Goal: Information Seeking & Learning: Compare options

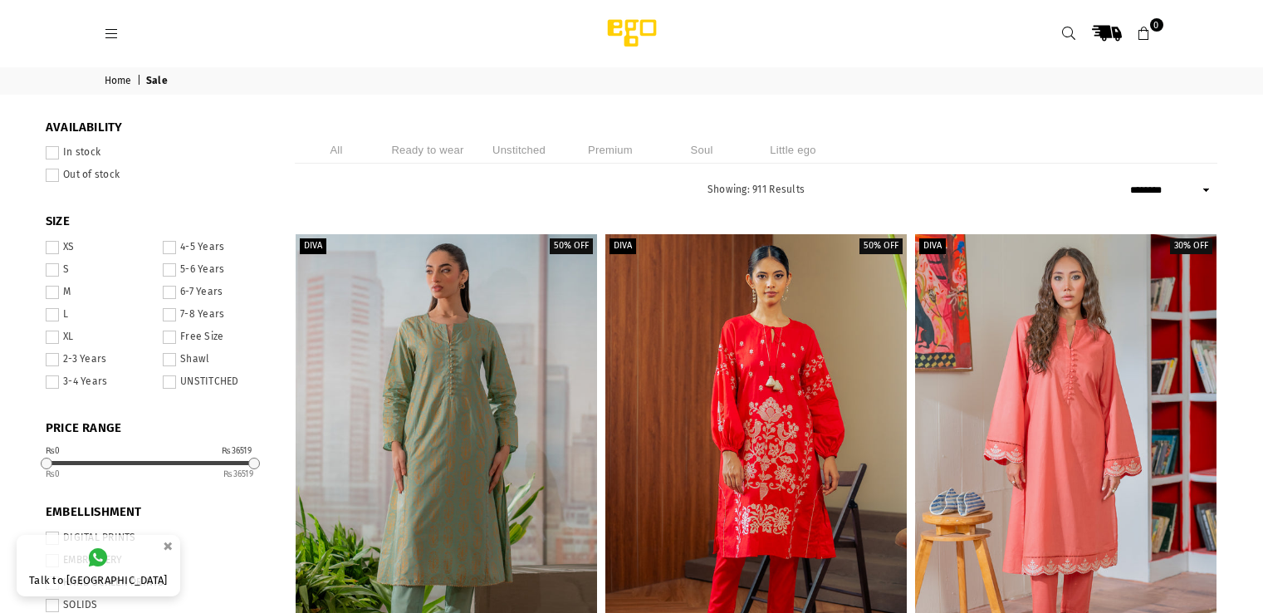
select select "******"
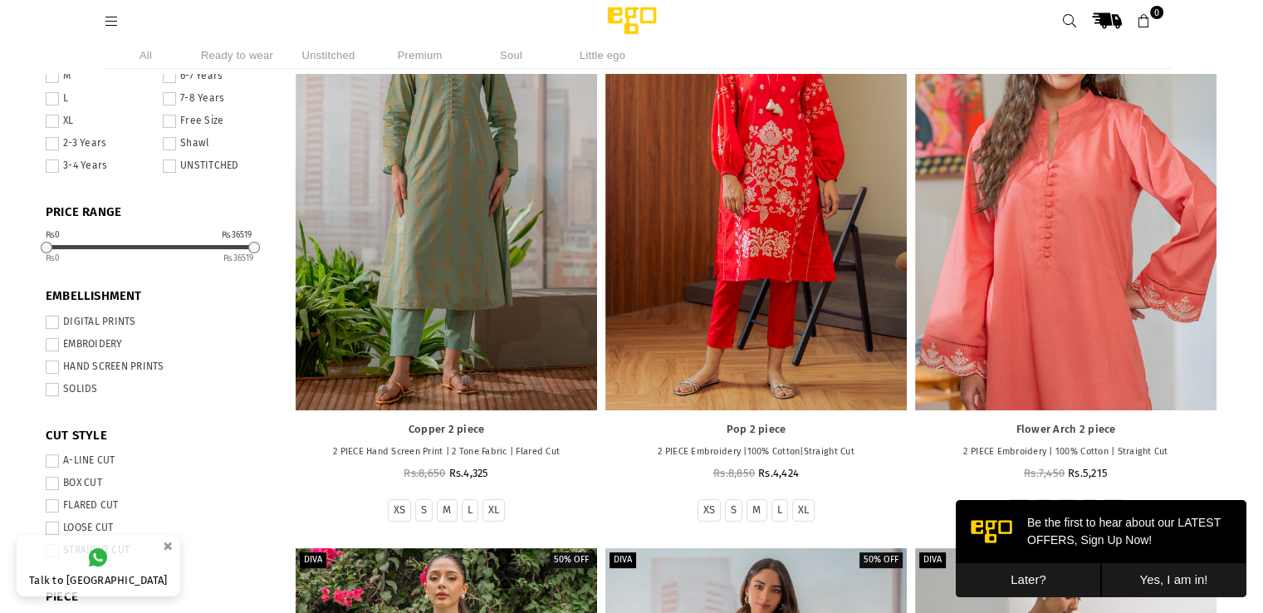
click at [1004, 310] on div at bounding box center [1065, 184] width 301 height 452
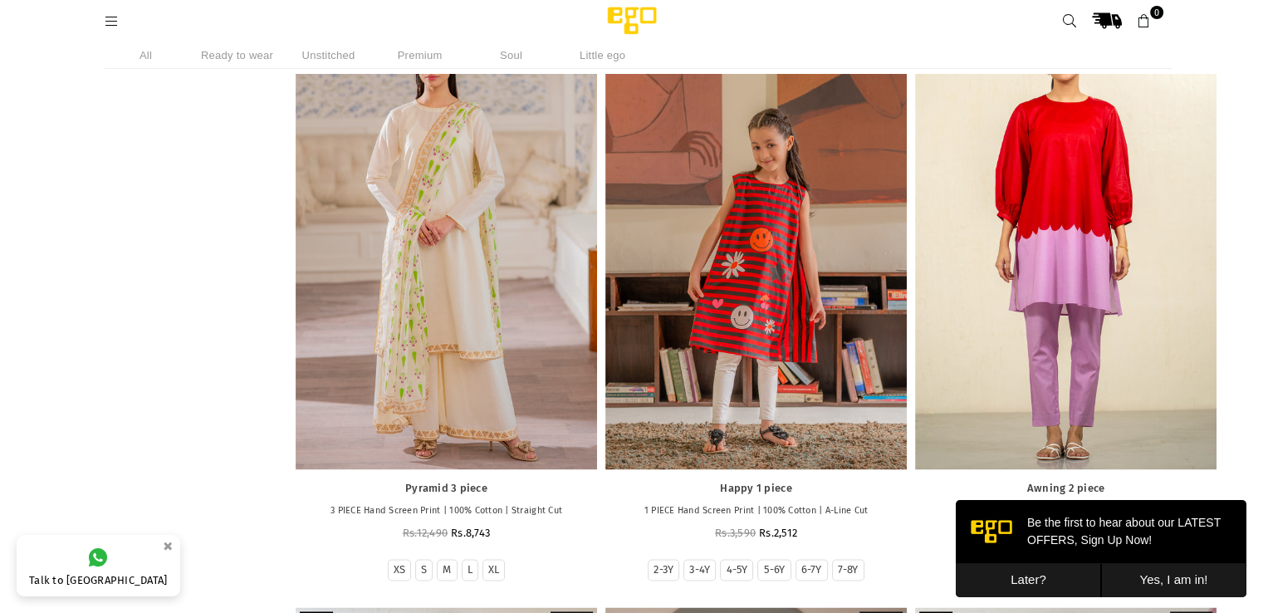
scroll to position [2491, 0]
click at [1038, 576] on button "Later?" at bounding box center [1027, 580] width 145 height 34
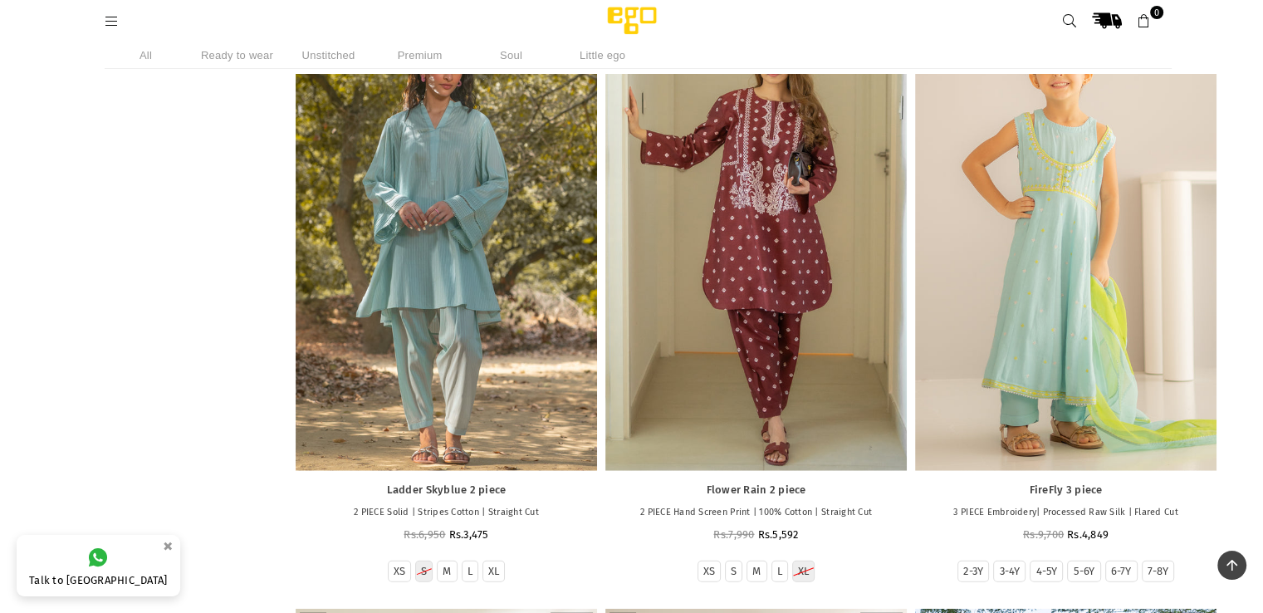
scroll to position [4264, 0]
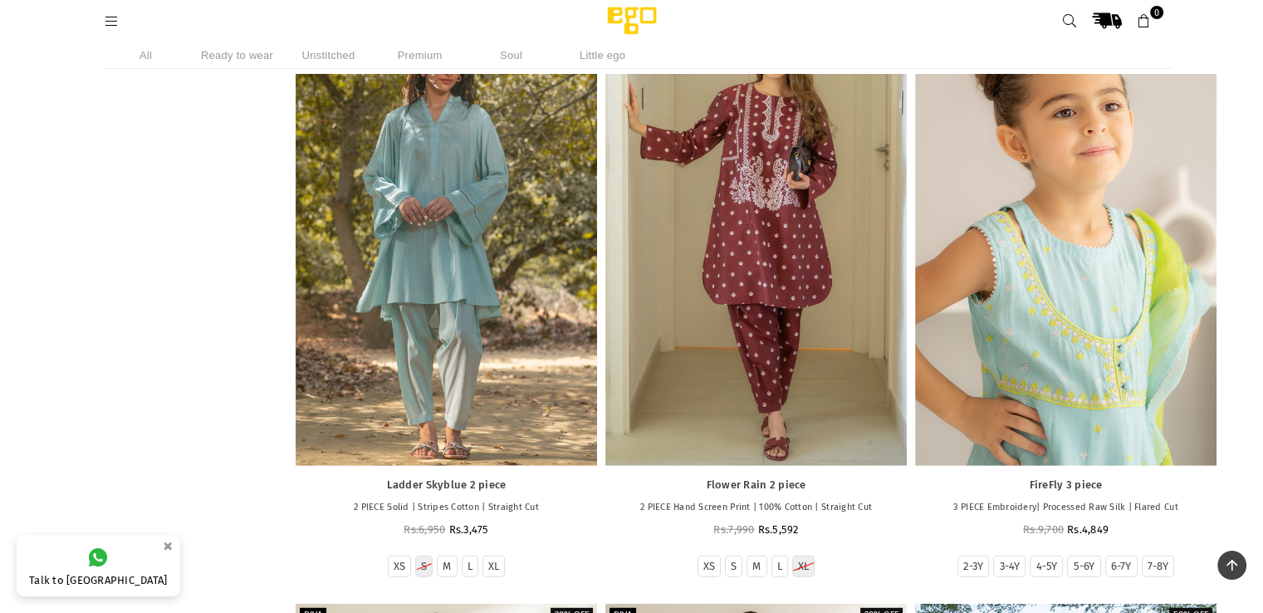
click at [996, 392] on div at bounding box center [1065, 240] width 301 height 452
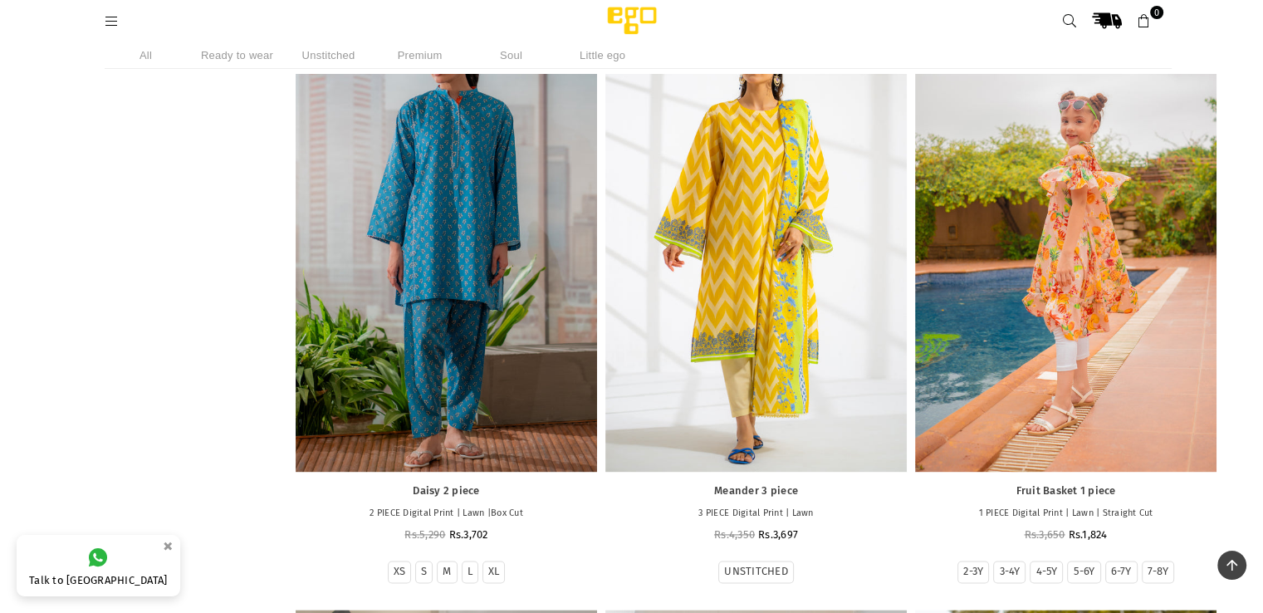
scroll to position [8388, 0]
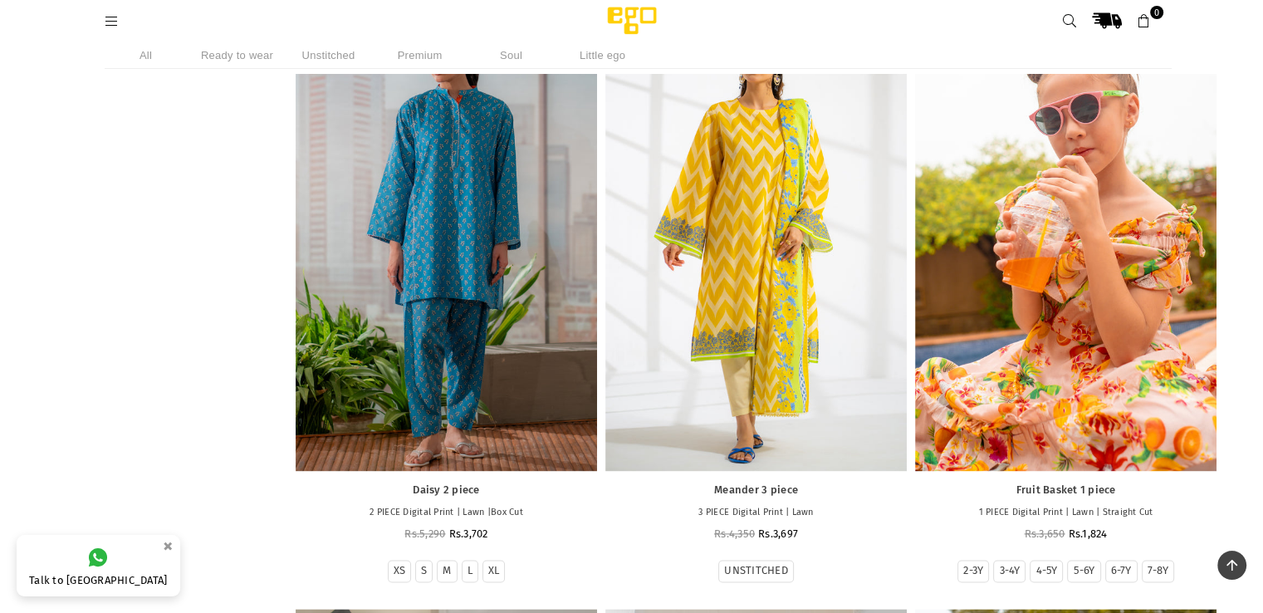
click at [993, 330] on div at bounding box center [1065, 244] width 301 height 452
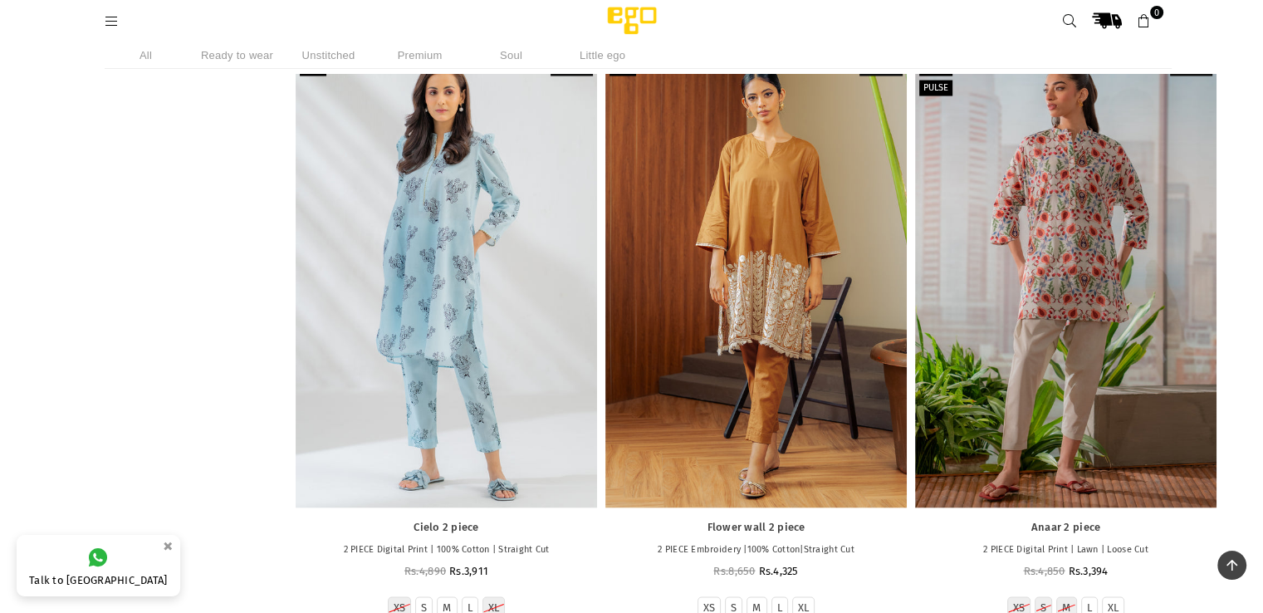
scroll to position [9533, 0]
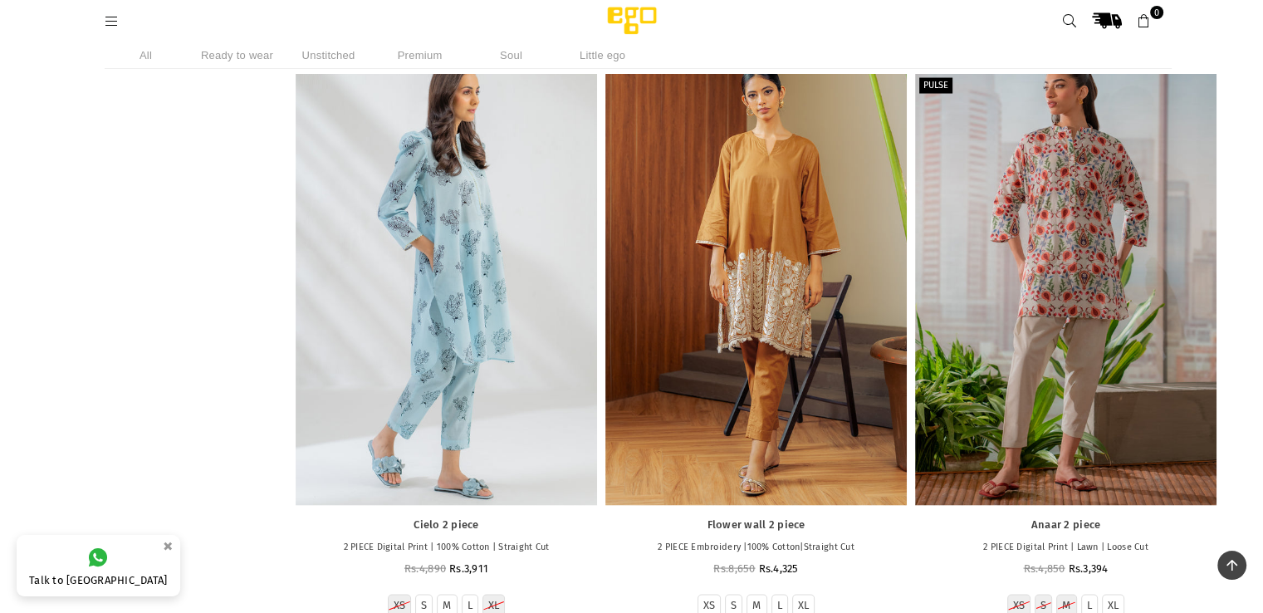
click at [434, 305] on div at bounding box center [446, 280] width 301 height 452
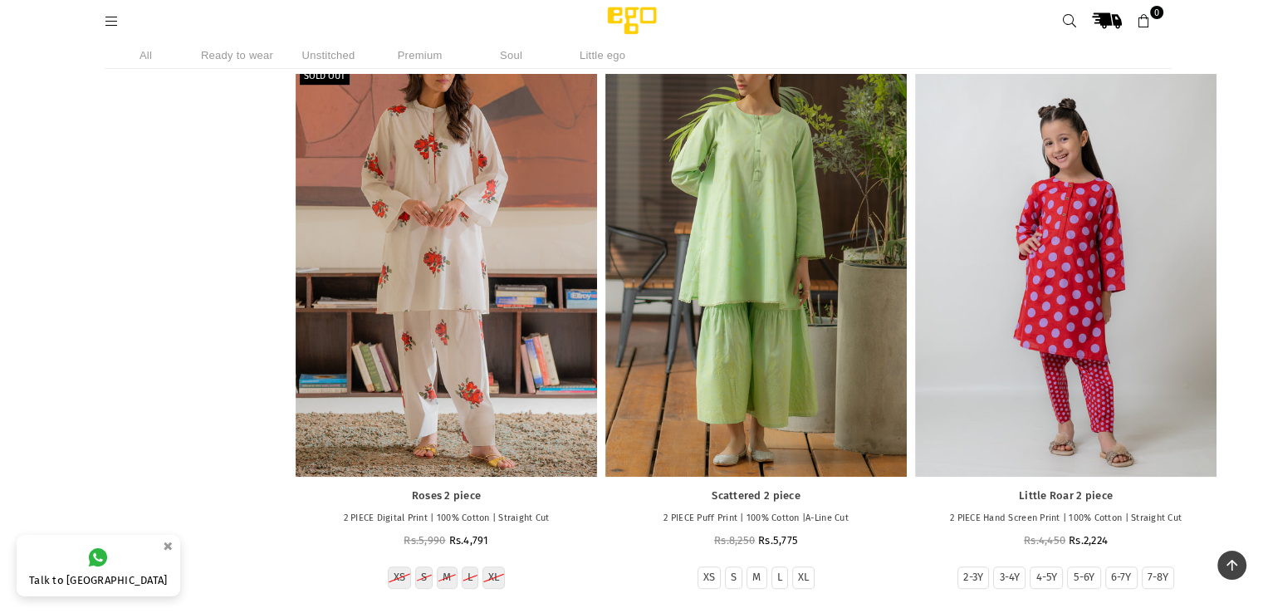
scroll to position [13693, 0]
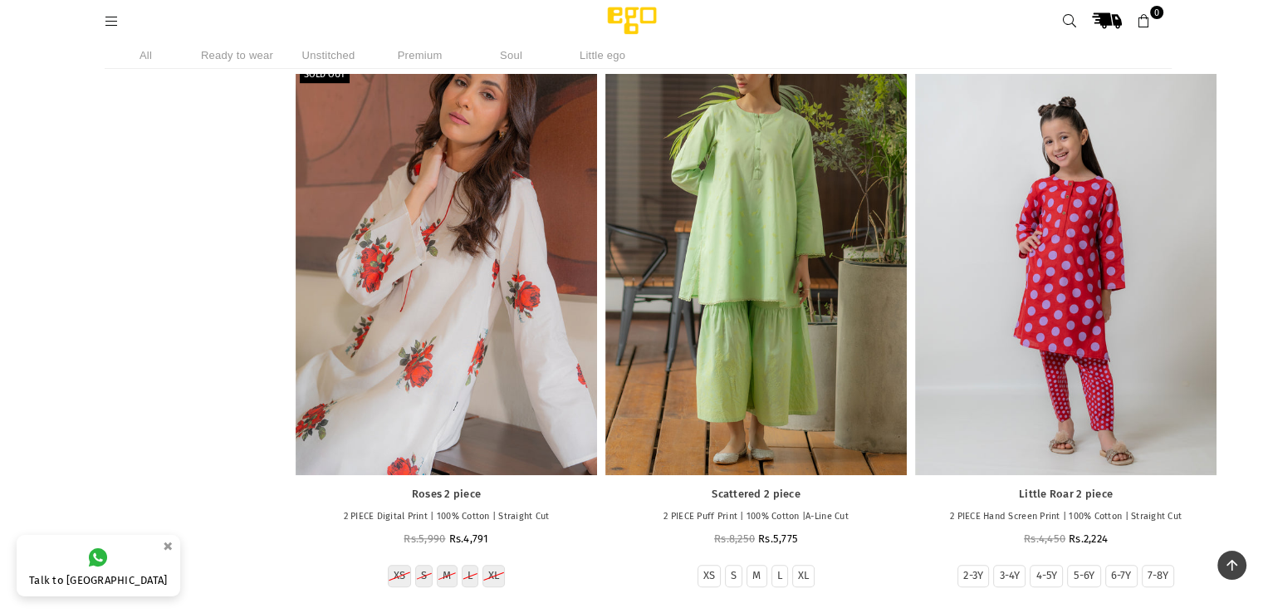
click at [391, 339] on div at bounding box center [446, 249] width 301 height 452
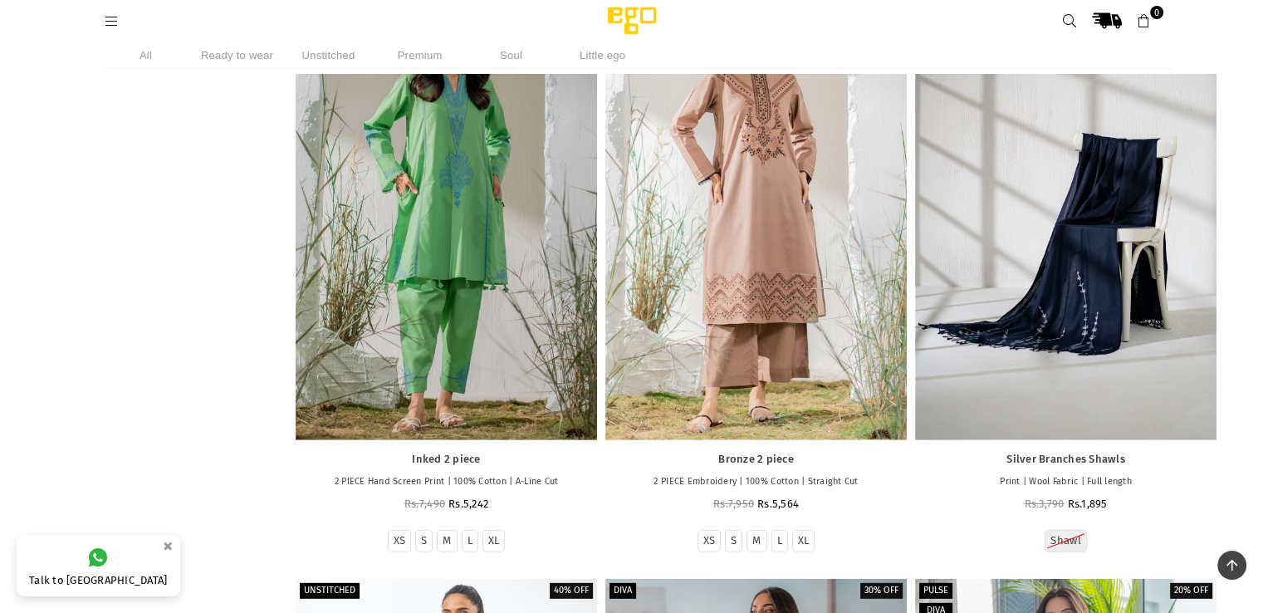
scroll to position [17270, 0]
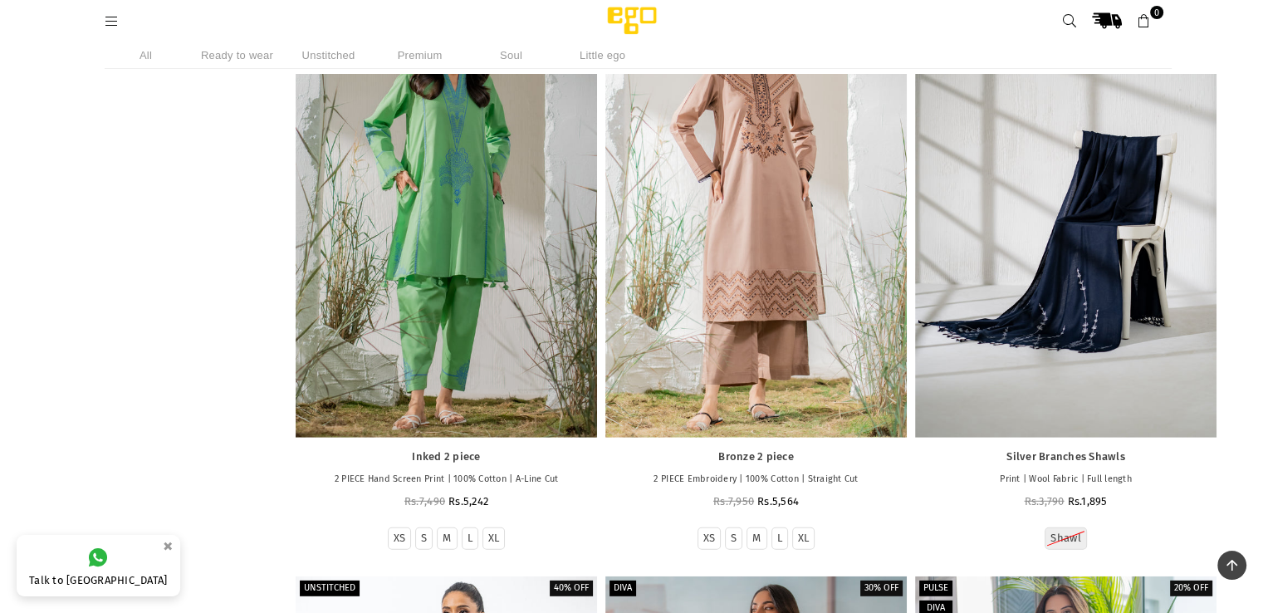
click at [601, 54] on li "Little ego" at bounding box center [602, 55] width 83 height 27
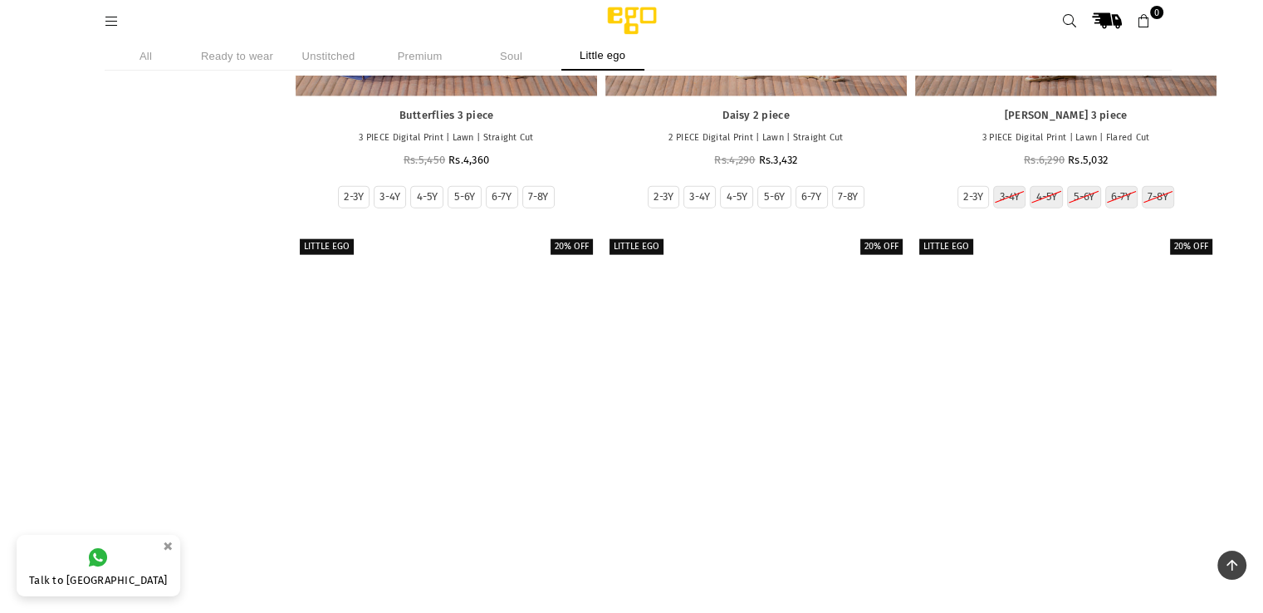
scroll to position [17287, 0]
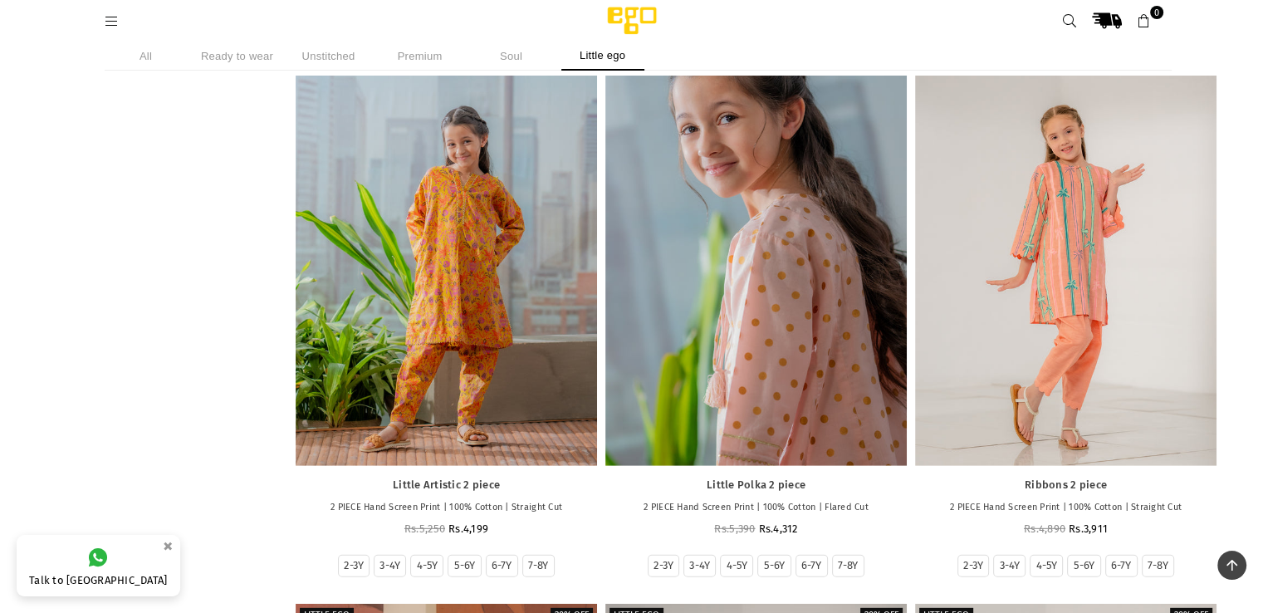
click at [737, 239] on div at bounding box center [755, 239] width 301 height 452
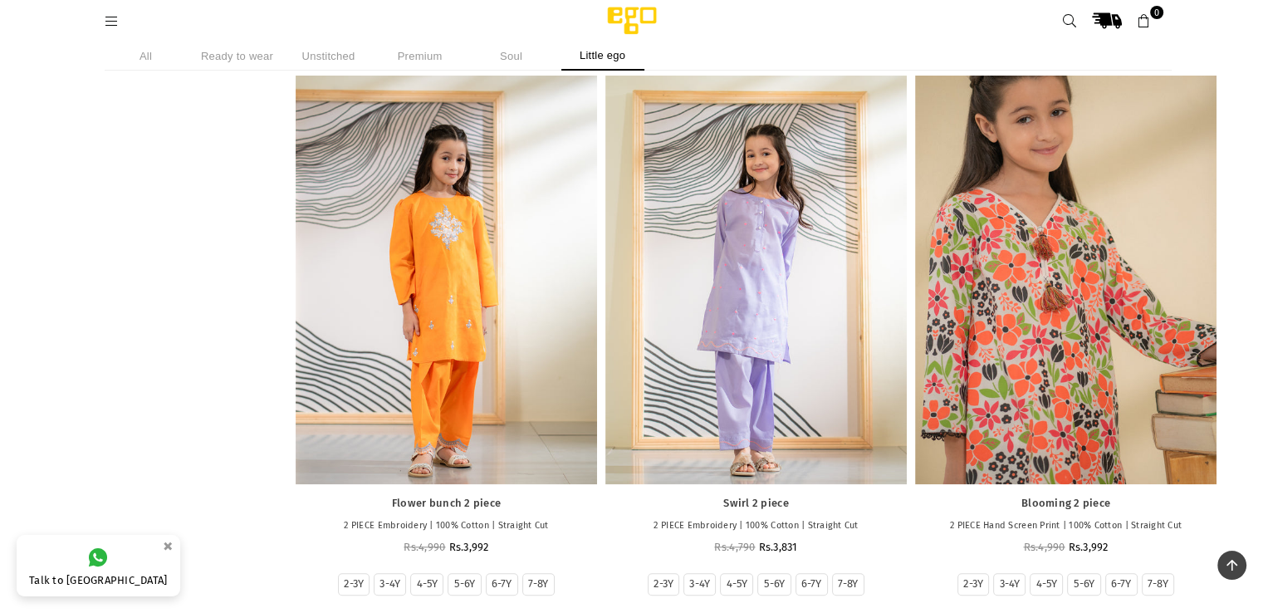
scroll to position [20217, 0]
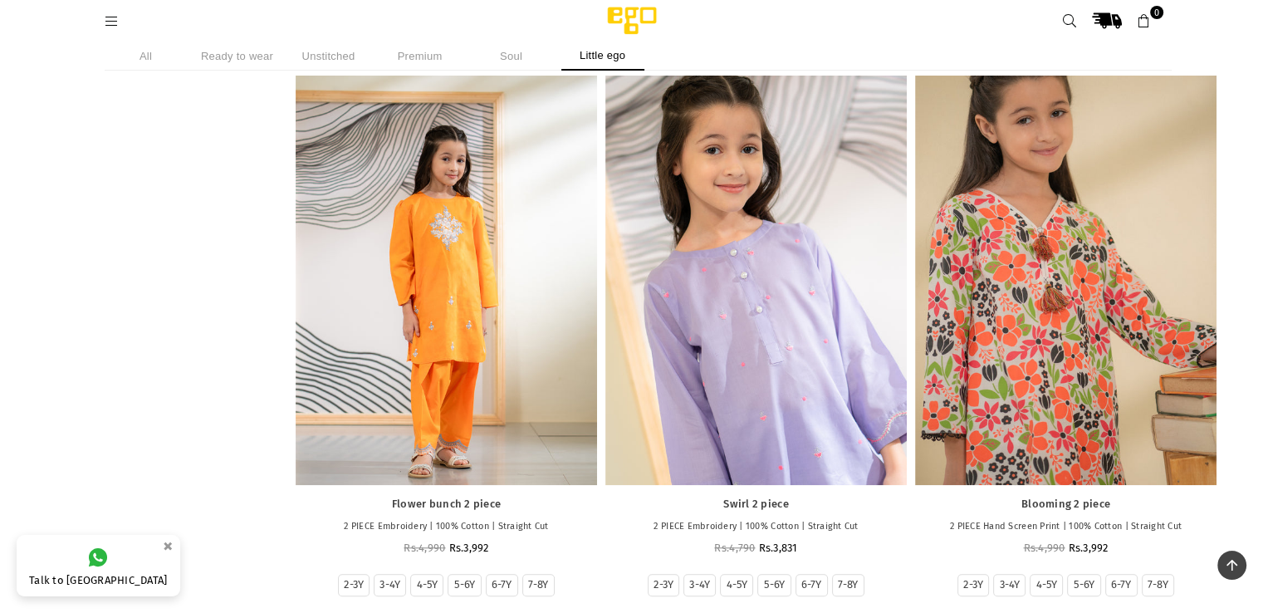
click at [704, 303] on div at bounding box center [755, 258] width 301 height 452
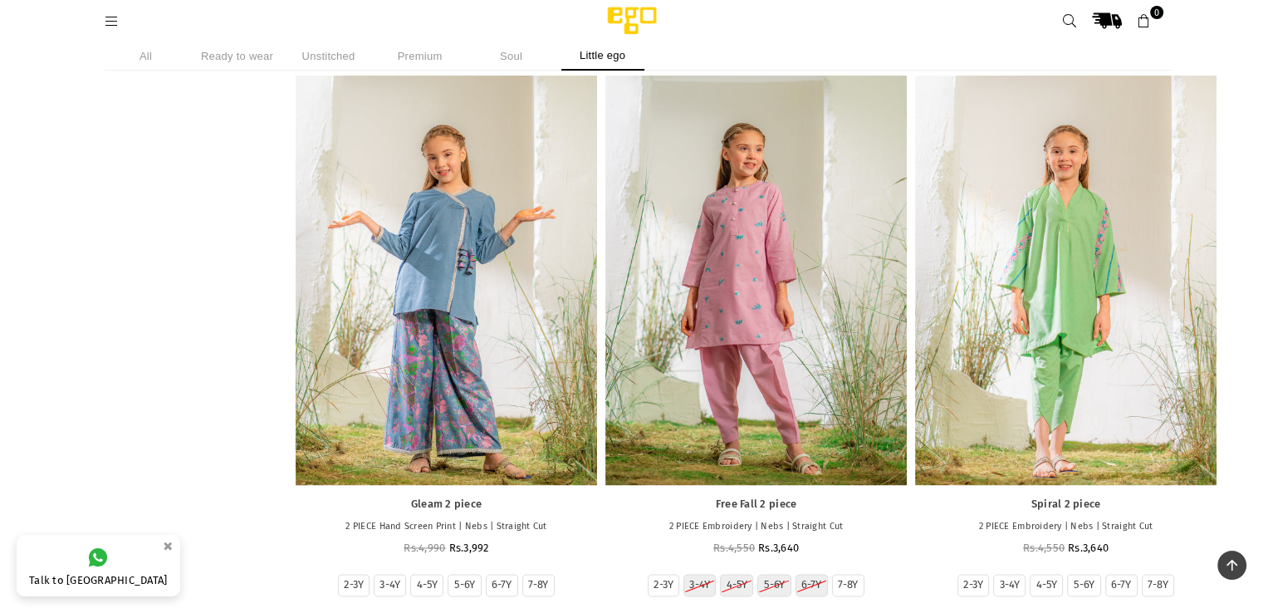
scroll to position [14909, 0]
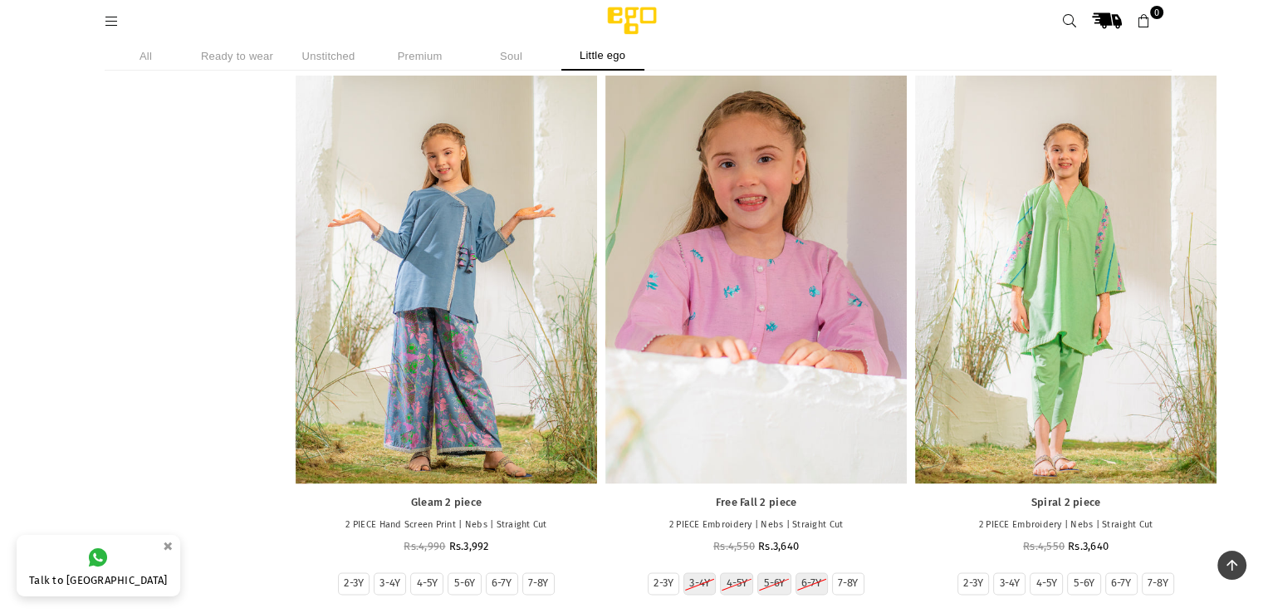
click at [684, 330] on div at bounding box center [755, 258] width 301 height 452
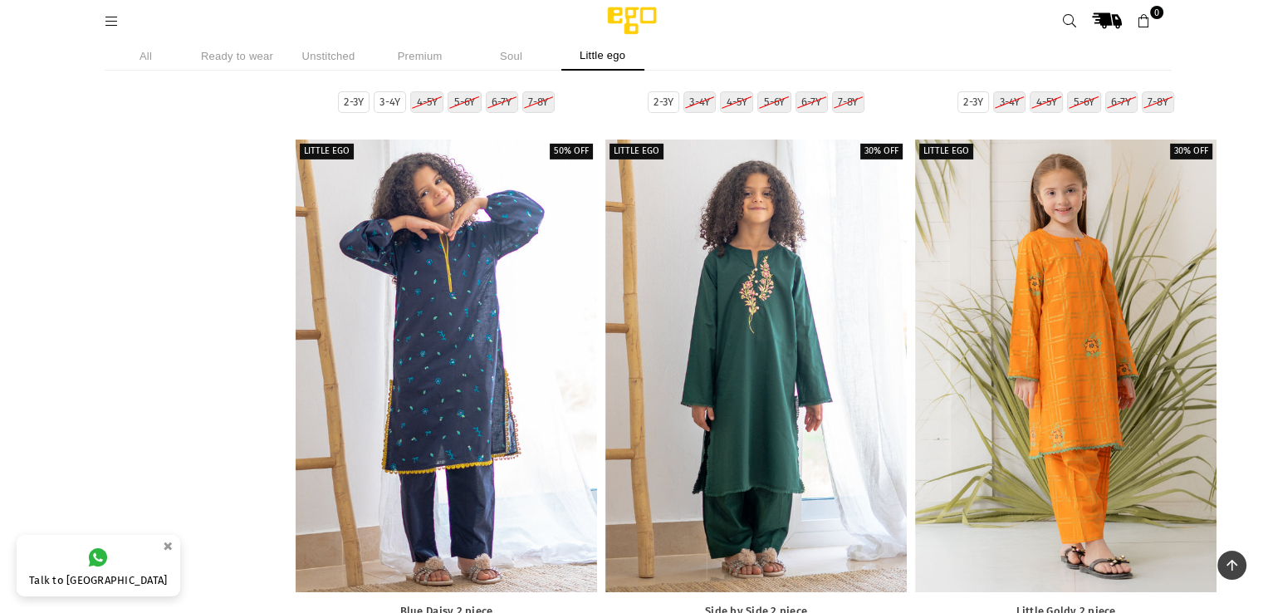
scroll to position [11853, 0]
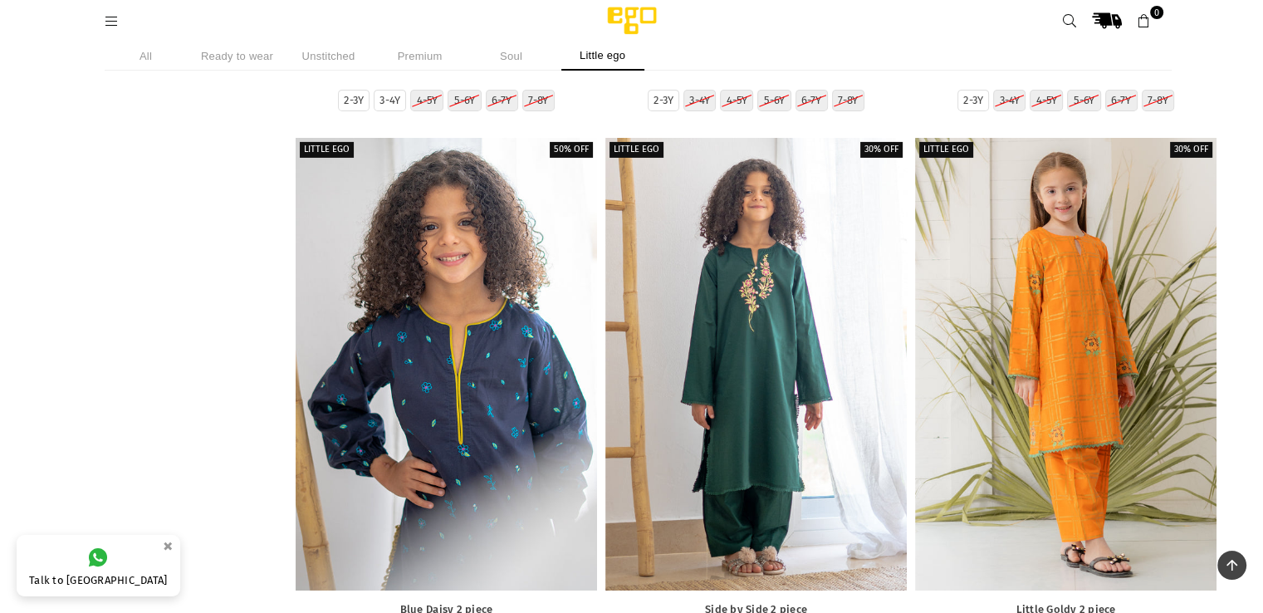
click at [425, 393] on div at bounding box center [446, 364] width 301 height 452
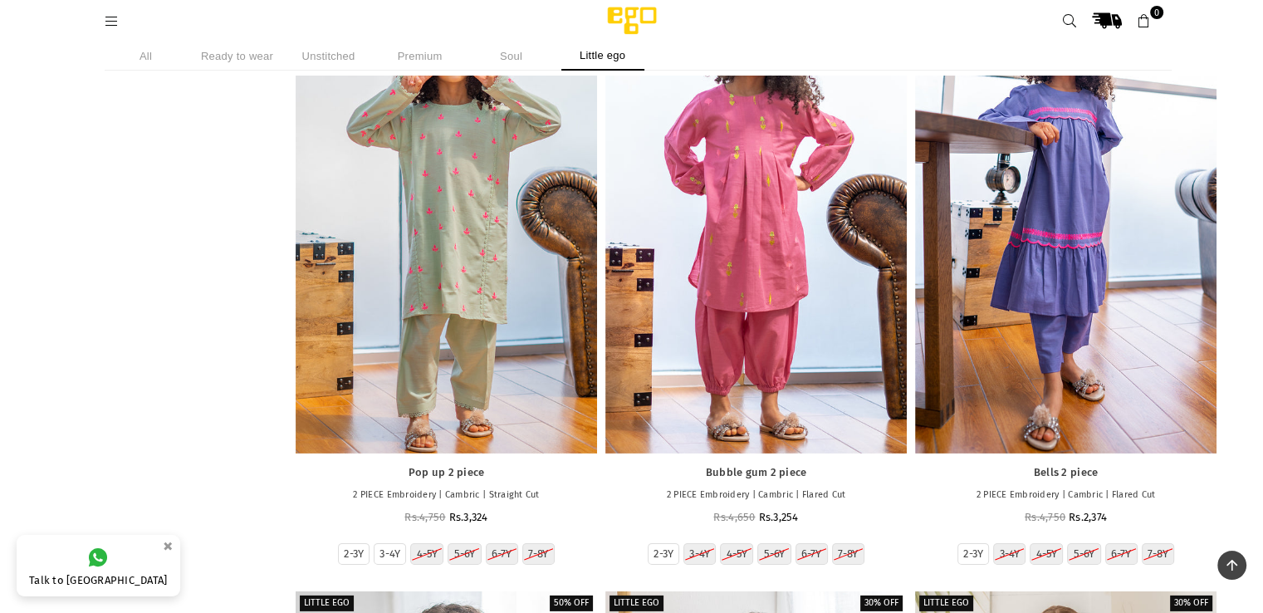
scroll to position [11399, 0]
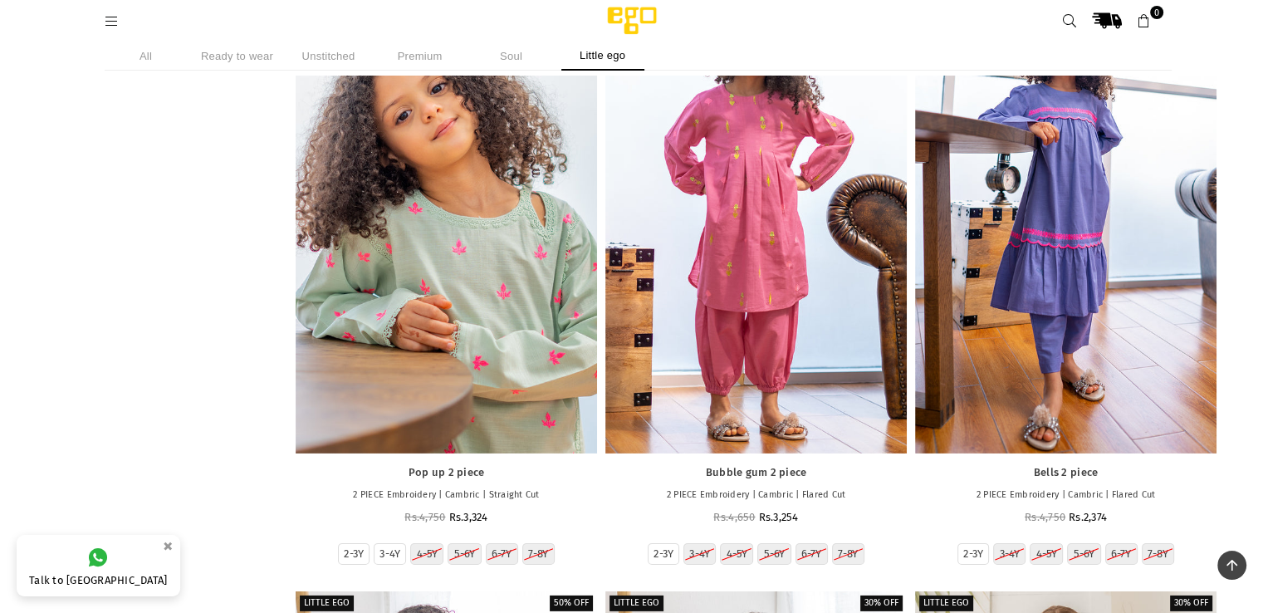
click at [440, 371] on div at bounding box center [446, 228] width 301 height 452
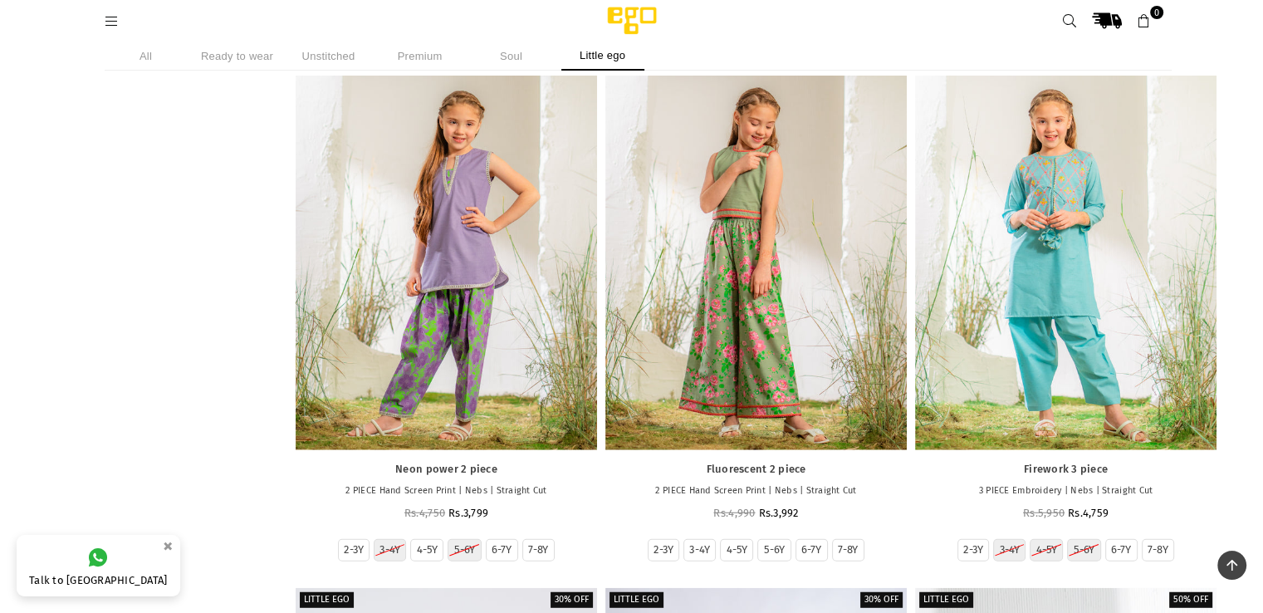
scroll to position [4292, 0]
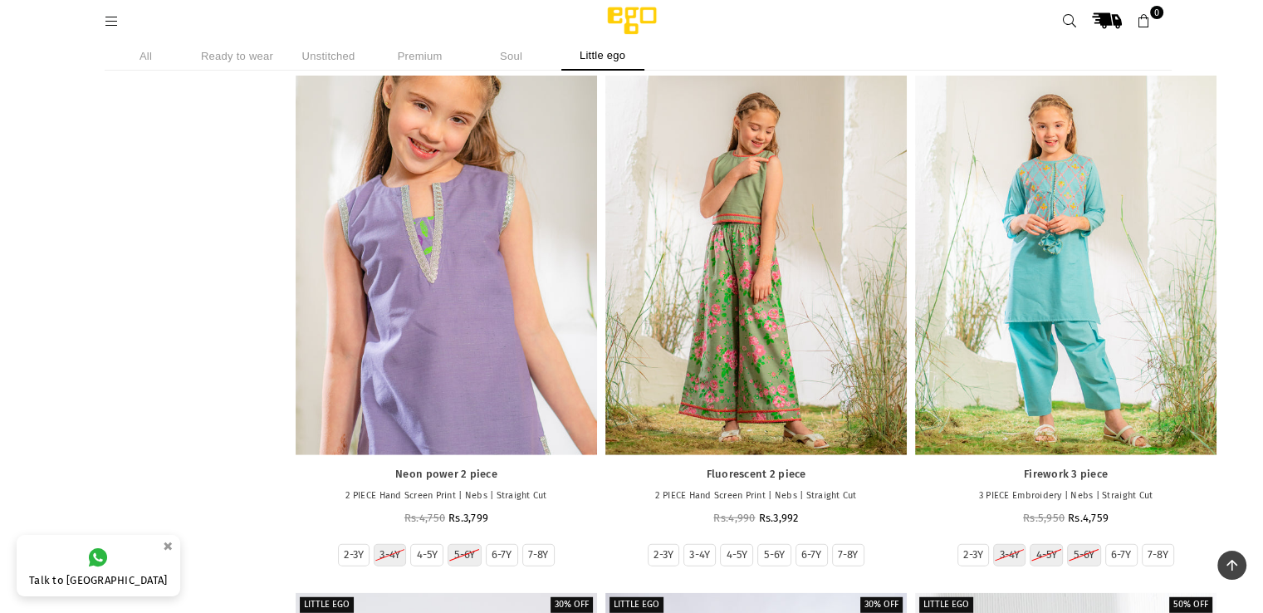
click at [425, 309] on div at bounding box center [446, 228] width 301 height 452
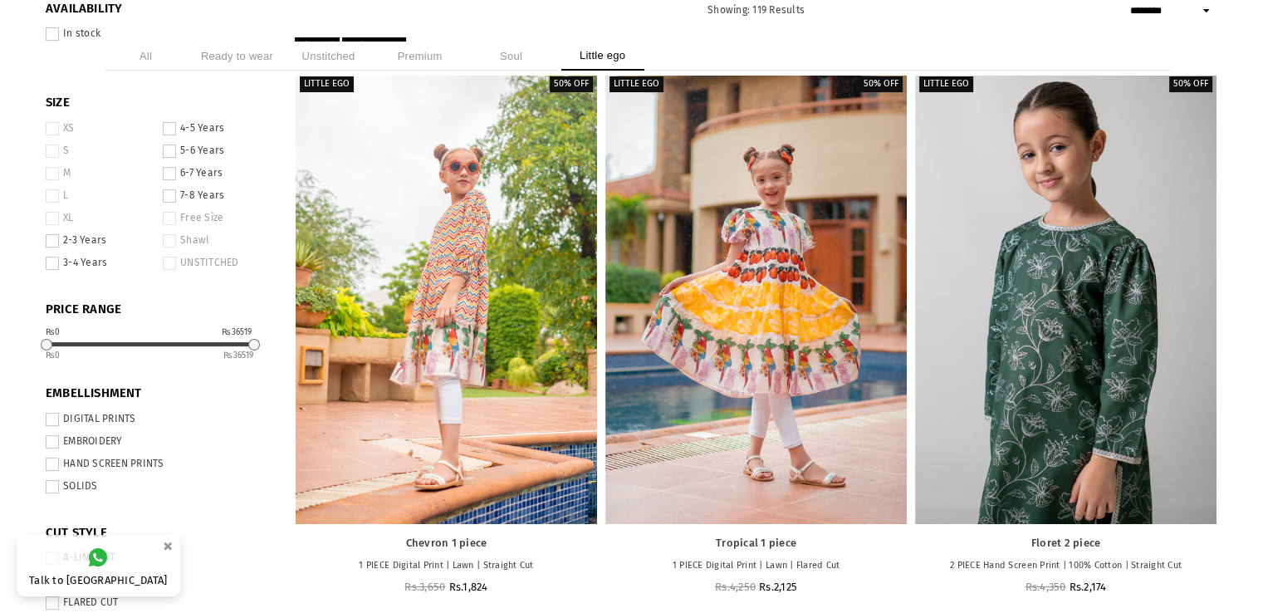
scroll to position [118, 0]
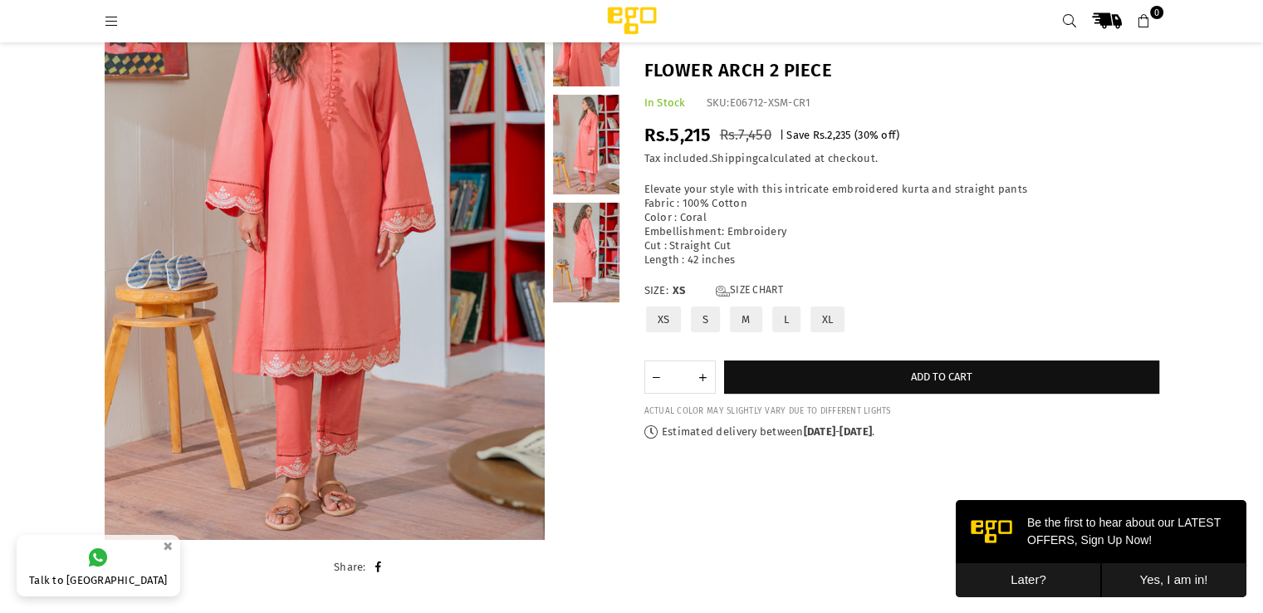
scroll to position [213, 0]
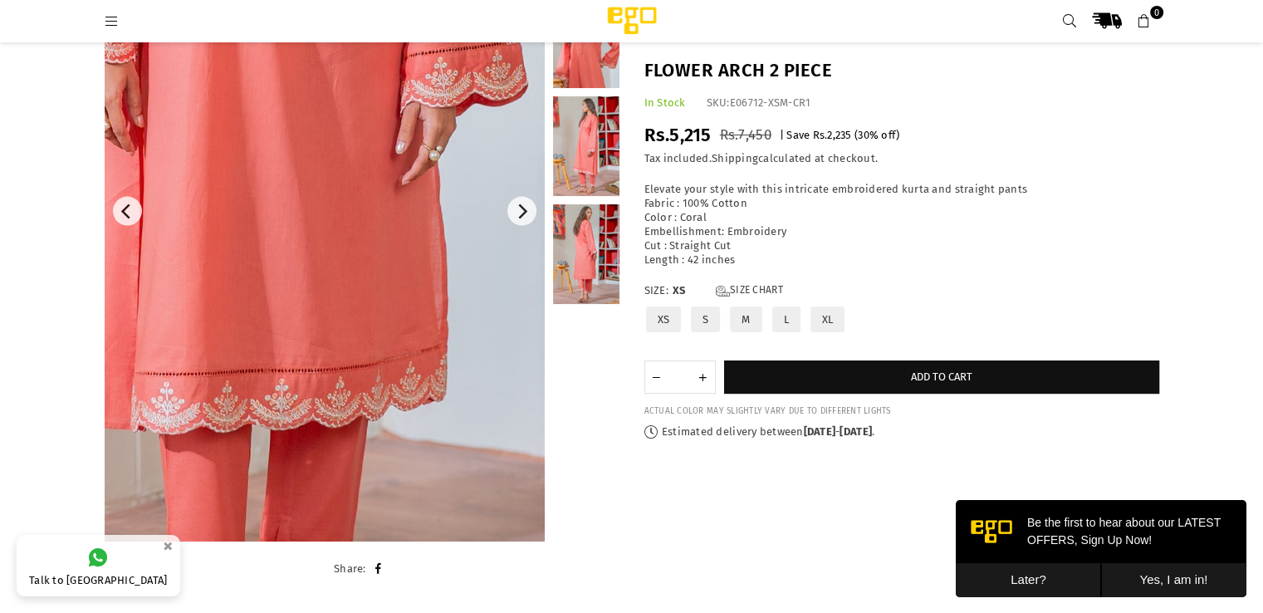
click at [362, 335] on img at bounding box center [276, 55] width 996 height 1494
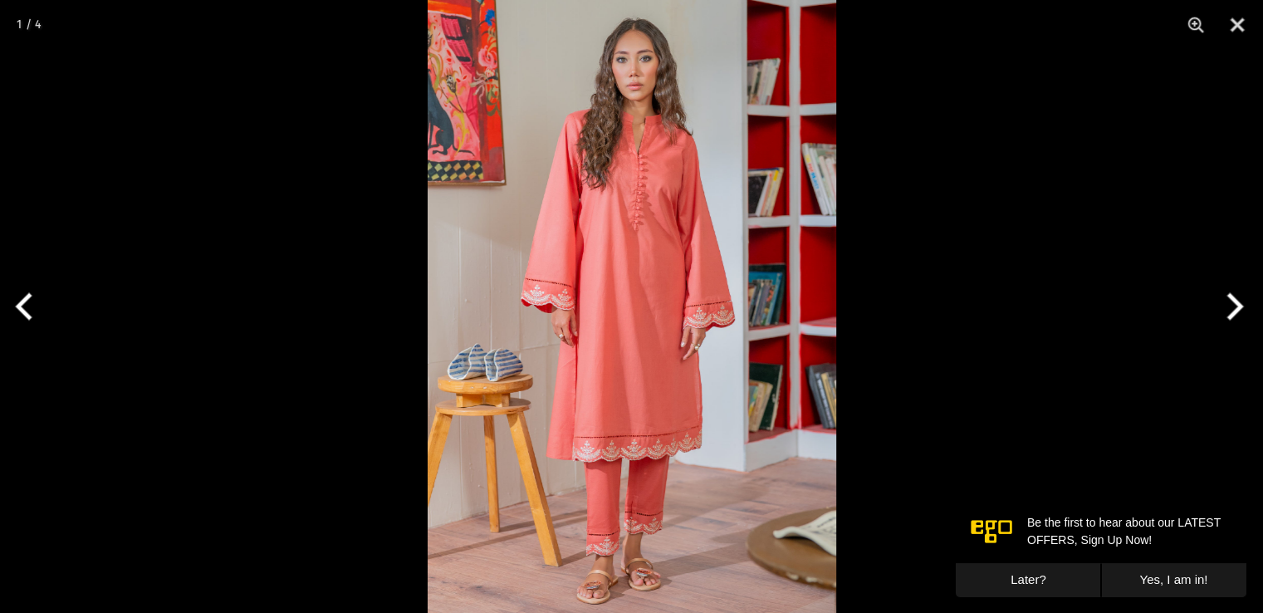
click at [604, 486] on img at bounding box center [632, 306] width 408 height 613
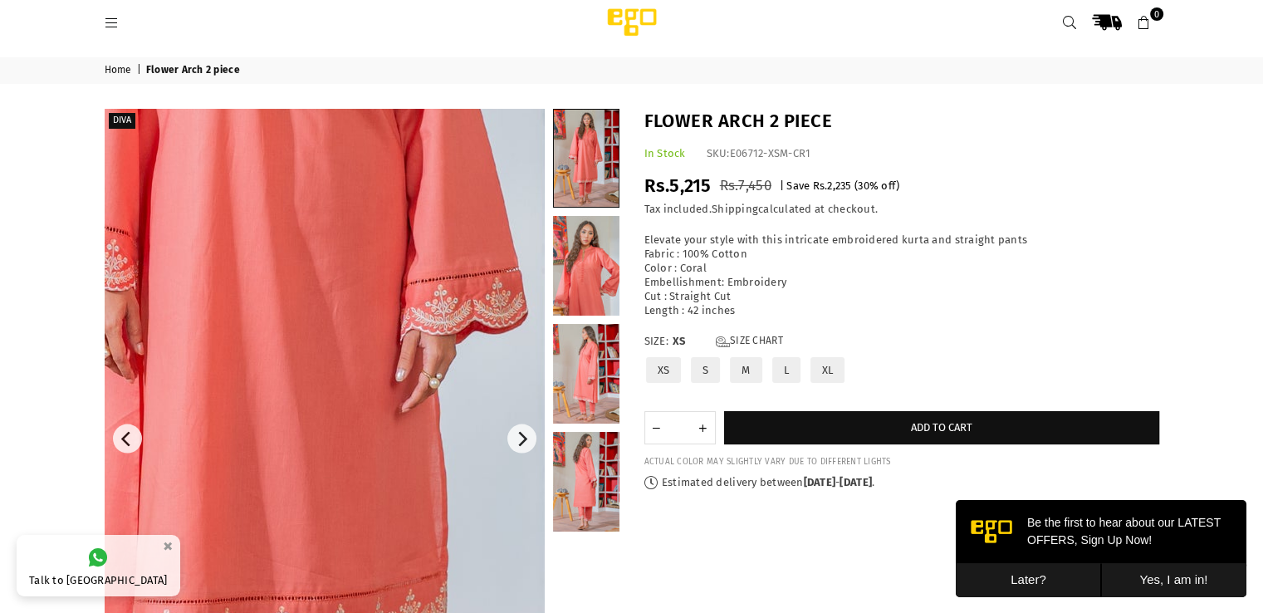
scroll to position [9, 0]
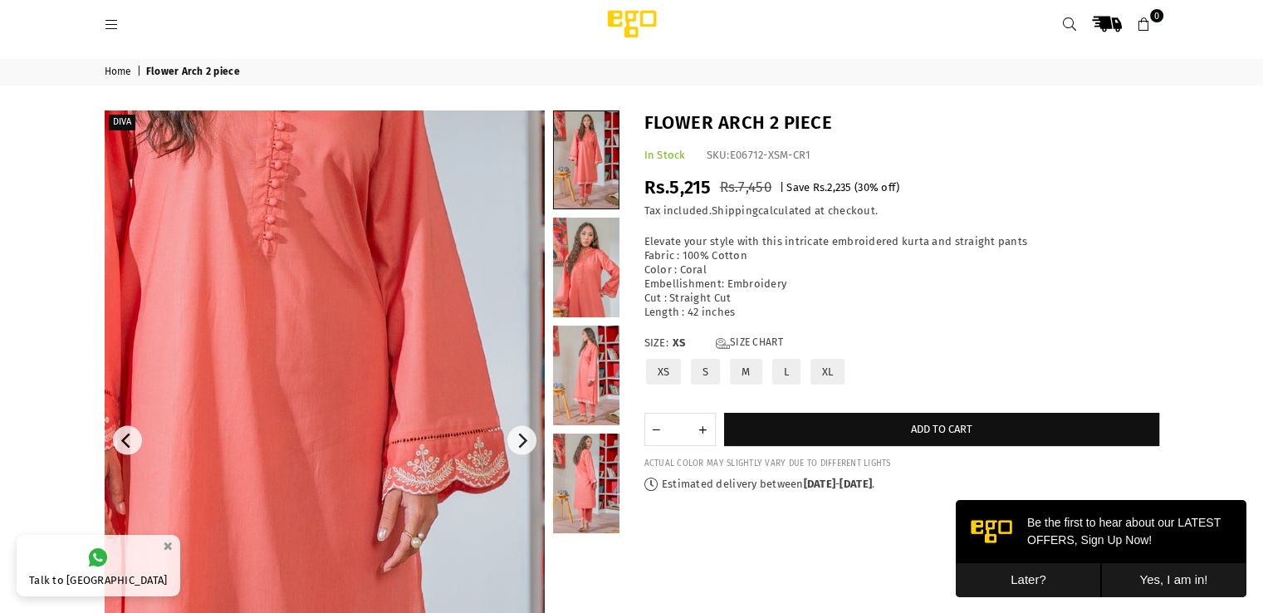
click at [376, 439] on img at bounding box center [258, 442] width 996 height 1494
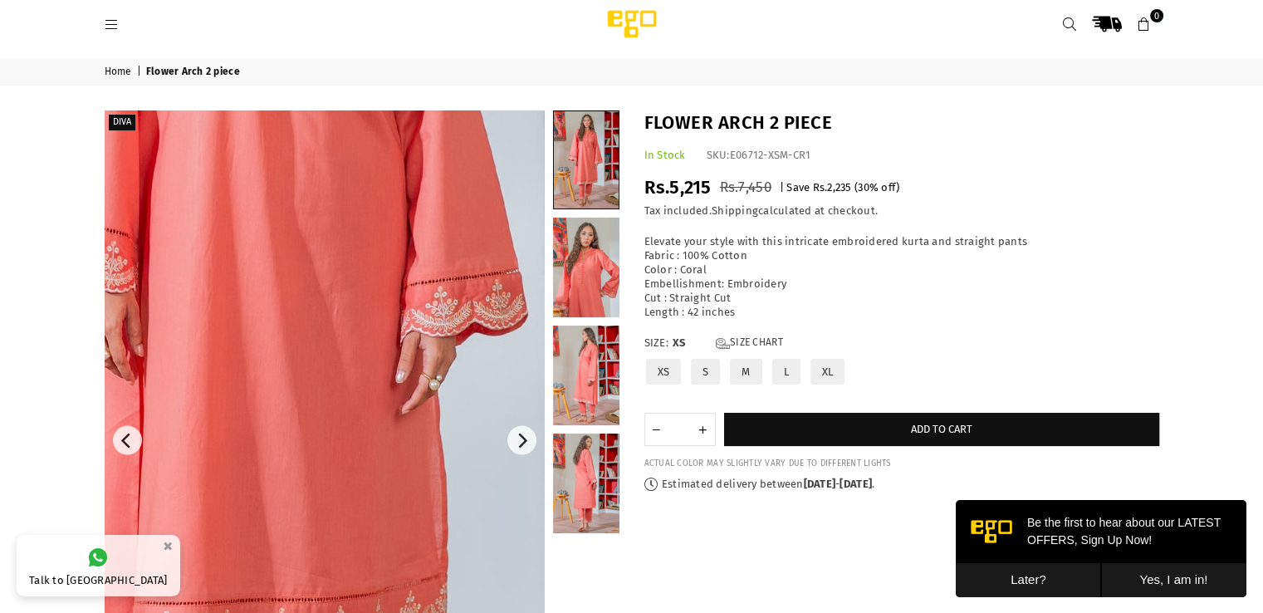
click at [113, 29] on icon at bounding box center [112, 24] width 15 height 15
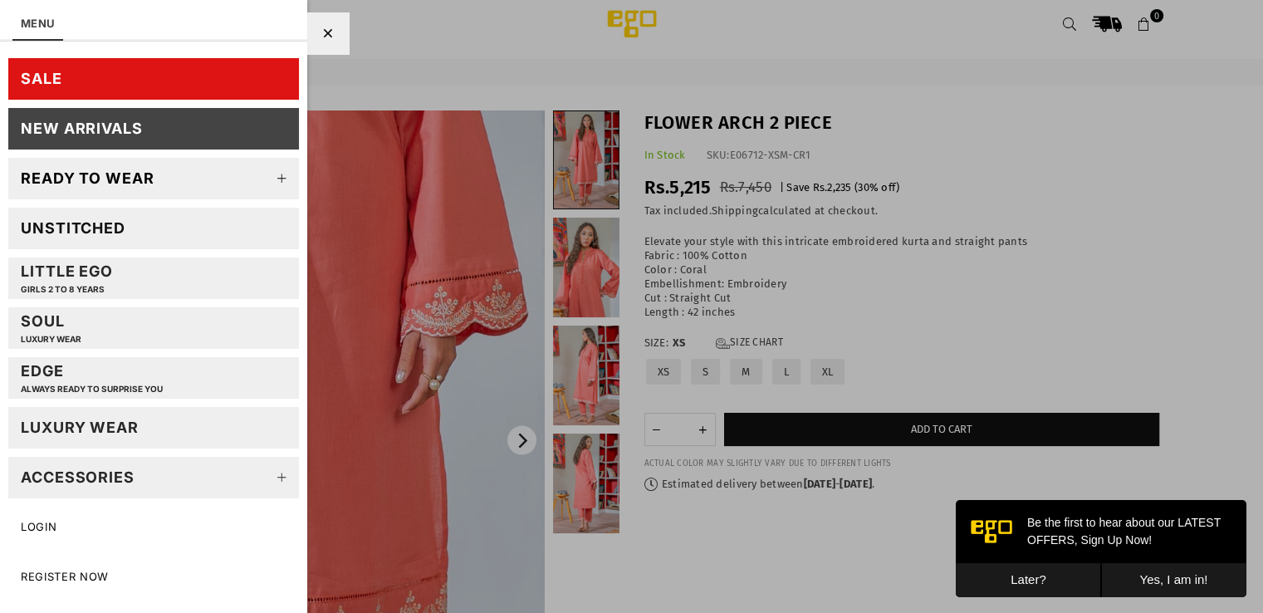
click at [43, 66] on link "SALE" at bounding box center [153, 79] width 291 height 42
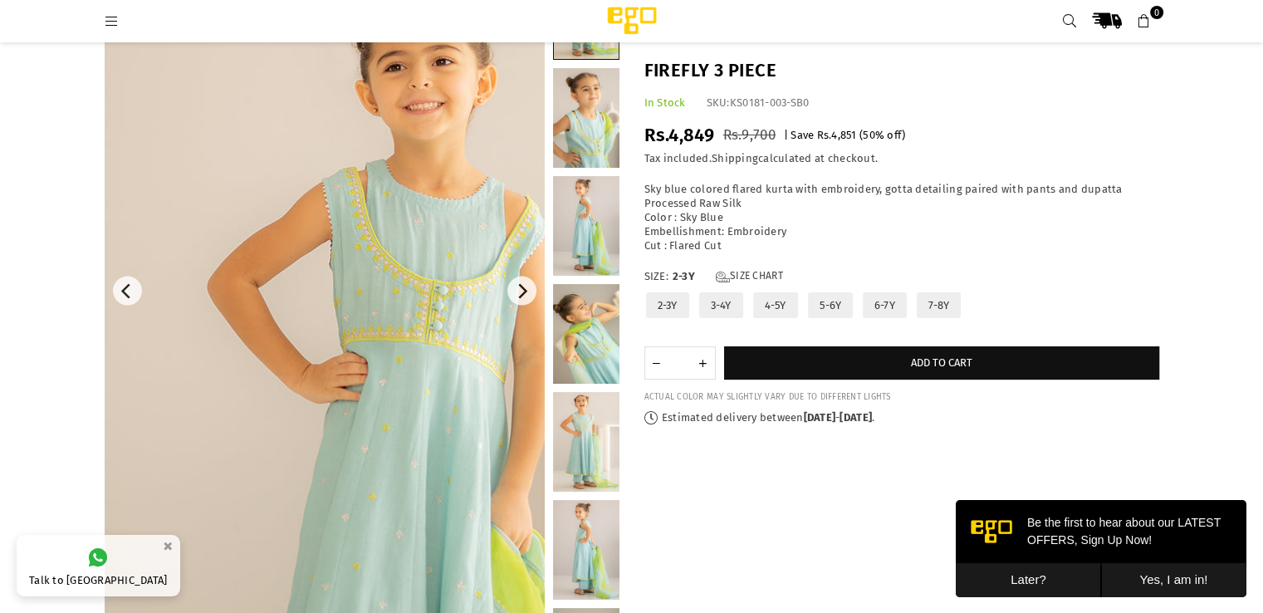
scroll to position [131, 0]
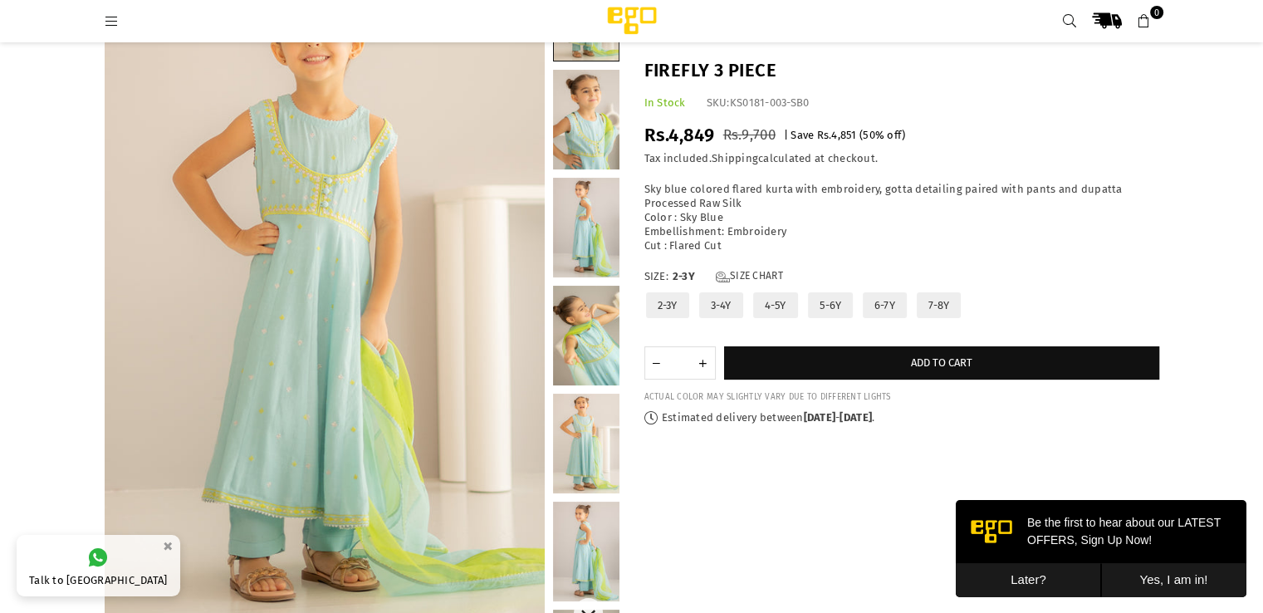
click at [576, 535] on link at bounding box center [586, 551] width 66 height 100
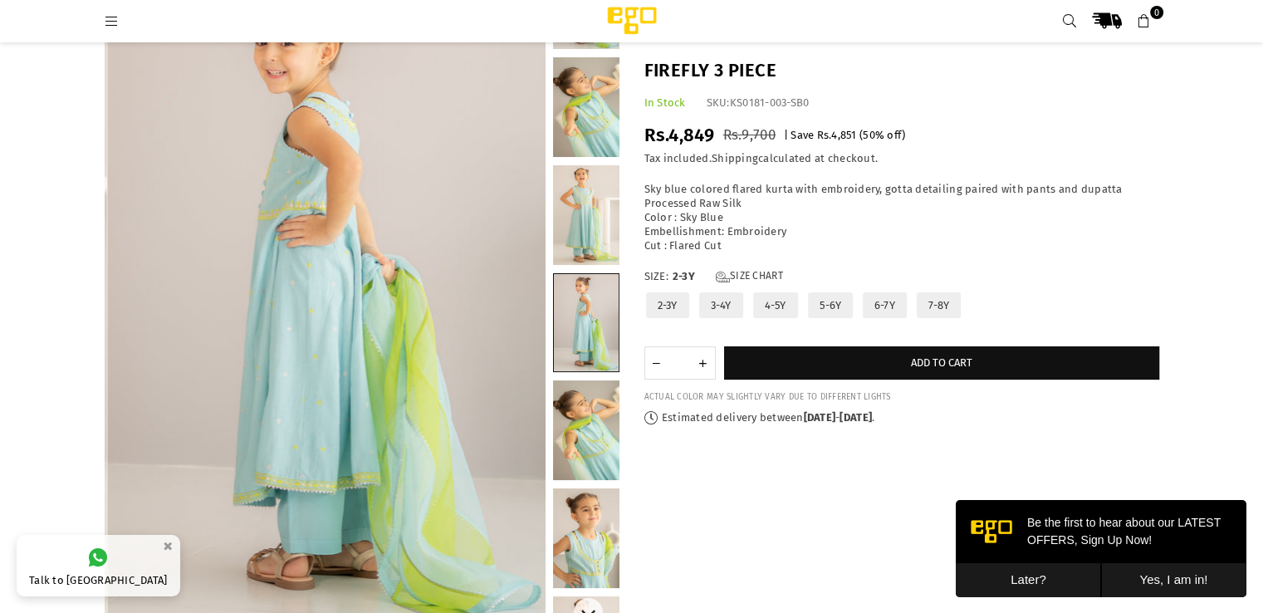
scroll to position [236, 0]
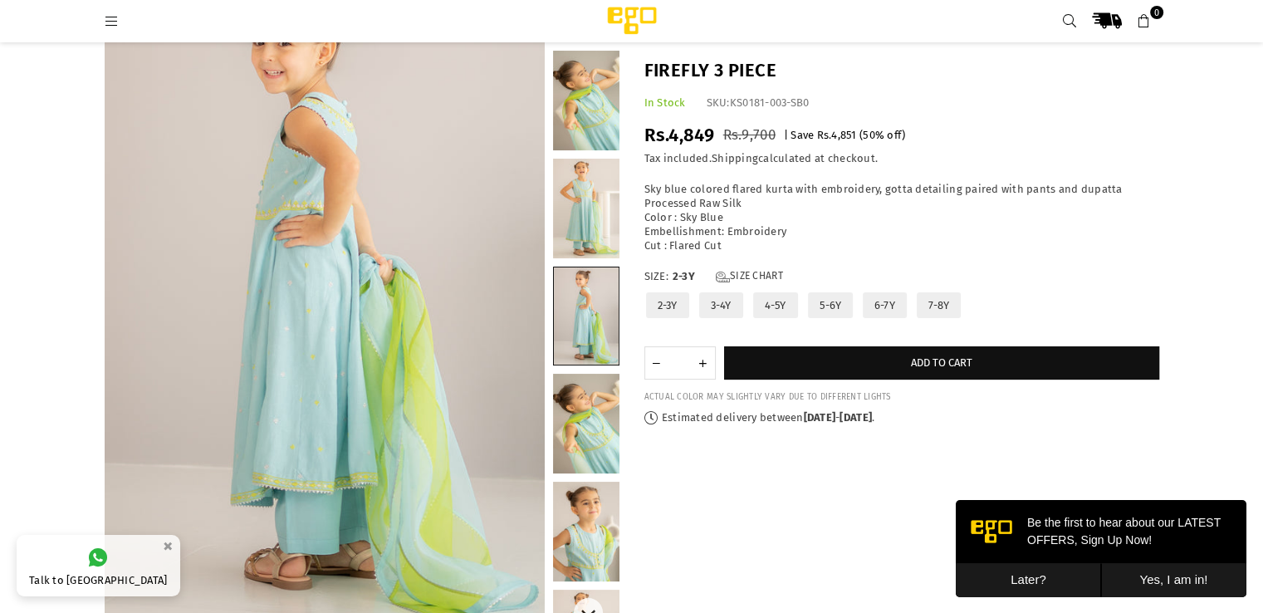
click at [591, 369] on div at bounding box center [586, 293] width 66 height 660
click at [591, 403] on link at bounding box center [586, 424] width 66 height 100
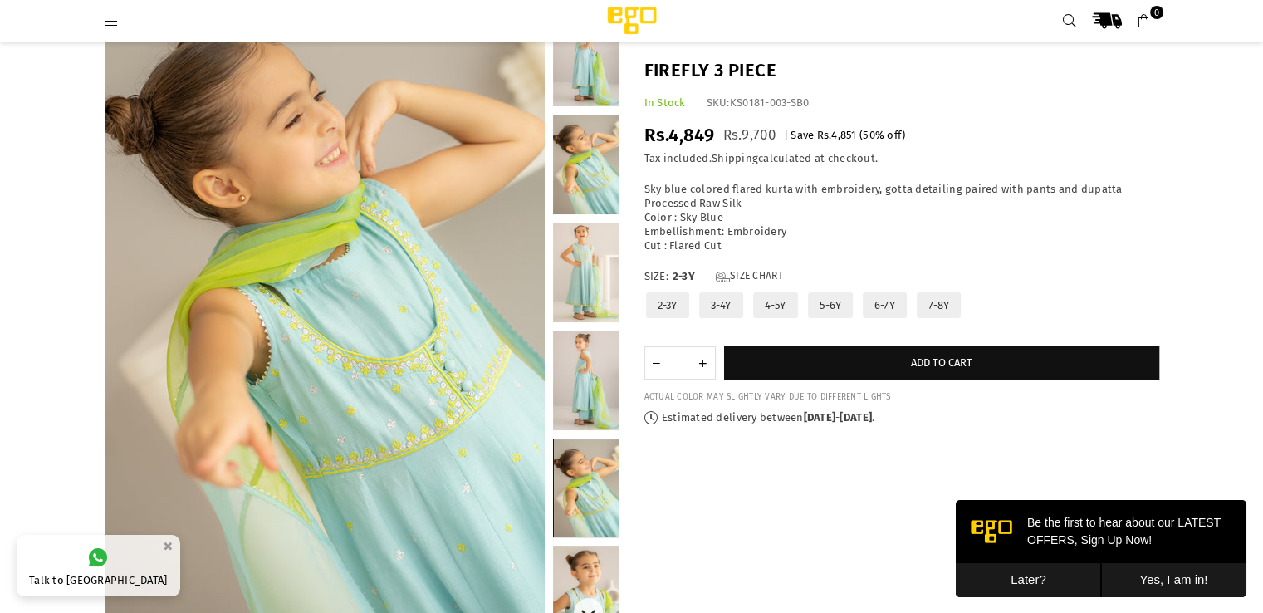
scroll to position [0, 0]
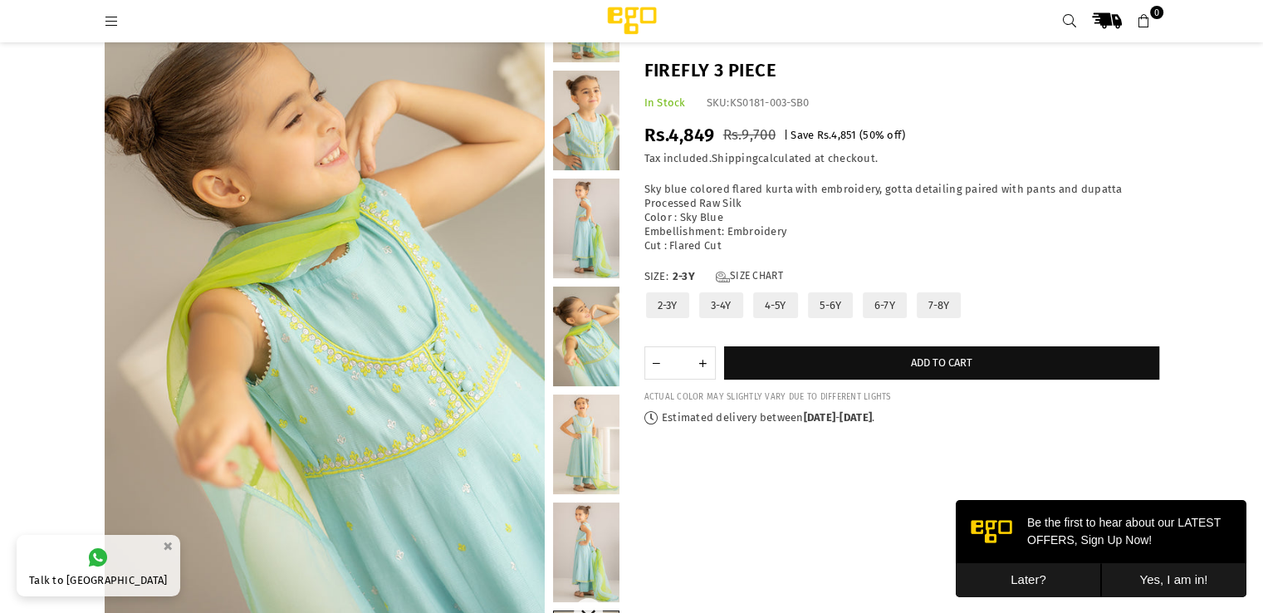
click at [593, 240] on link at bounding box center [586, 228] width 66 height 100
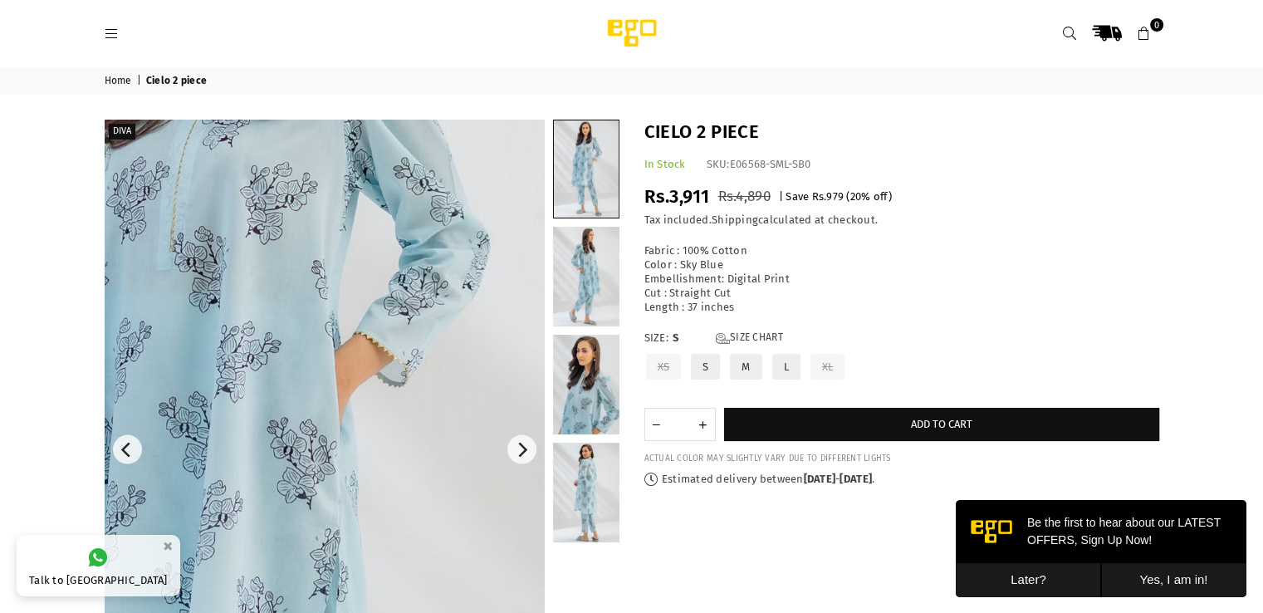
click at [385, 406] on img at bounding box center [246, 505] width 996 height 1494
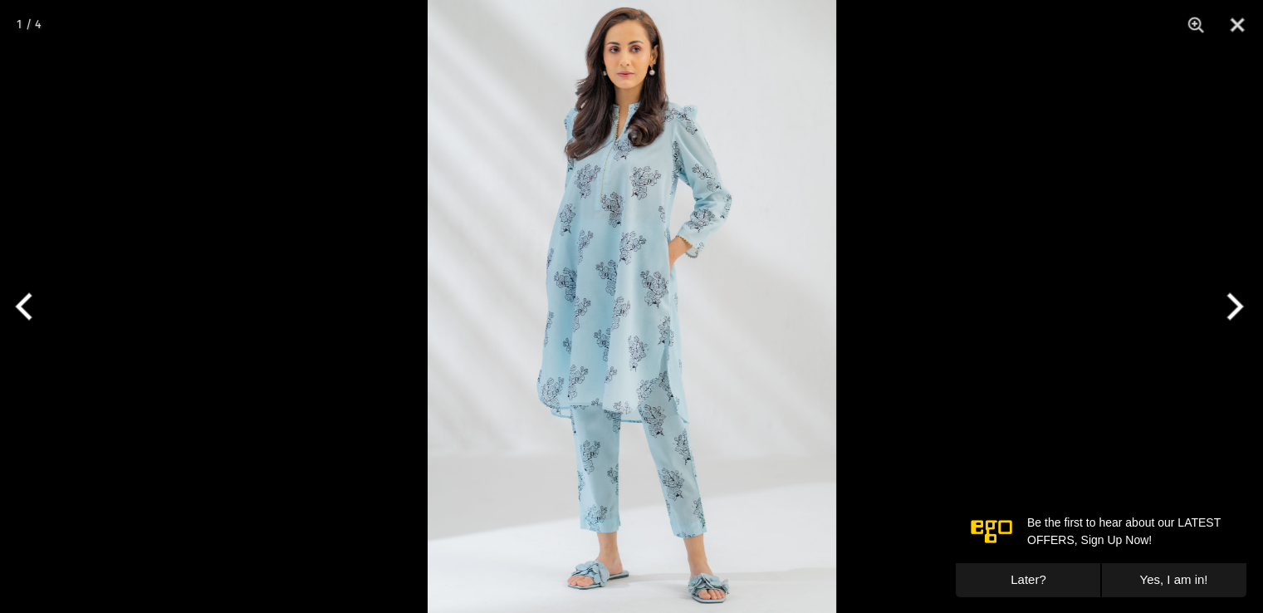
click at [611, 352] on img at bounding box center [632, 306] width 408 height 613
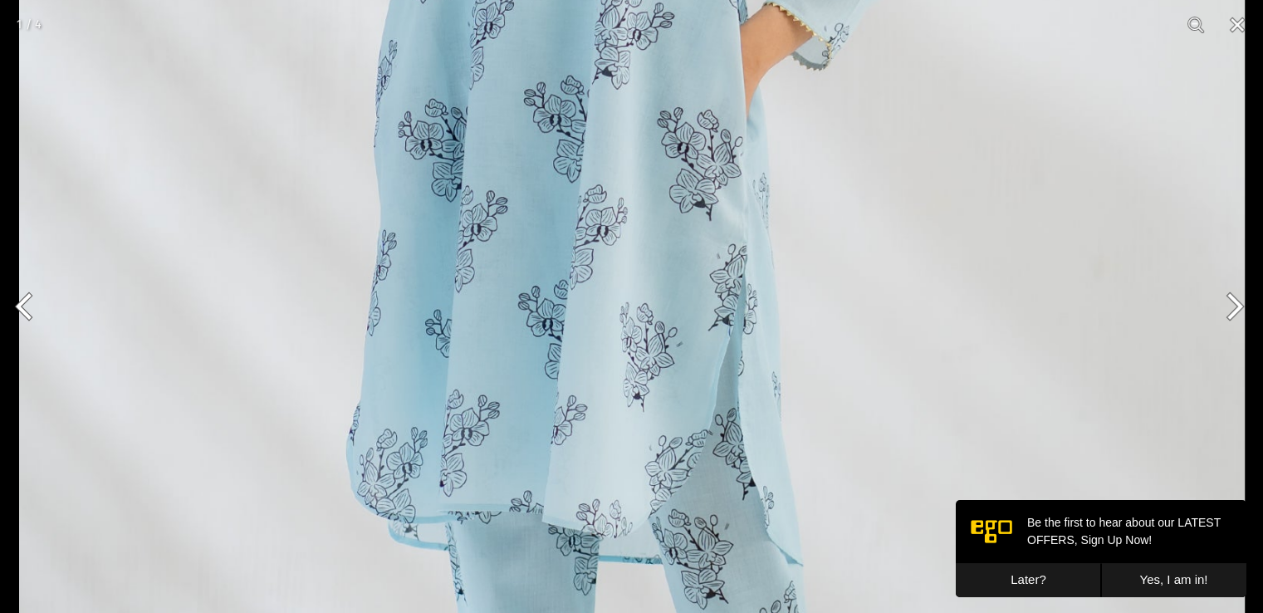
click at [737, 173] on img at bounding box center [631, 215] width 1225 height 1838
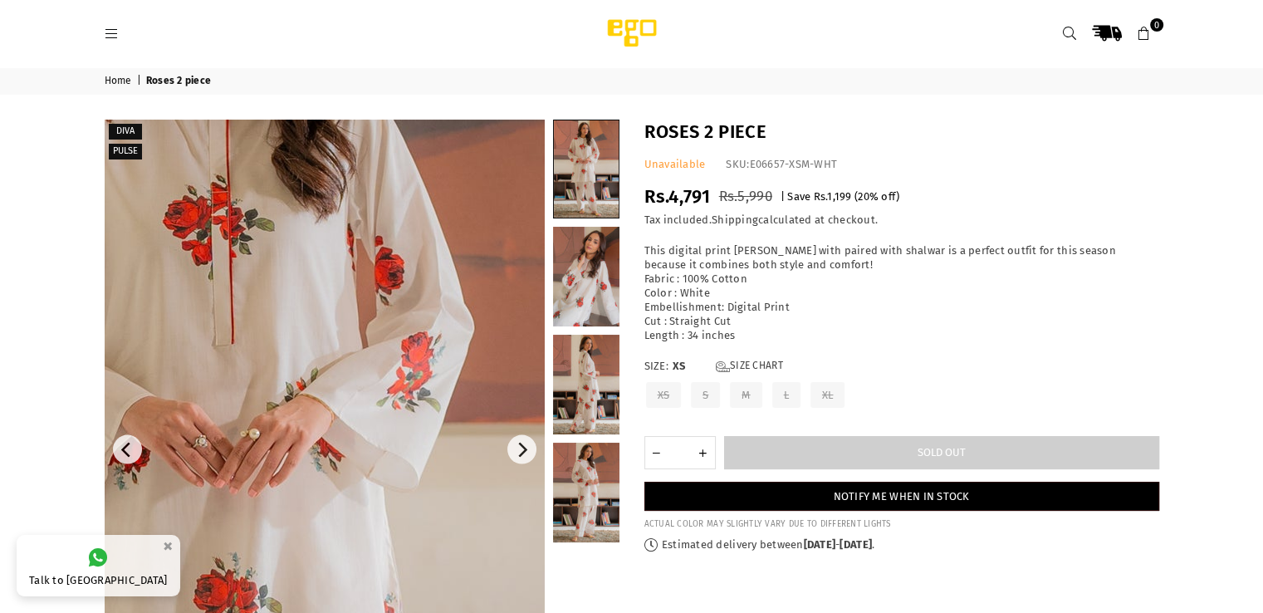
click at [367, 356] on img at bounding box center [270, 568] width 996 height 1494
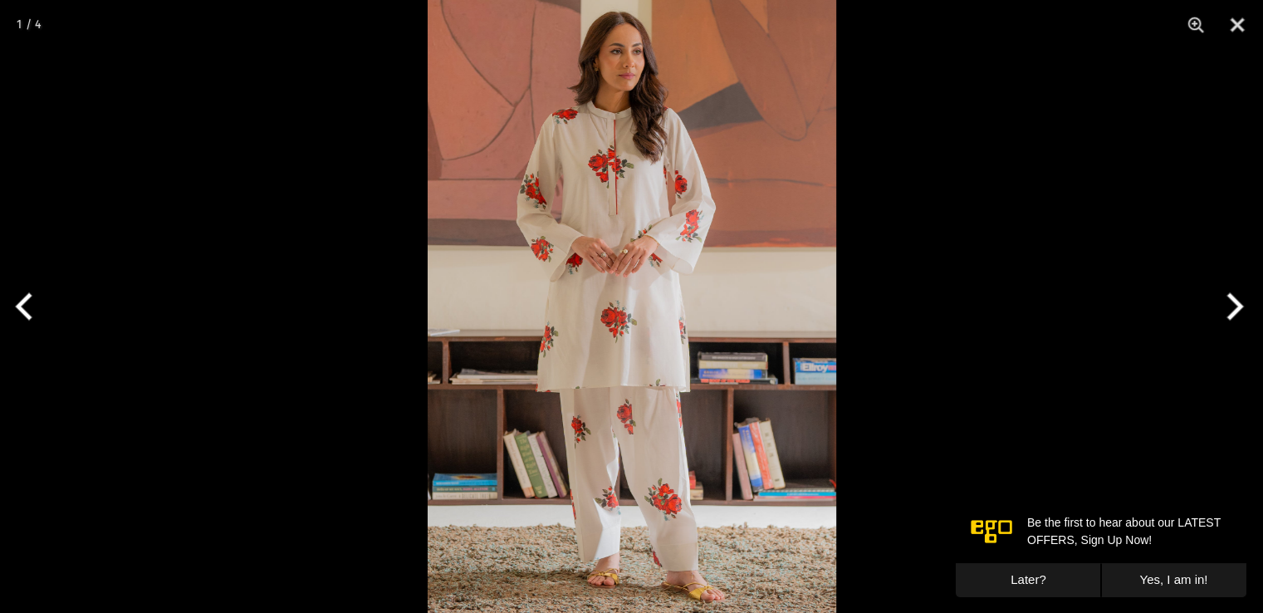
click at [618, 336] on img at bounding box center [632, 306] width 408 height 613
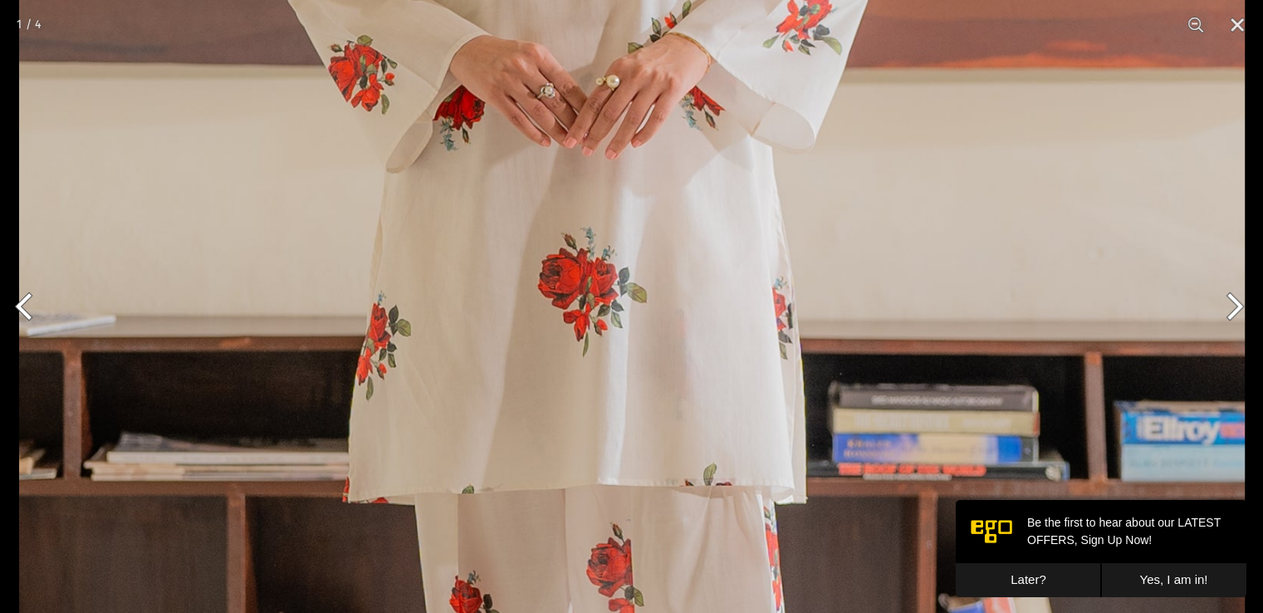
click at [666, 159] on img at bounding box center [631, 247] width 1225 height 1838
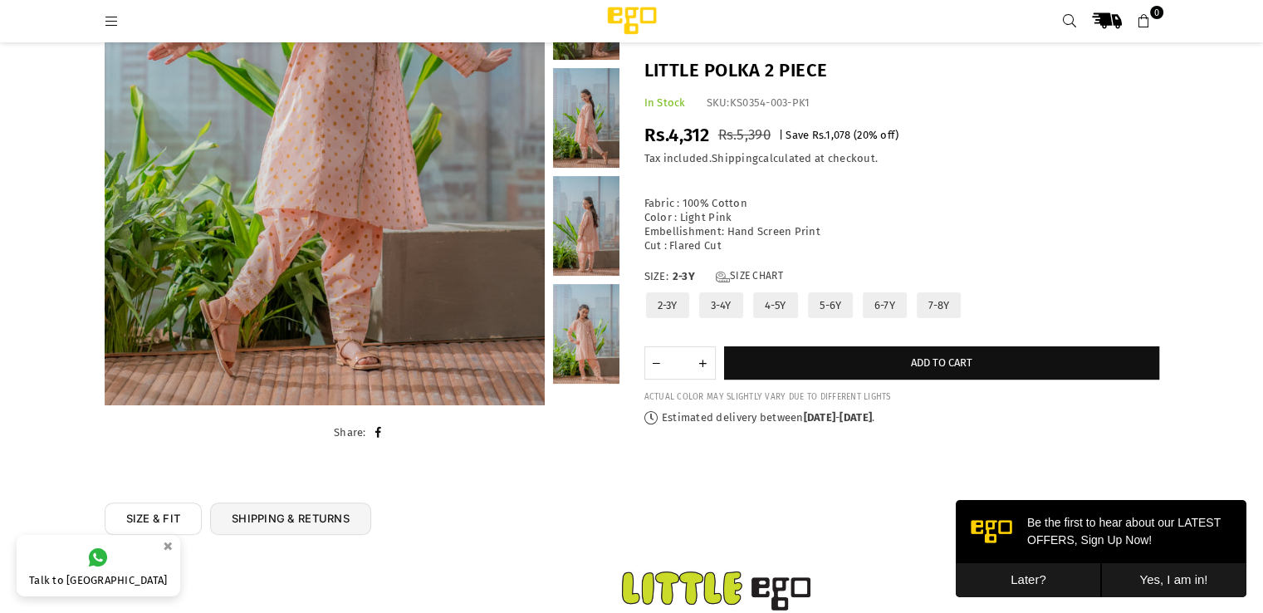
scroll to position [349, 0]
click at [569, 316] on link at bounding box center [586, 333] width 66 height 100
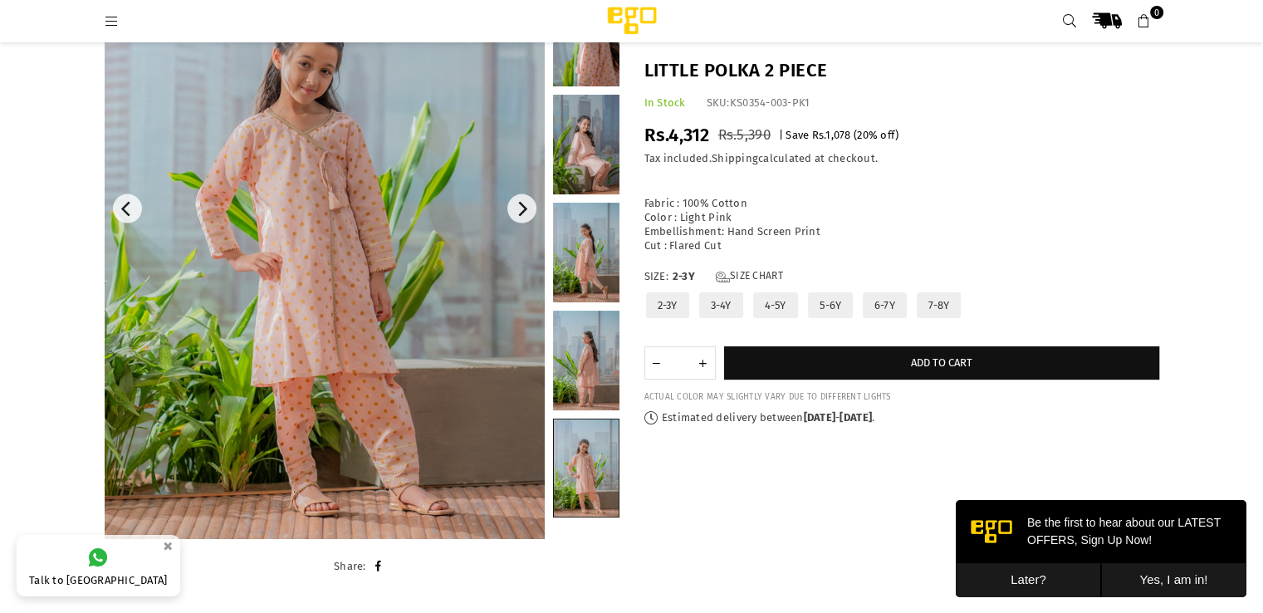
scroll to position [214, 0]
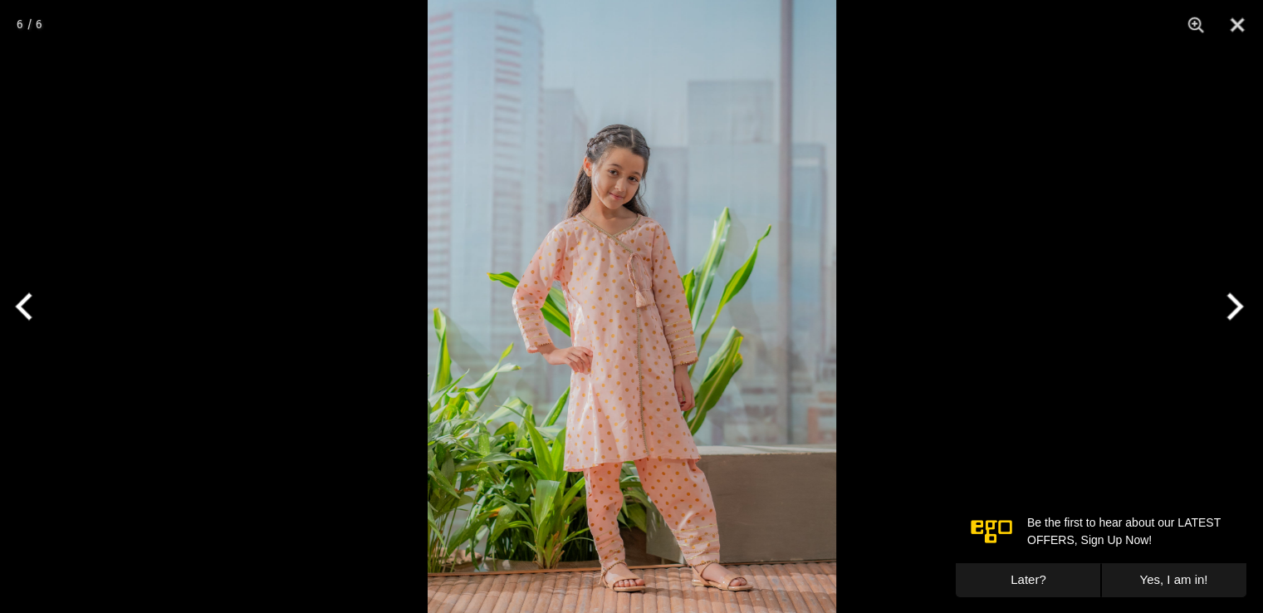
click at [682, 373] on img at bounding box center [632, 306] width 408 height 613
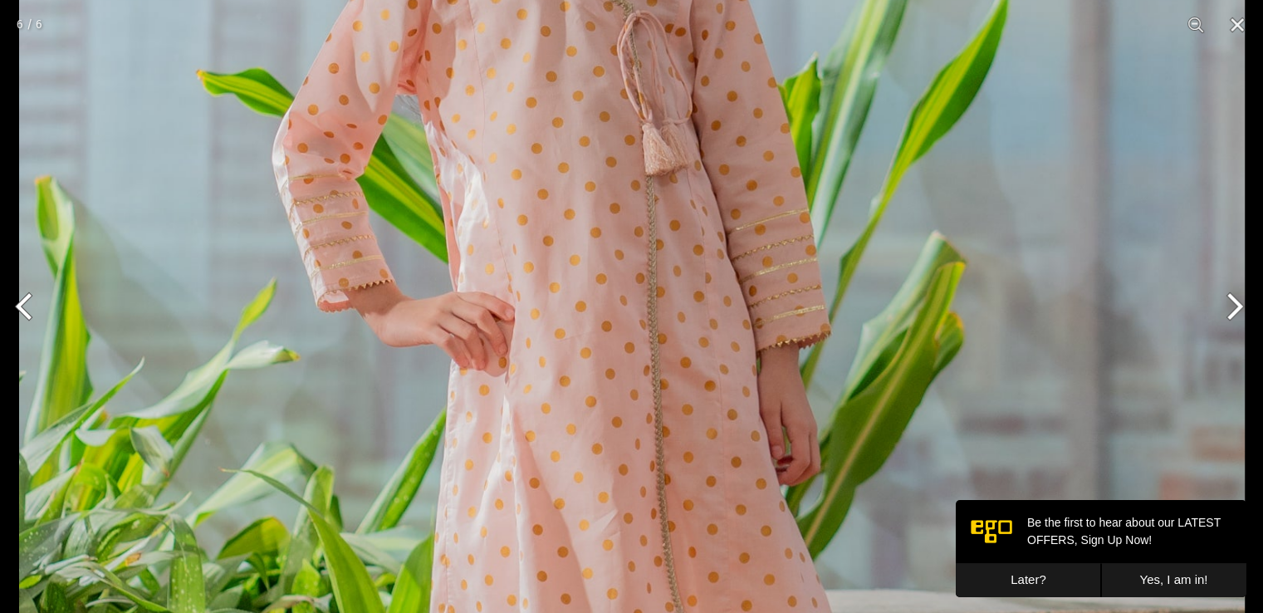
click at [682, 373] on img at bounding box center [631, 172] width 1225 height 1838
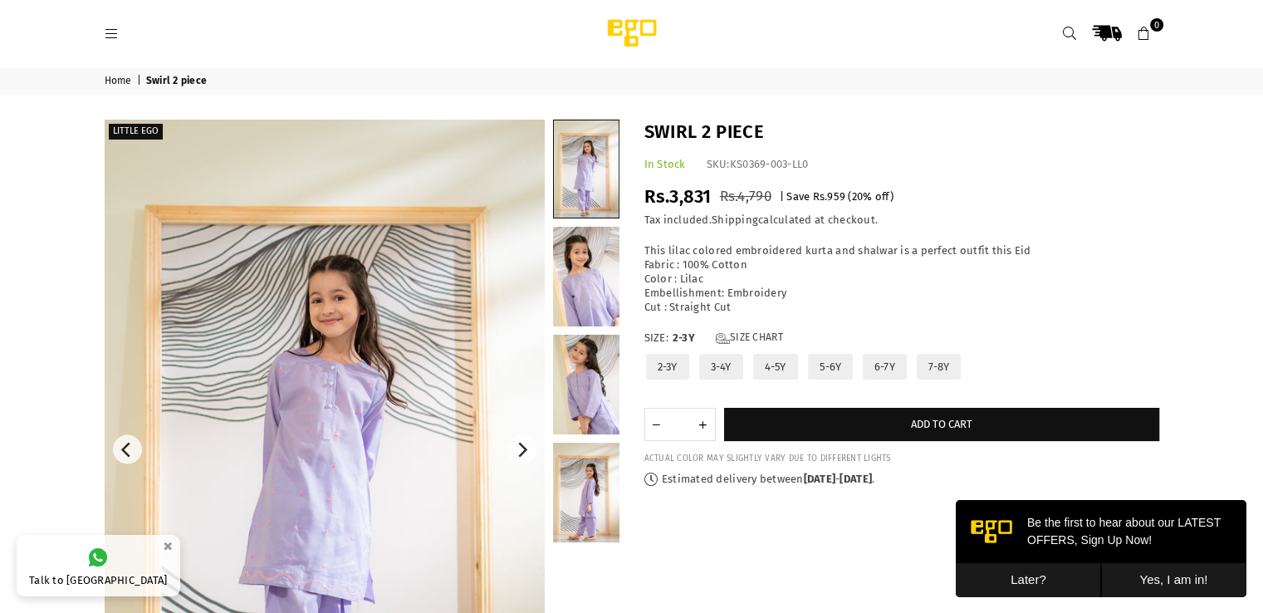
click at [382, 393] on img at bounding box center [325, 450] width 440 height 660
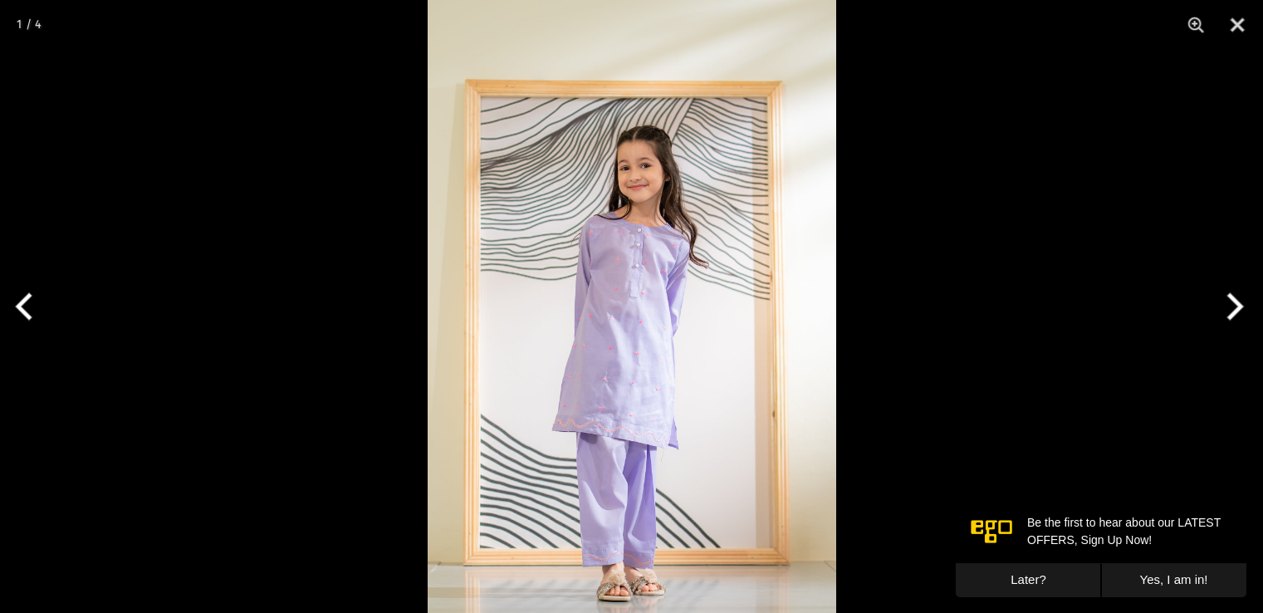
click at [618, 423] on img at bounding box center [632, 306] width 408 height 613
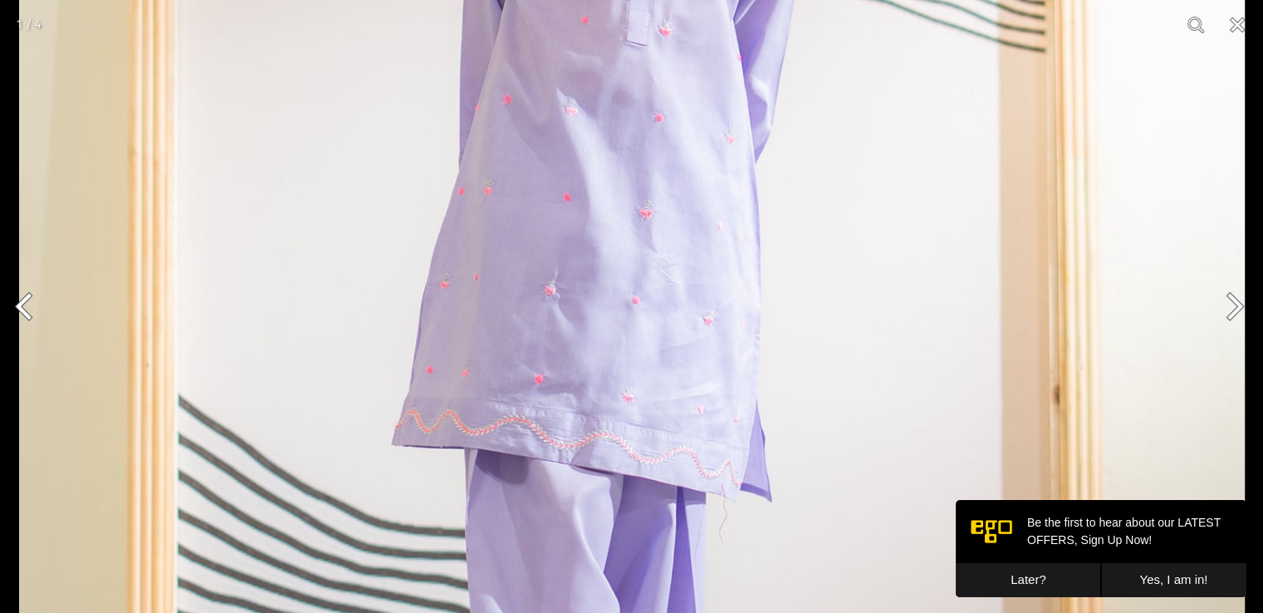
click at [618, 416] on img at bounding box center [631, 72] width 1225 height 1838
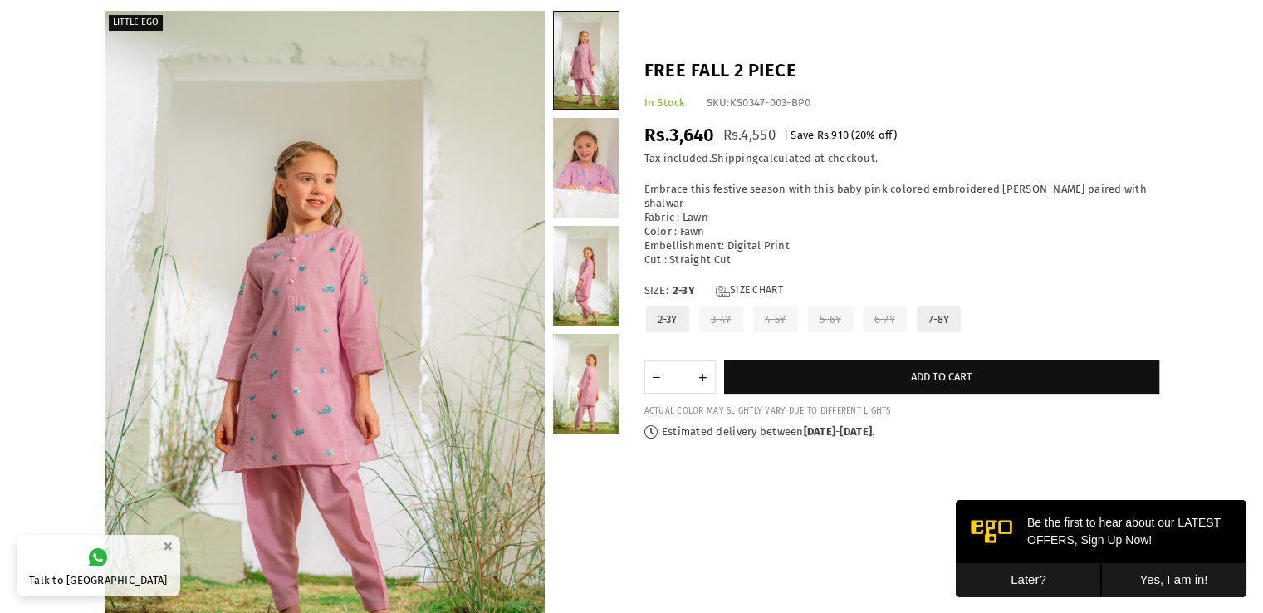
scroll to position [105, 0]
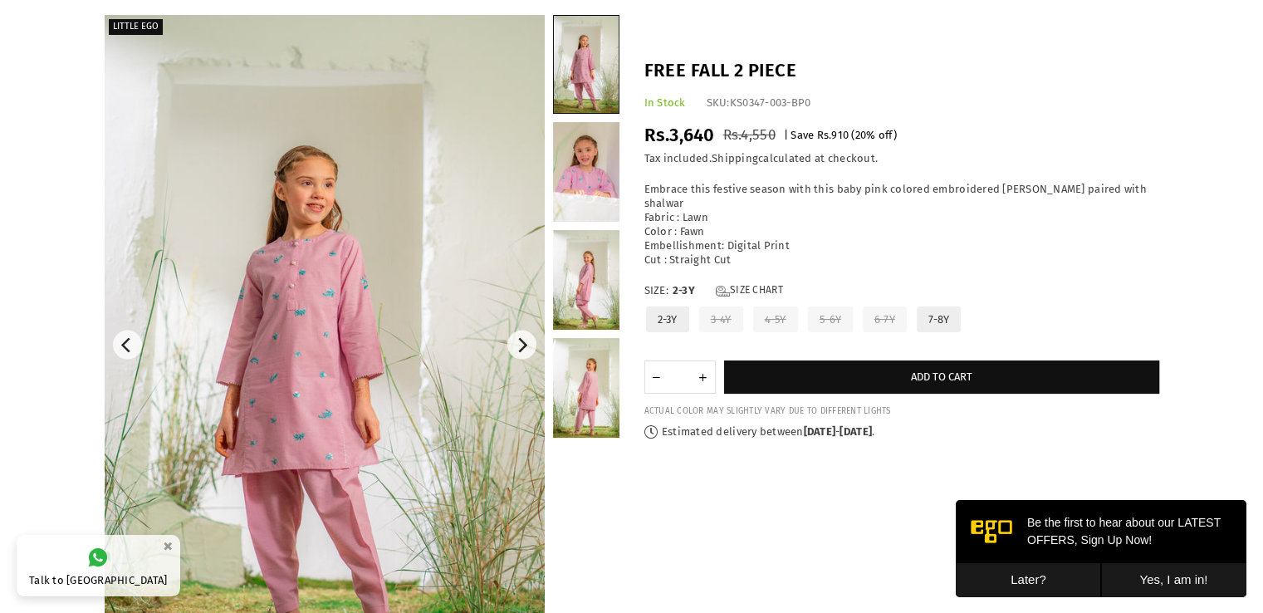
click at [291, 340] on img at bounding box center [325, 345] width 440 height 660
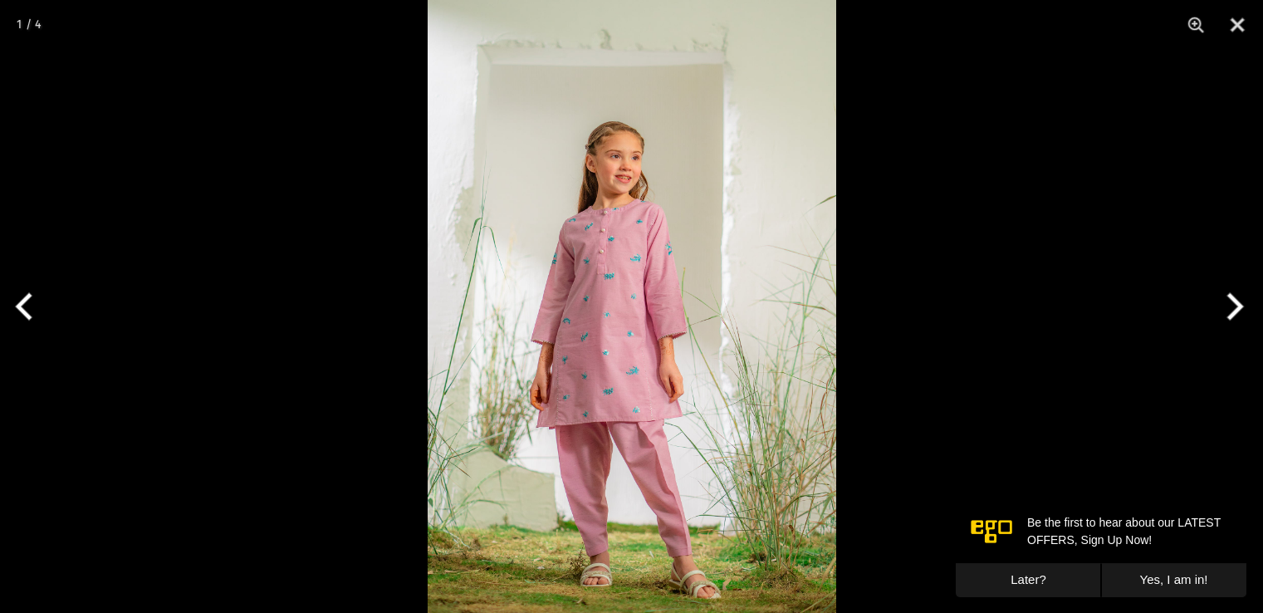
click at [677, 281] on img at bounding box center [632, 306] width 408 height 613
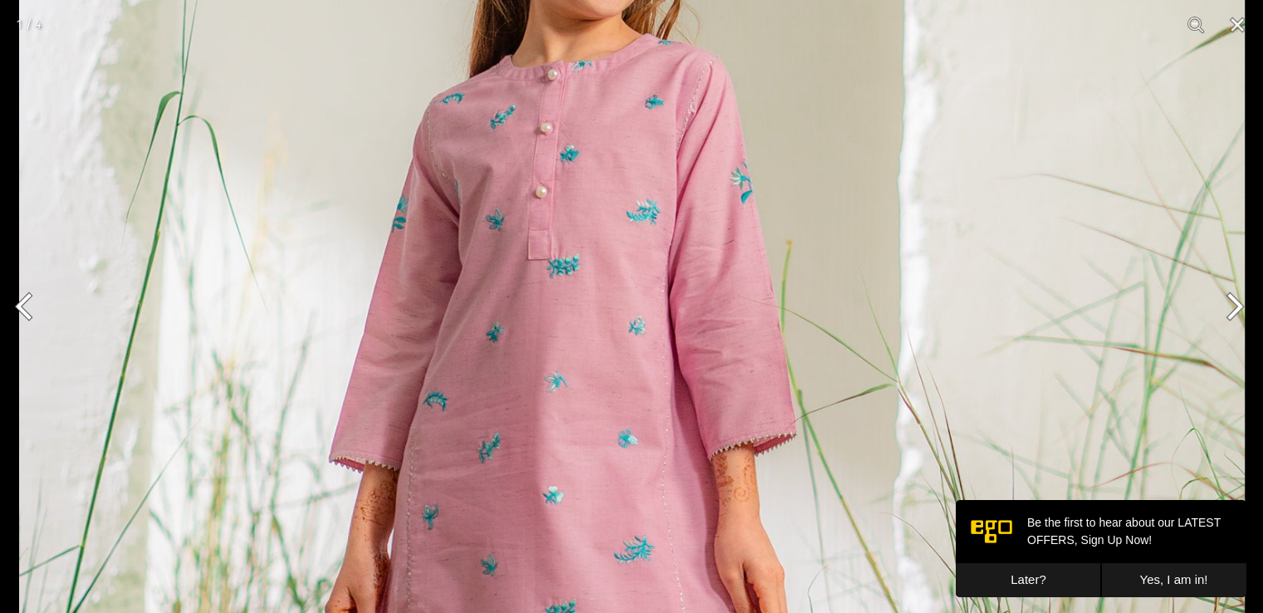
click at [677, 281] on img at bounding box center [631, 357] width 1225 height 1838
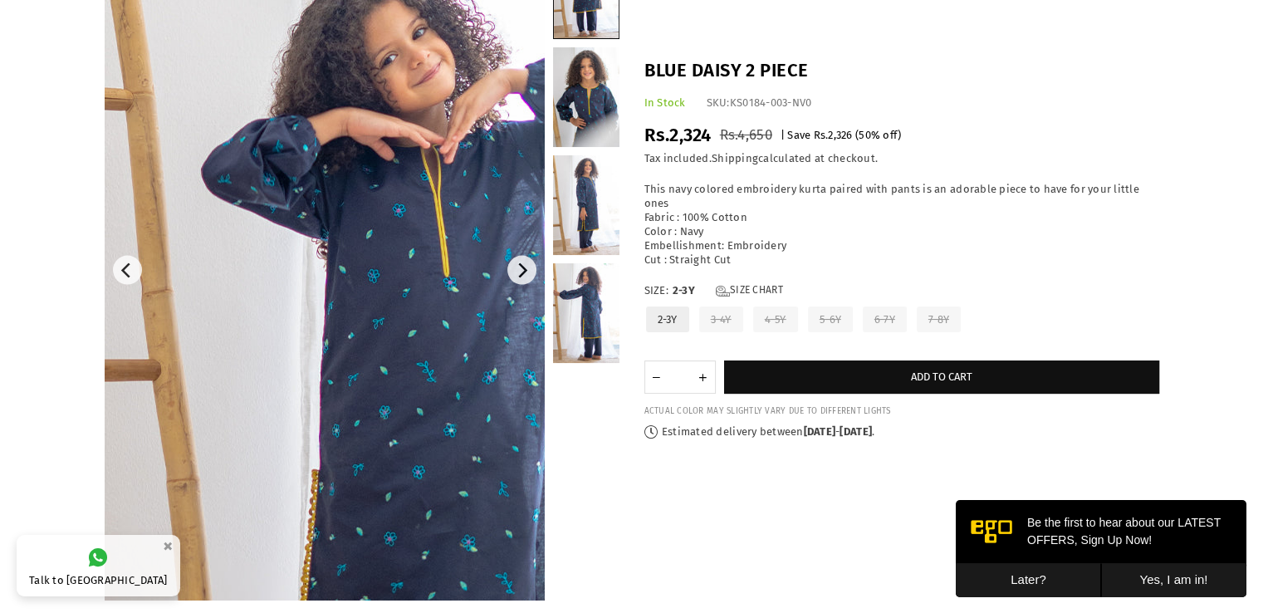
scroll to position [115, 0]
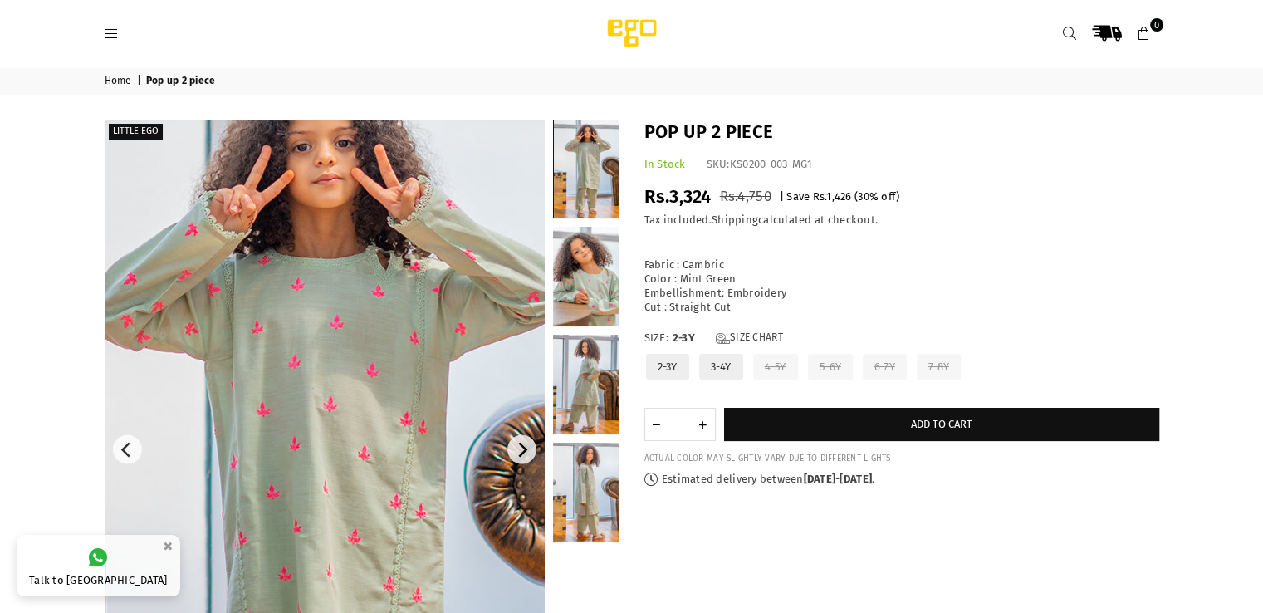
click at [352, 295] on img at bounding box center [310, 528] width 664 height 996
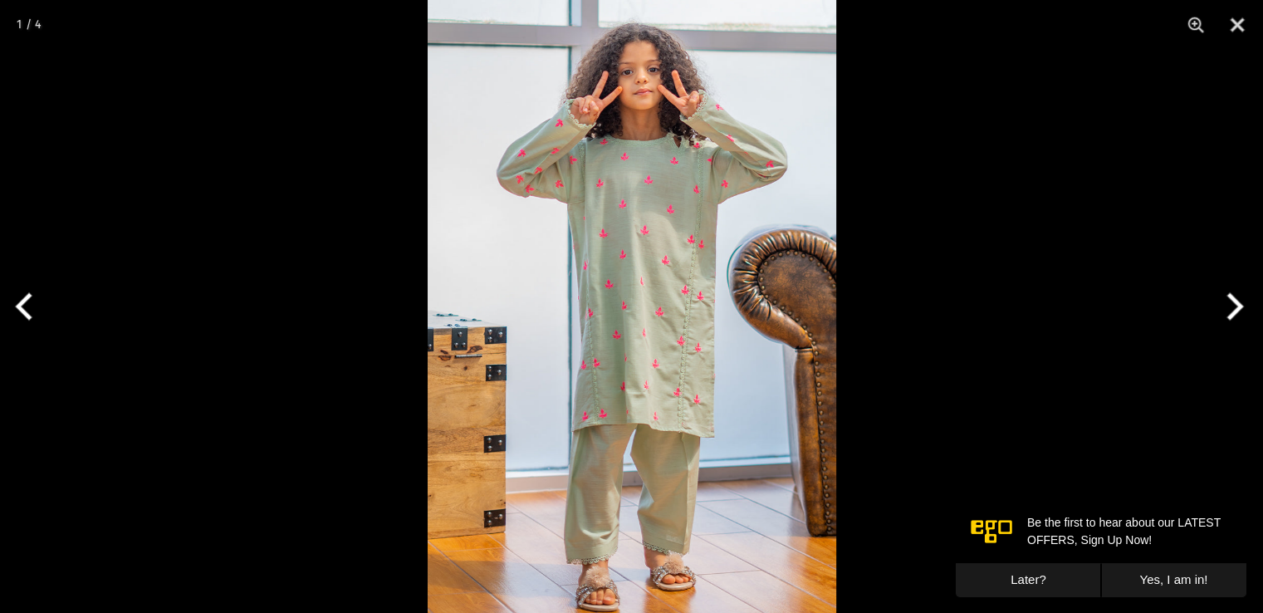
click at [594, 302] on img at bounding box center [632, 306] width 408 height 613
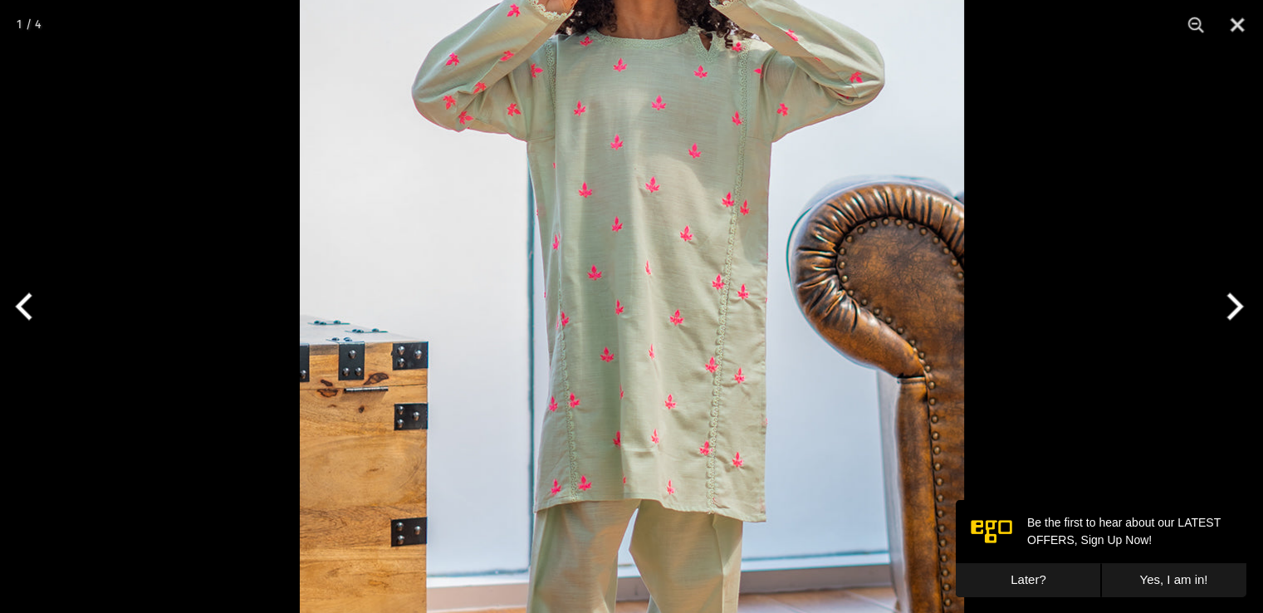
click at [594, 302] on img at bounding box center [632, 309] width 664 height 996
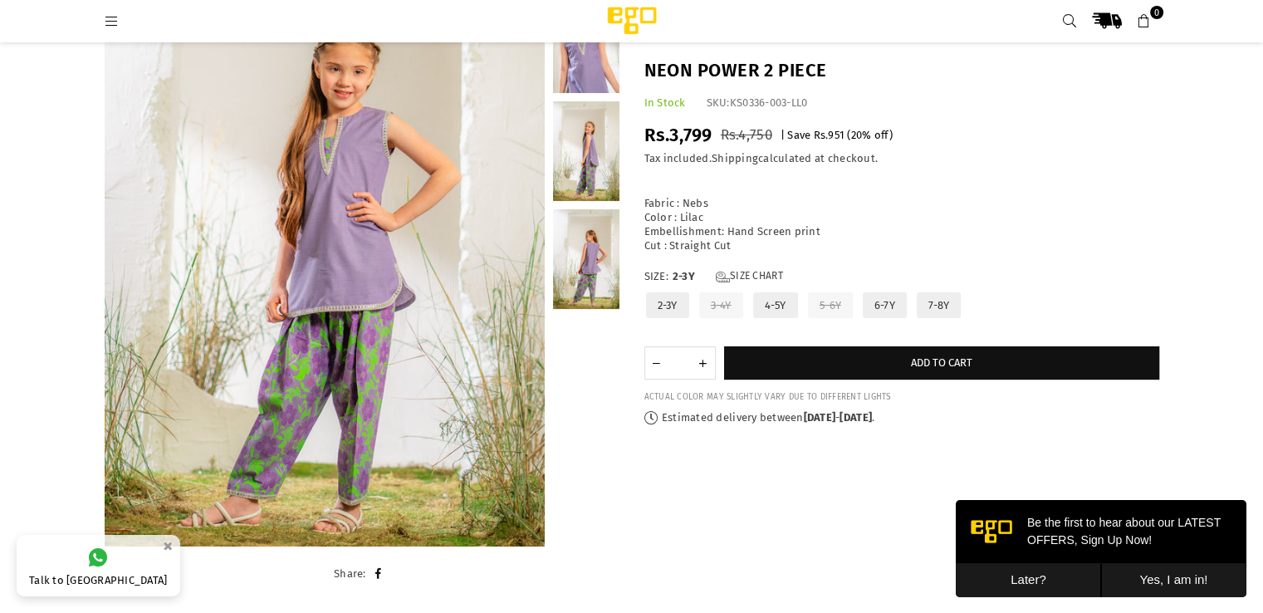
click at [718, 245] on div "Fabric : Nebs Color : Lilac Embellishment: Hand Screen print Cut : Straight Cut" at bounding box center [901, 218] width 515 height 70
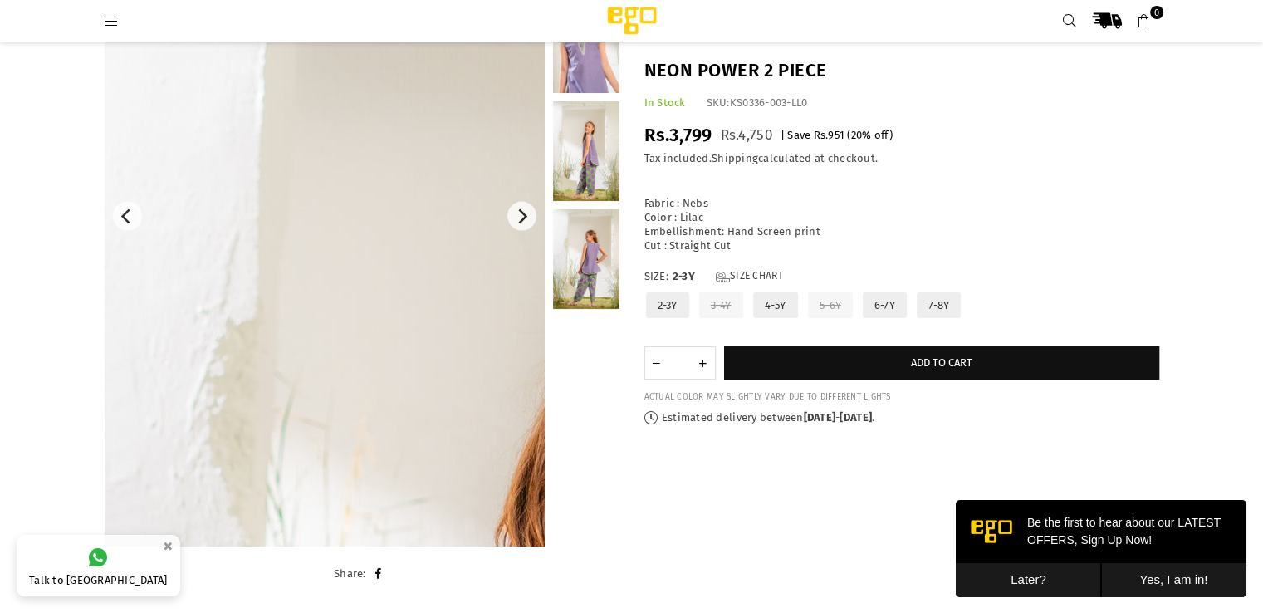
click at [472, 256] on link at bounding box center [325, 216] width 440 height 660
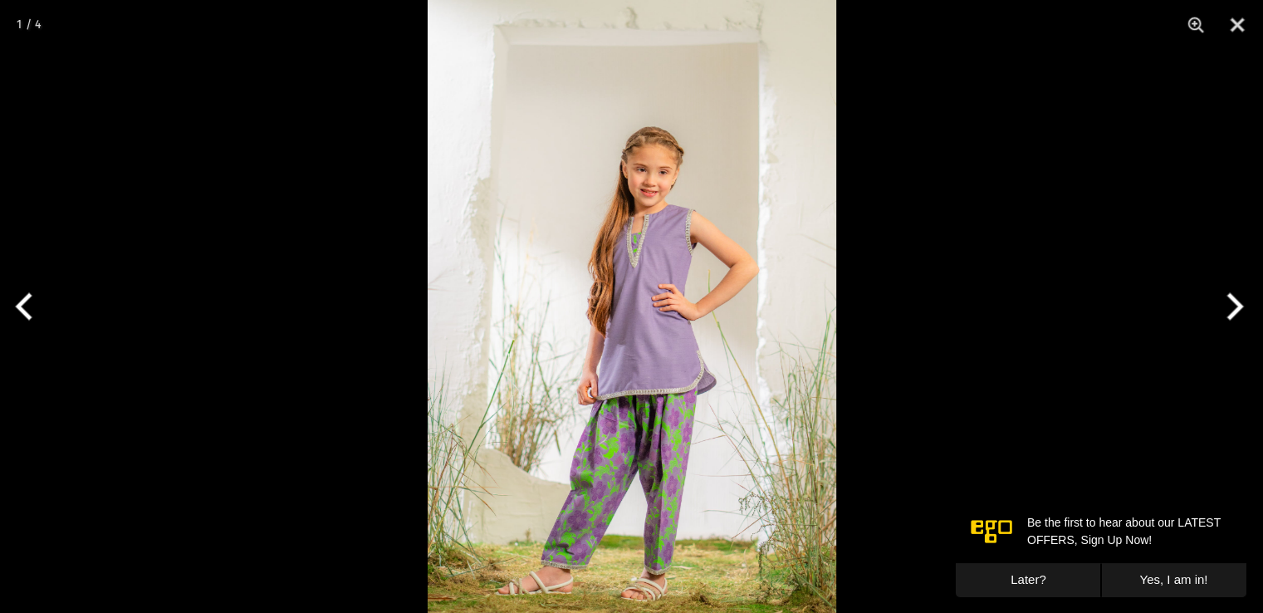
click at [674, 257] on img at bounding box center [632, 306] width 408 height 613
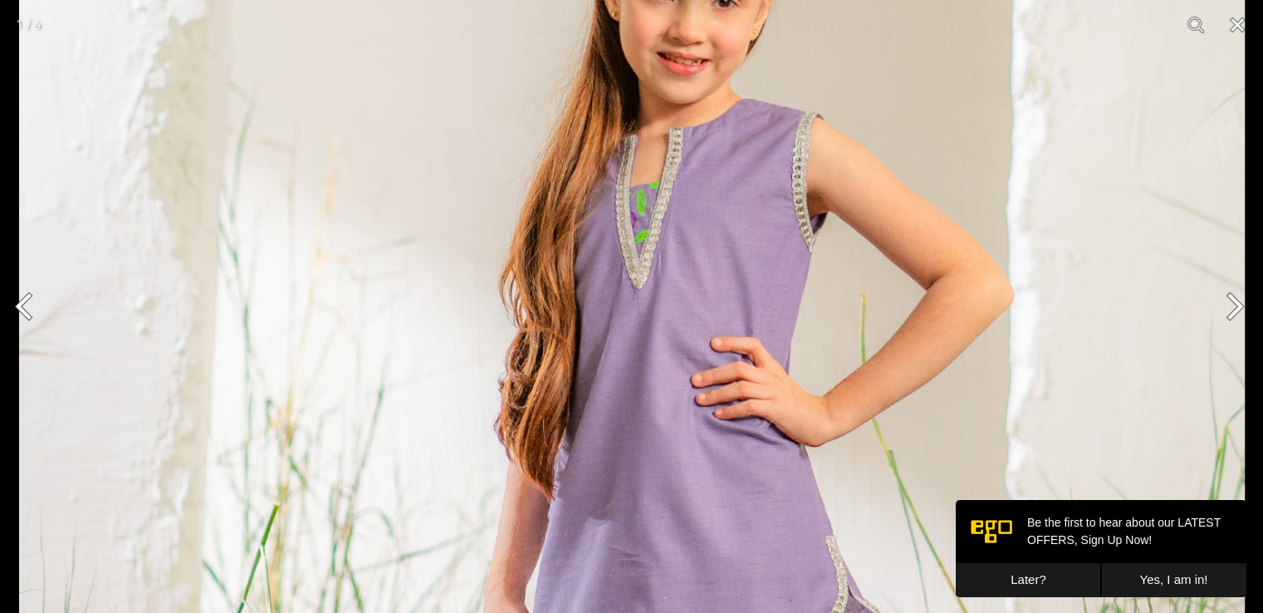
click at [684, 326] on img at bounding box center [631, 404] width 1225 height 1838
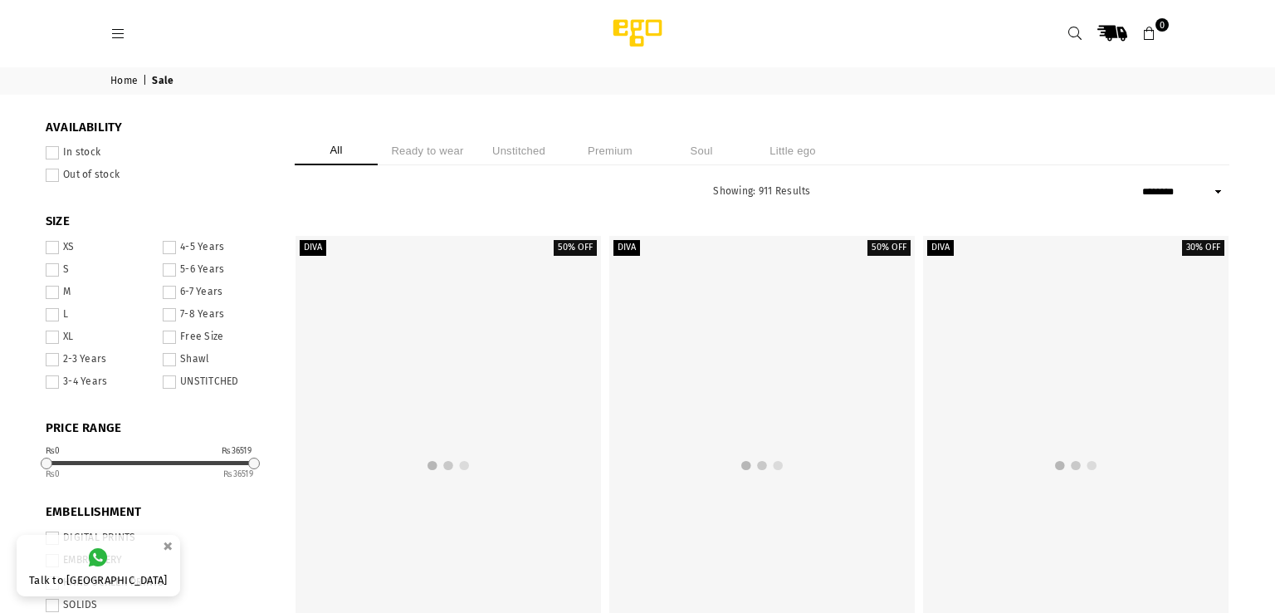
select select "******"
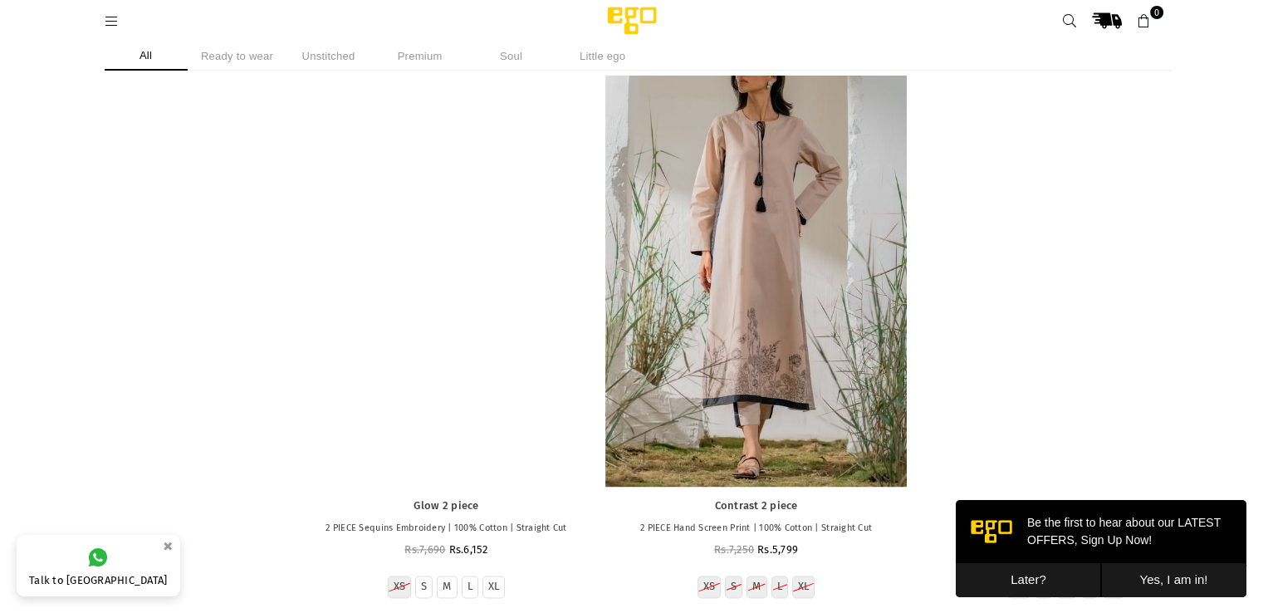
scroll to position [14859, 0]
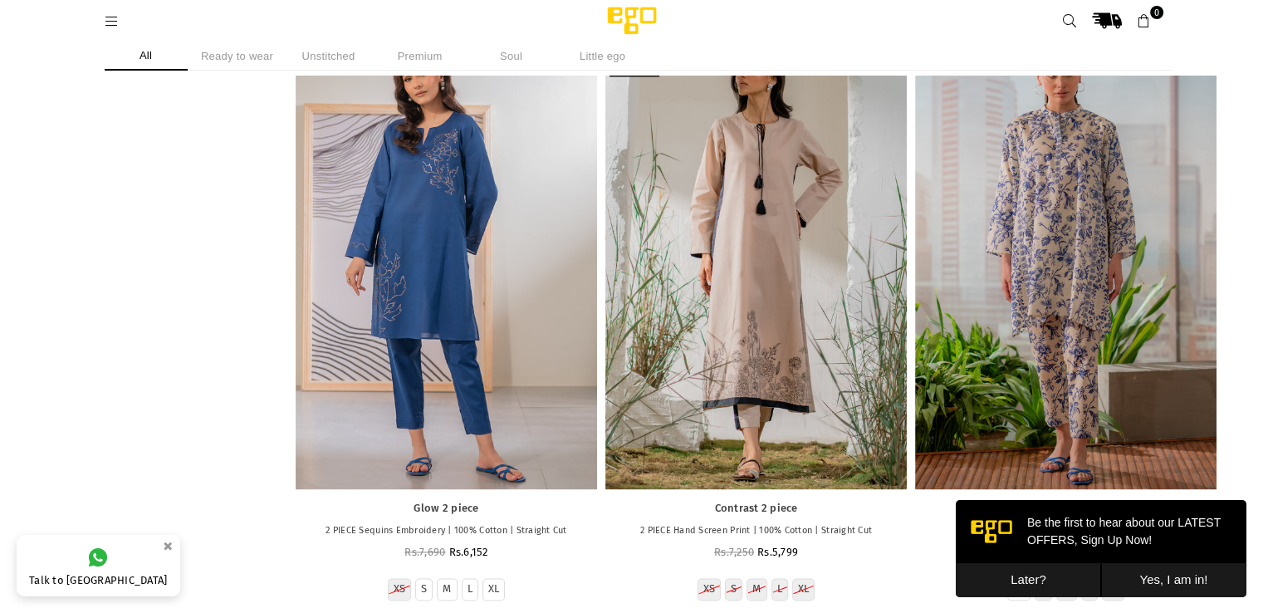
click at [388, 200] on div at bounding box center [446, 263] width 301 height 452
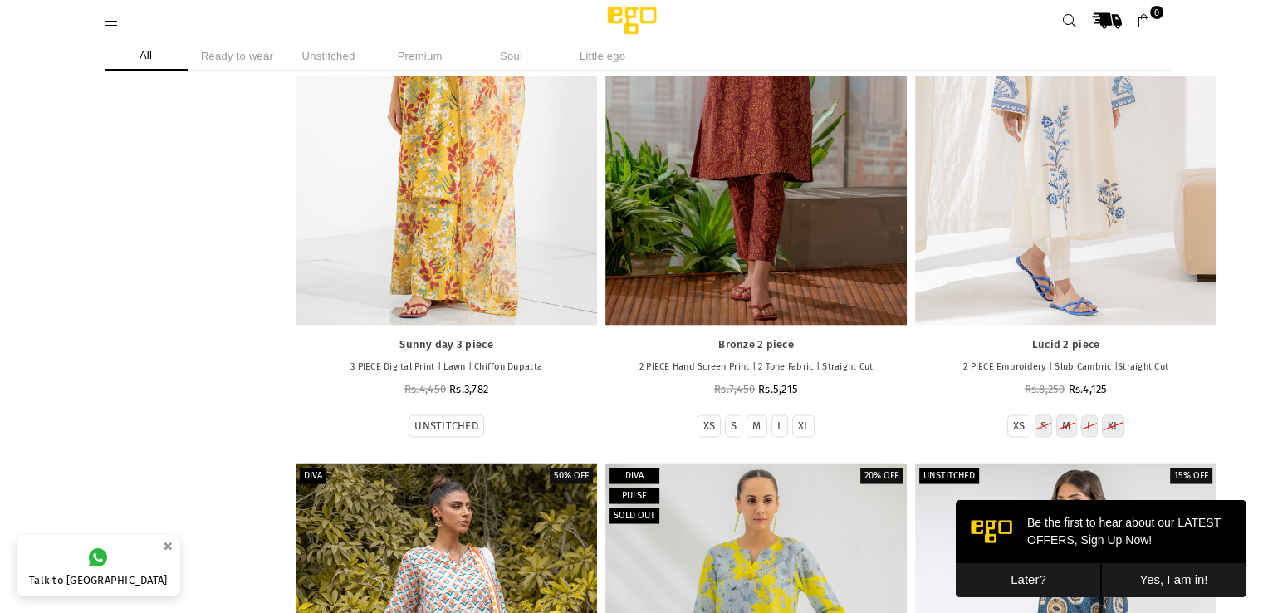
scroll to position [15615, 0]
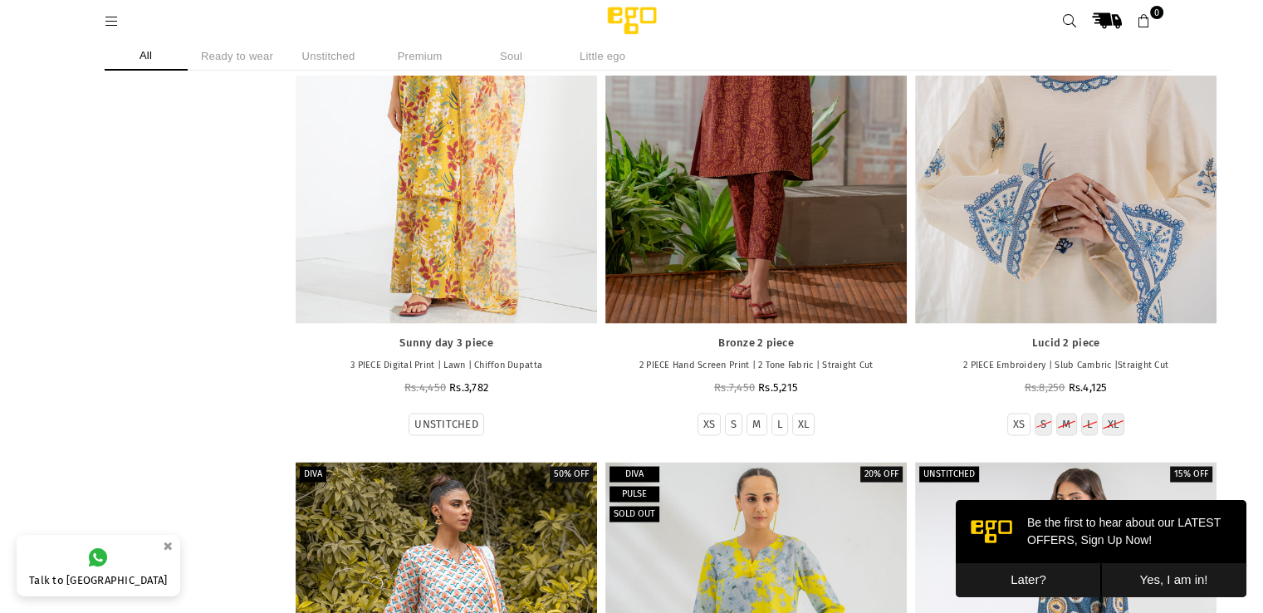
click at [955, 188] on div at bounding box center [1065, 97] width 301 height 452
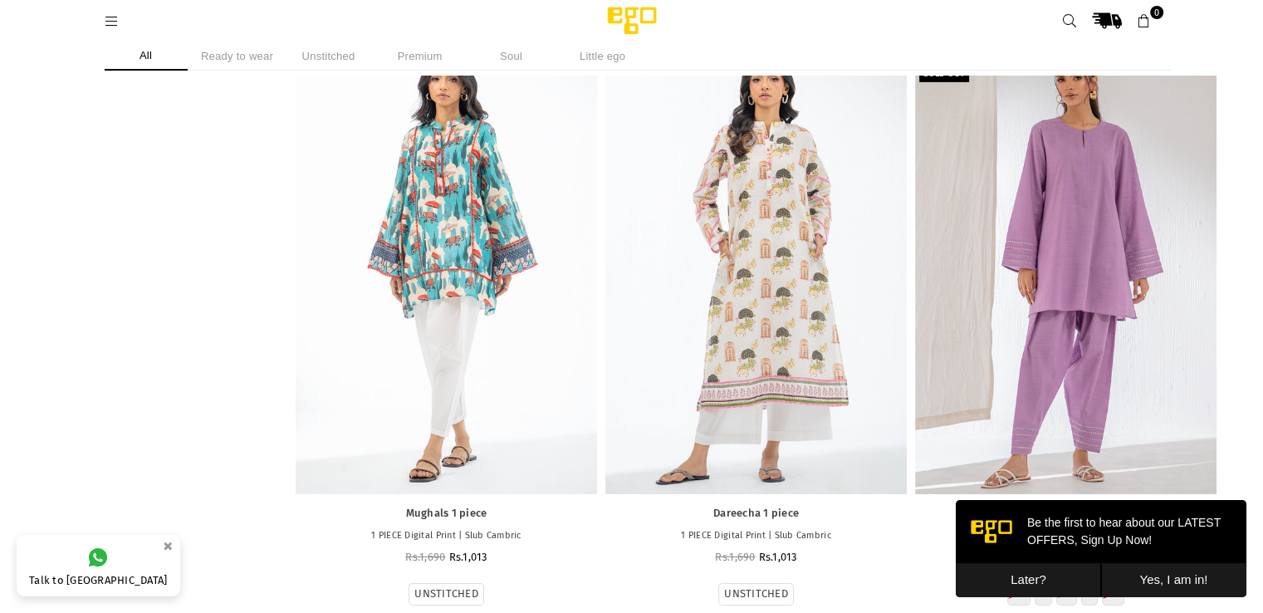
scroll to position [24294, 0]
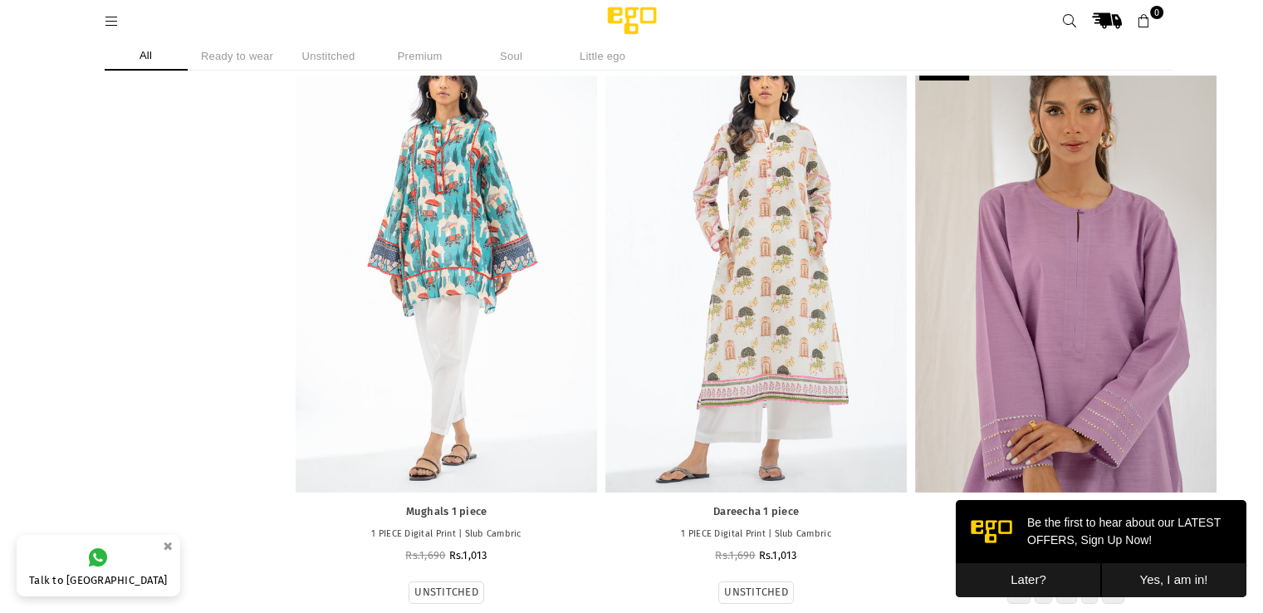
click at [979, 293] on div at bounding box center [1065, 267] width 301 height 452
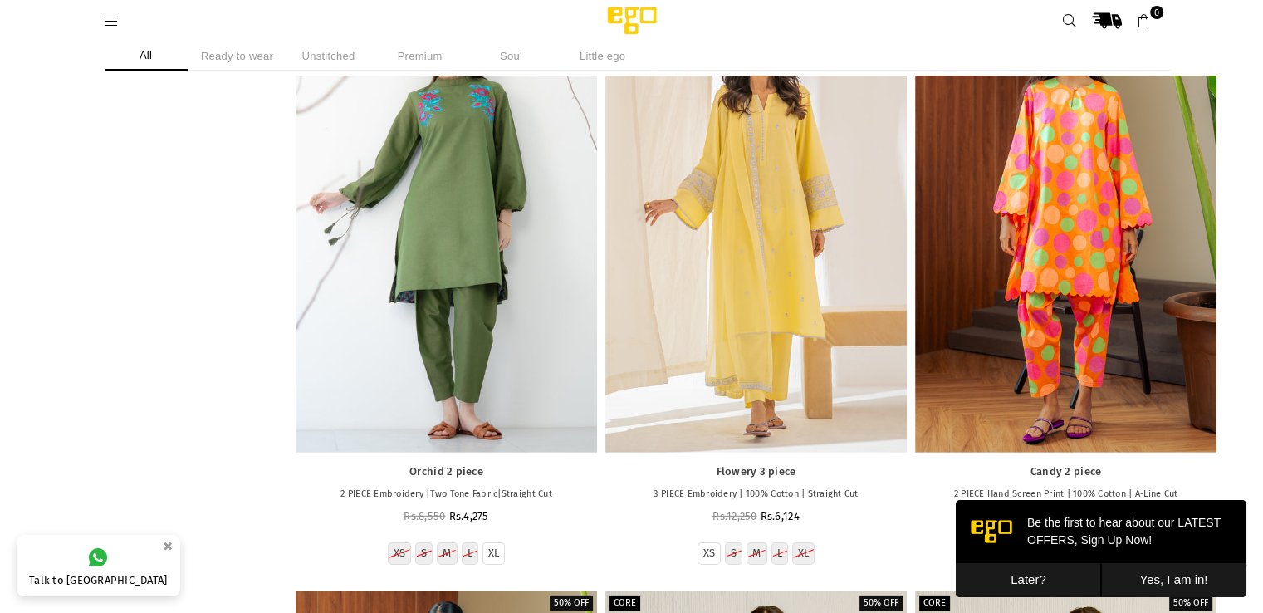
scroll to position [30220, 0]
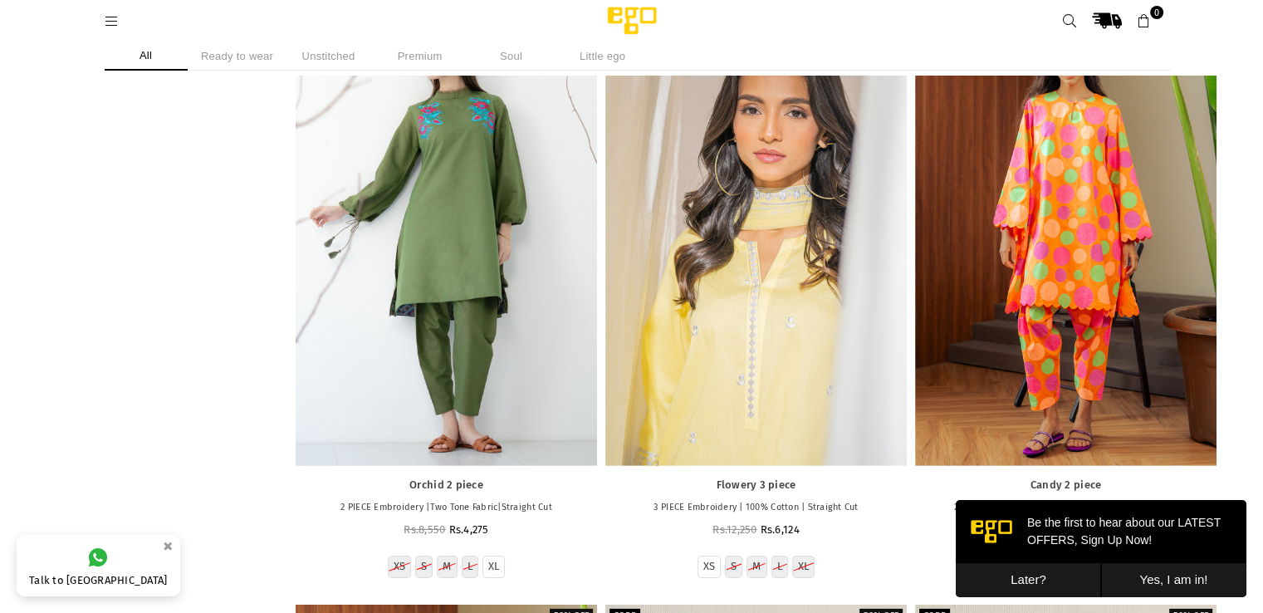
click at [757, 282] on div at bounding box center [755, 240] width 301 height 452
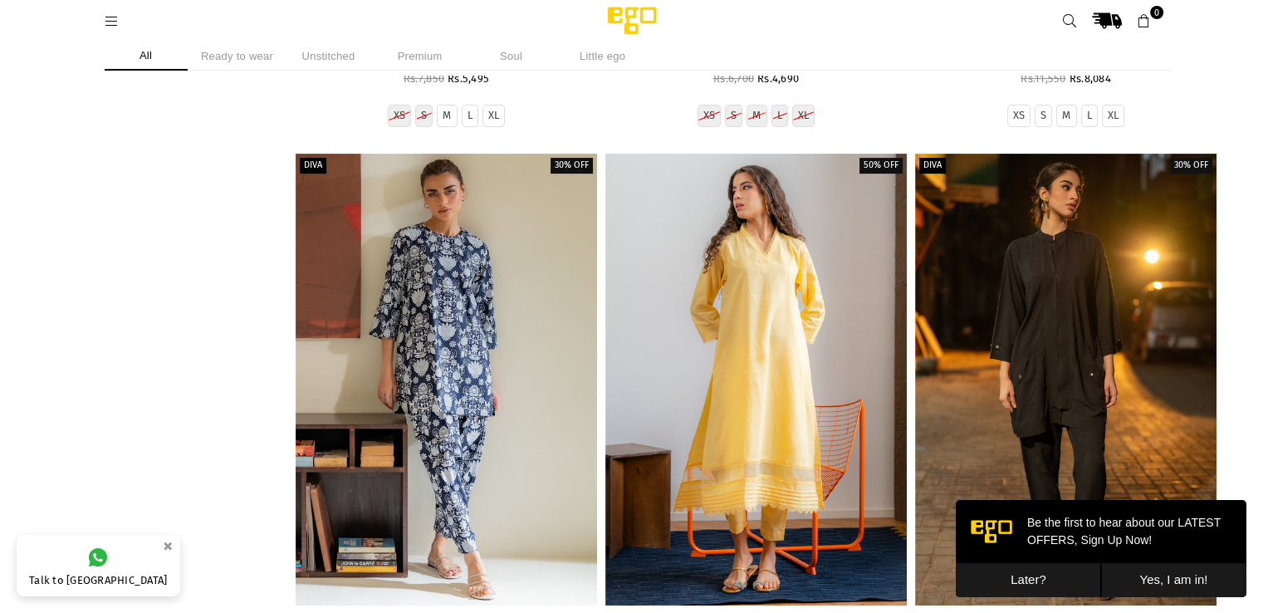
scroll to position [38425, 0]
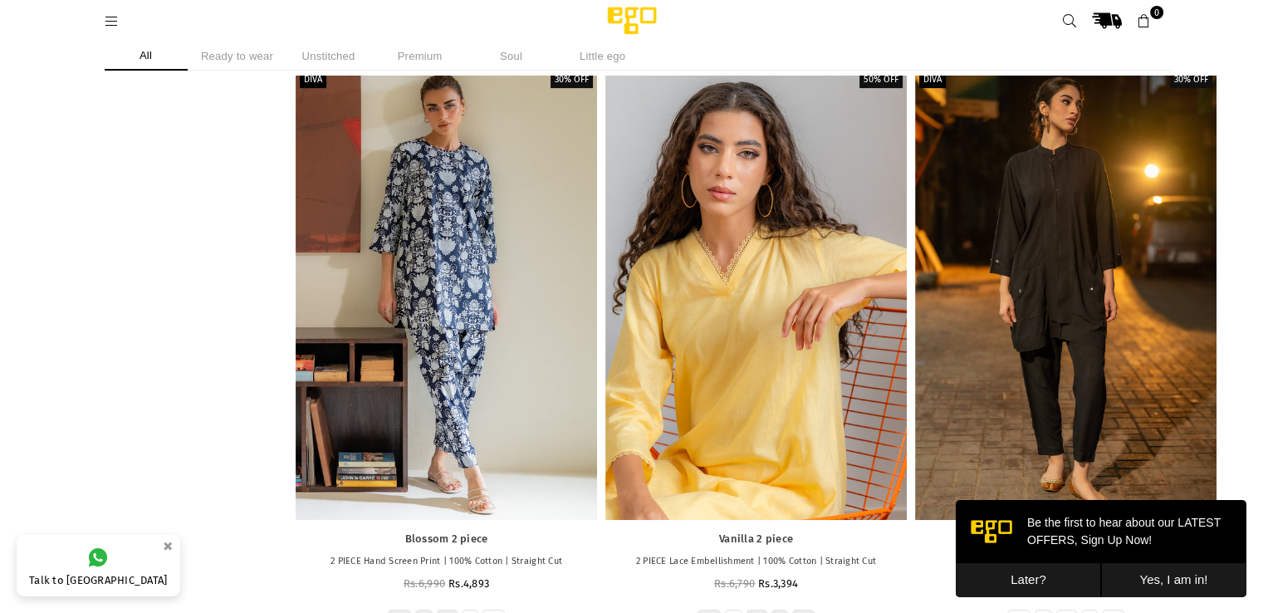
click at [796, 383] on div at bounding box center [755, 294] width 301 height 452
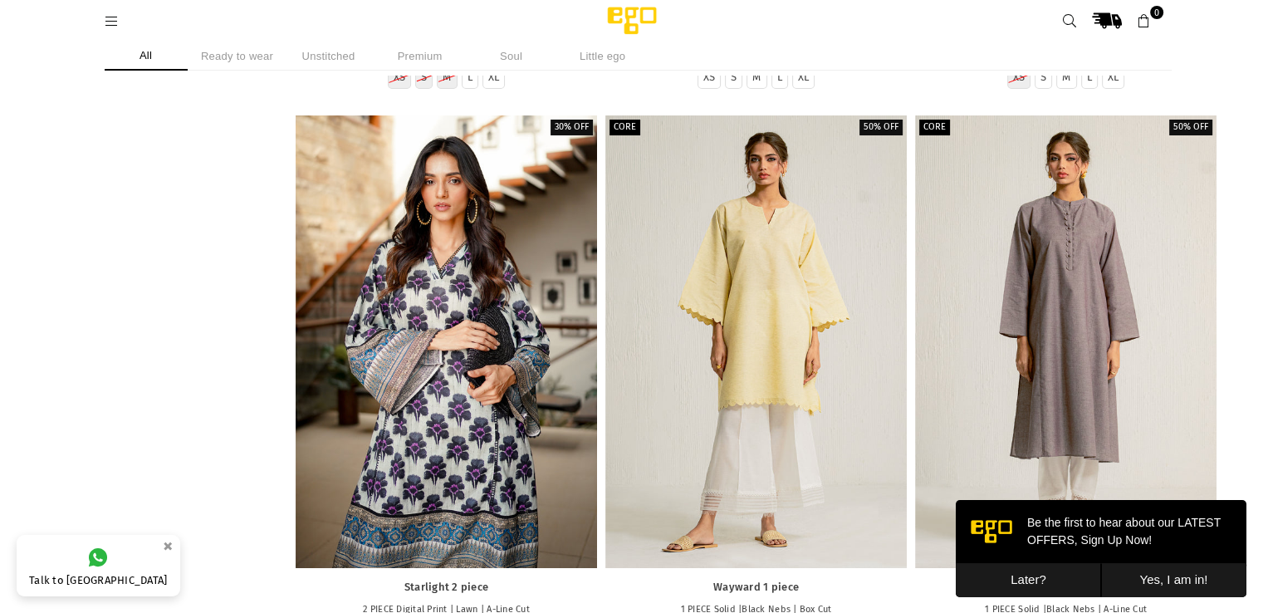
scroll to position [50233, 0]
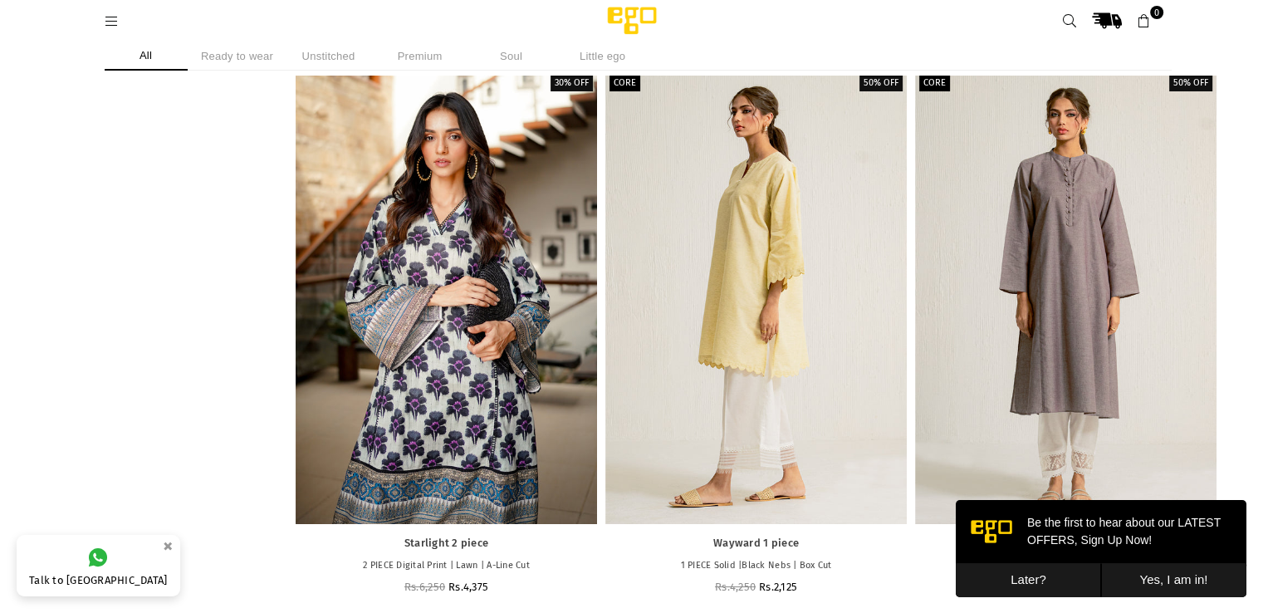
click at [671, 345] on div at bounding box center [755, 297] width 301 height 452
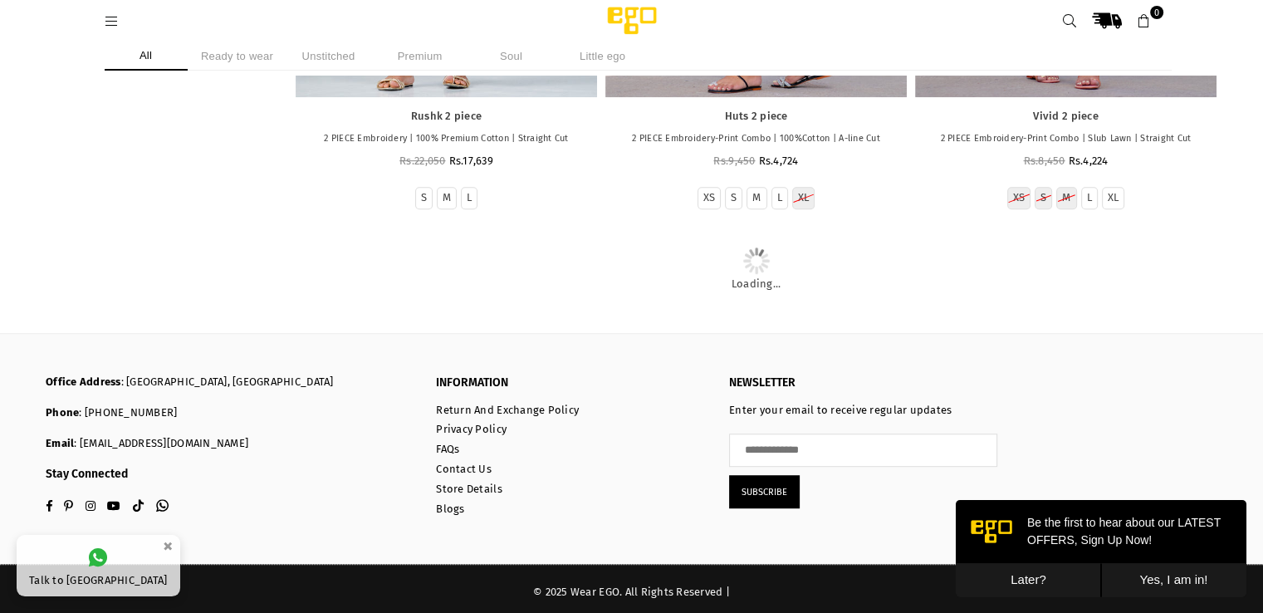
scroll to position [57495, 0]
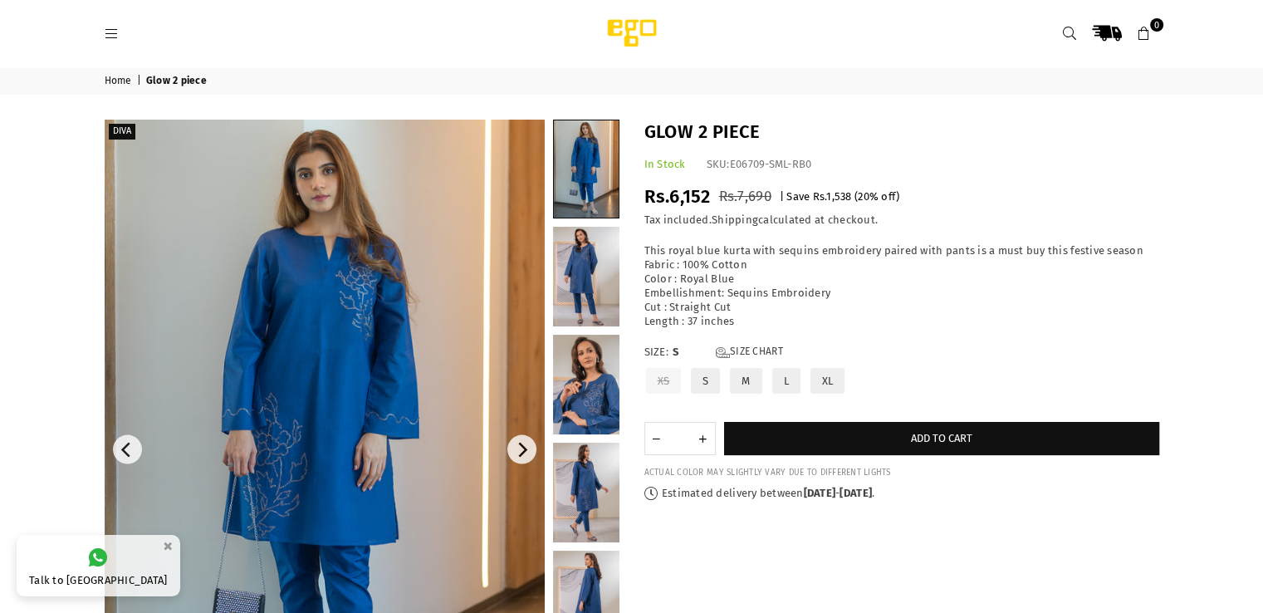
click at [335, 366] on link at bounding box center [325, 450] width 440 height 660
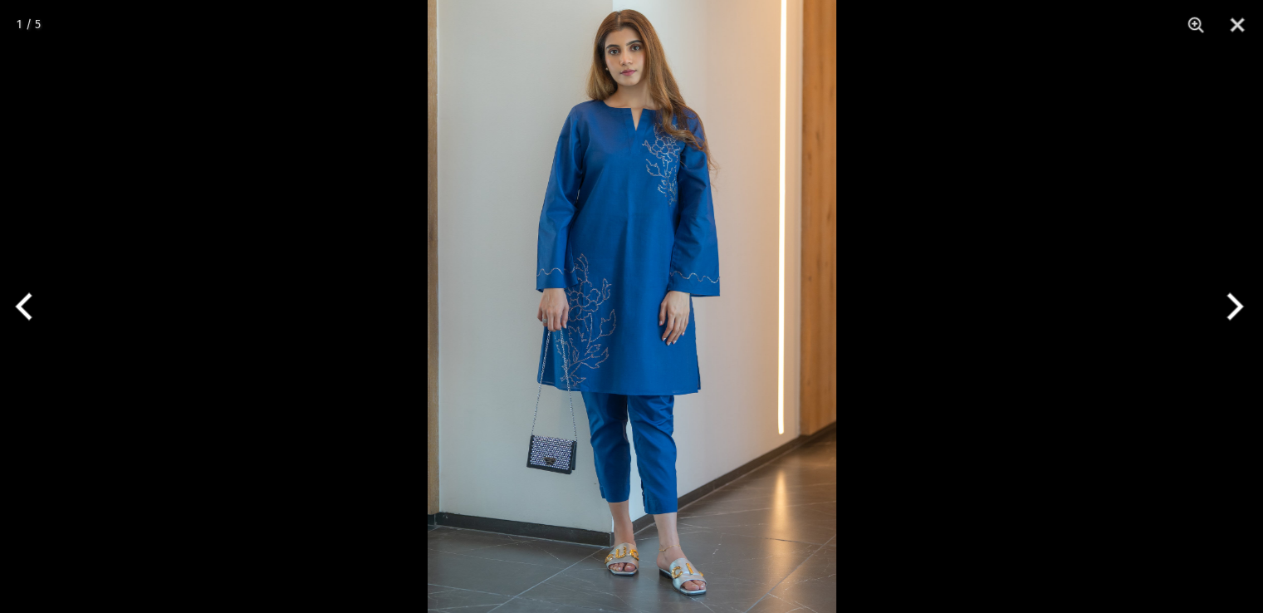
click at [566, 327] on img at bounding box center [632, 306] width 408 height 613
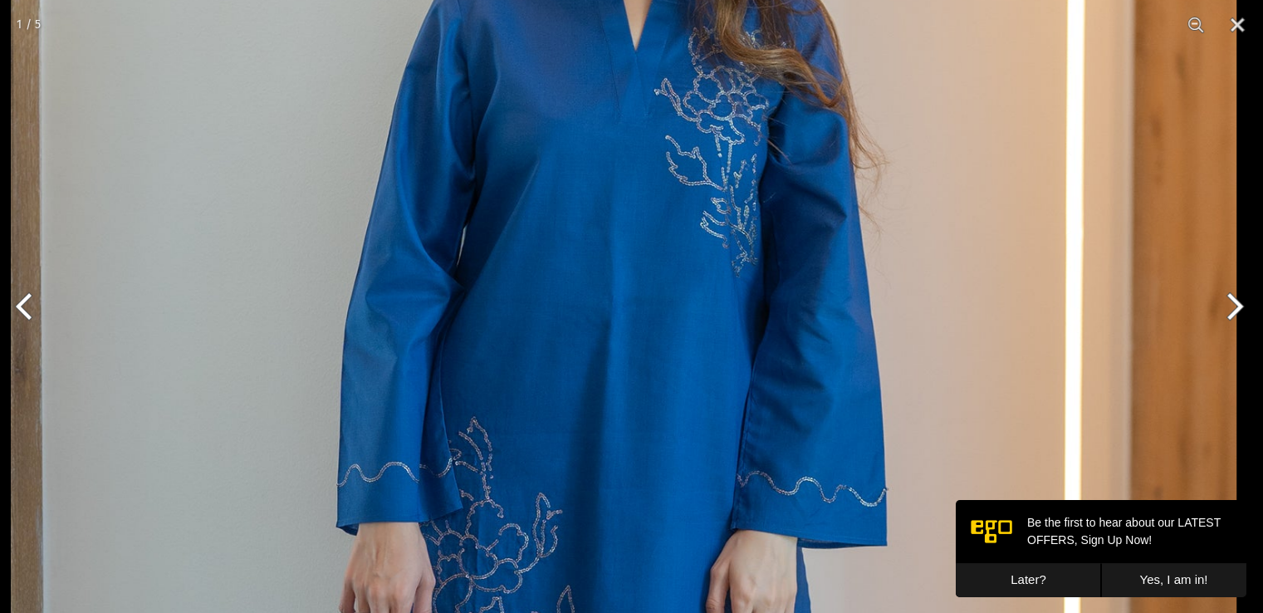
click at [618, 496] on img at bounding box center [623, 577] width 1225 height 1838
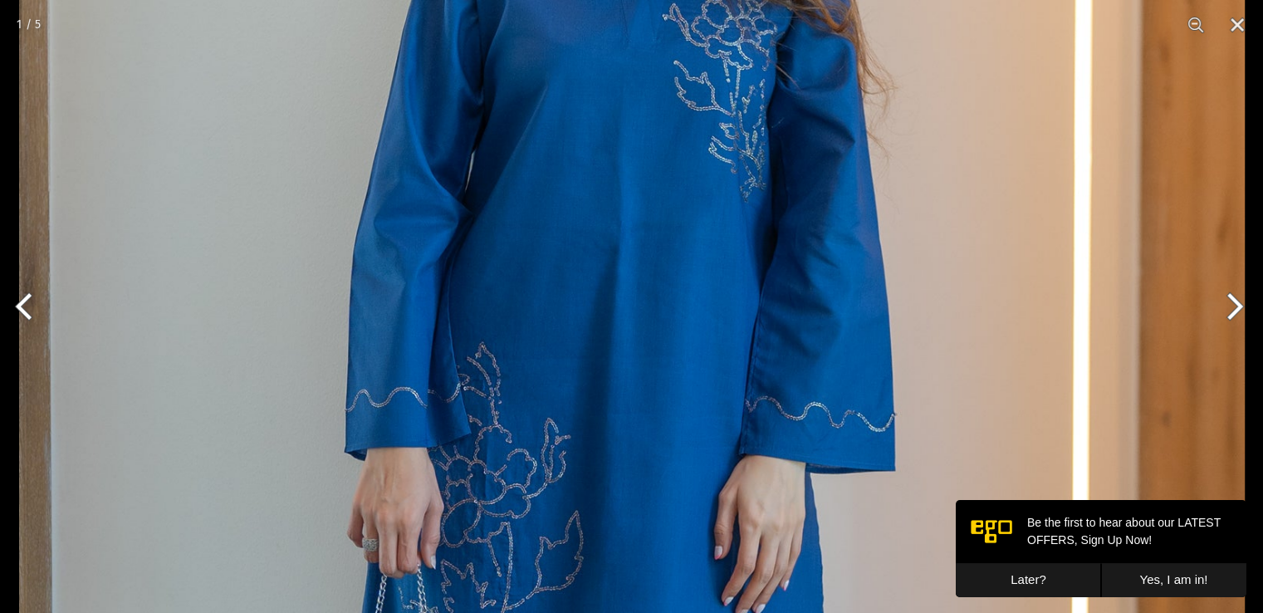
click at [618, 496] on img at bounding box center [631, 502] width 1225 height 1838
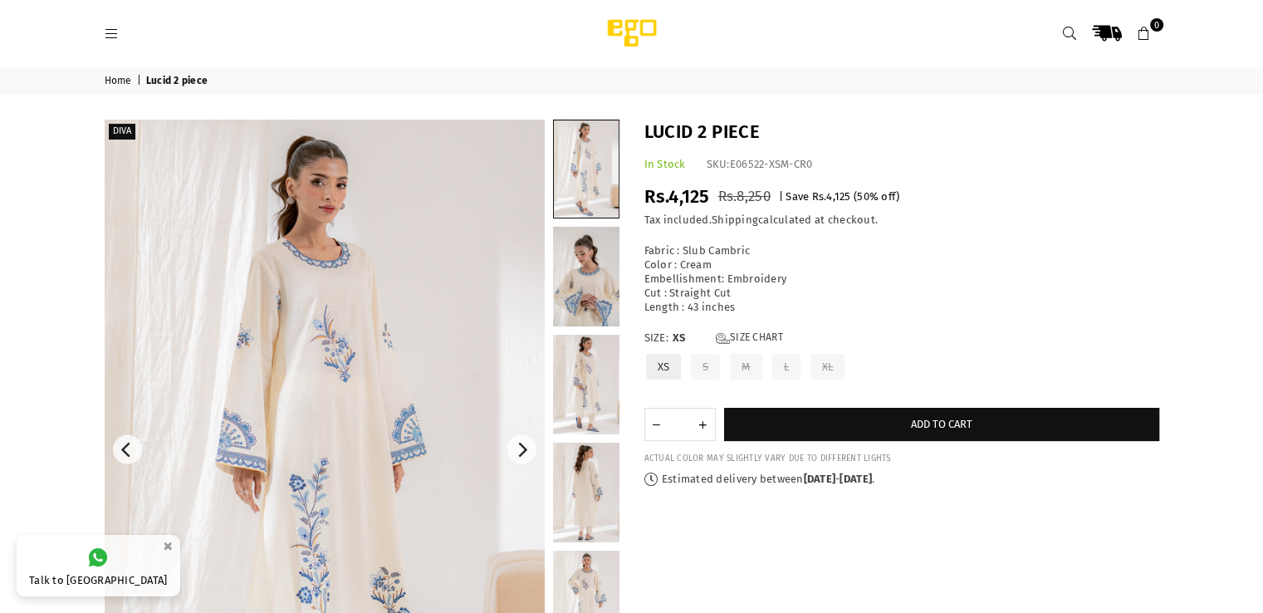
click at [345, 494] on img at bounding box center [325, 450] width 440 height 660
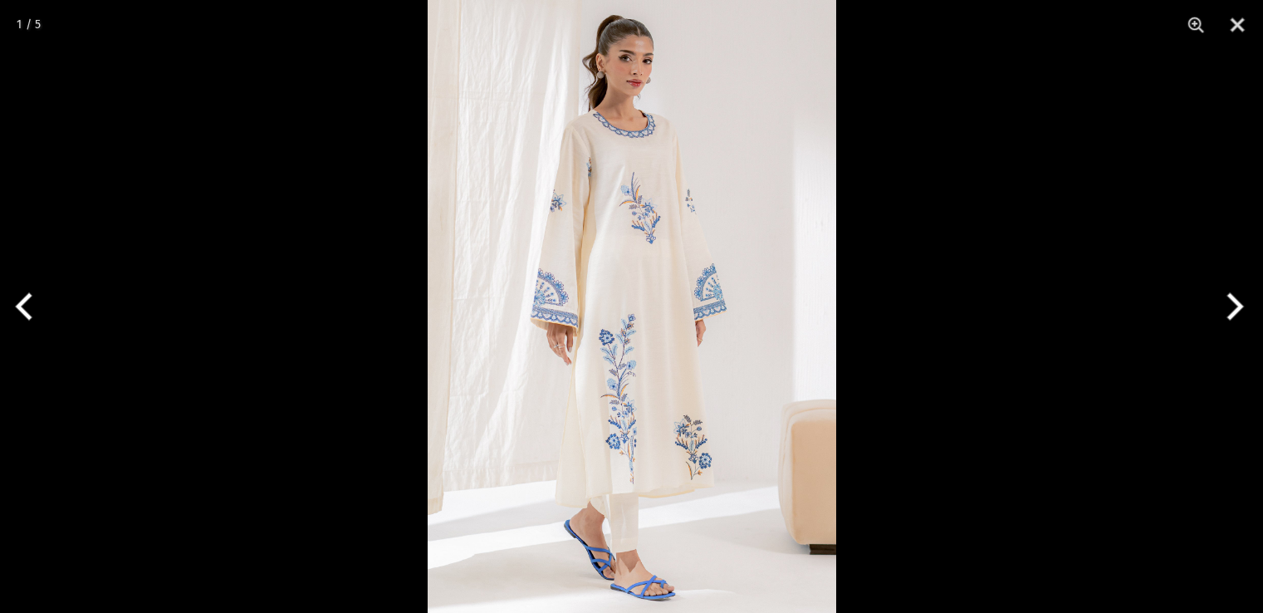
click at [674, 326] on img at bounding box center [632, 306] width 408 height 613
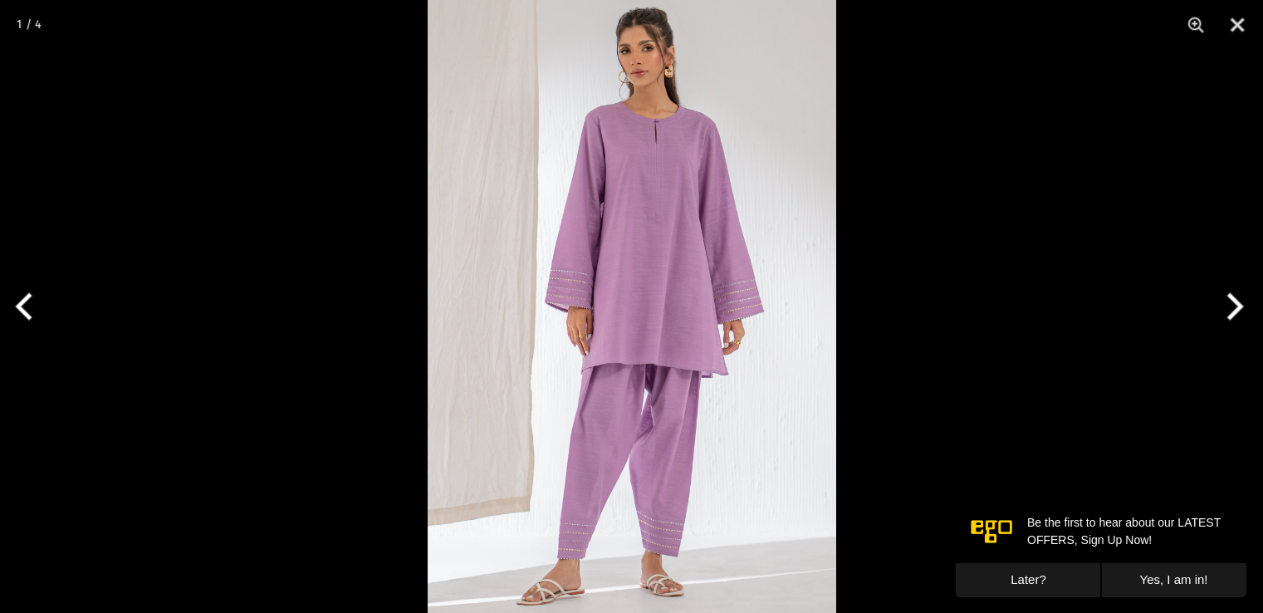
click at [643, 328] on img at bounding box center [632, 306] width 408 height 613
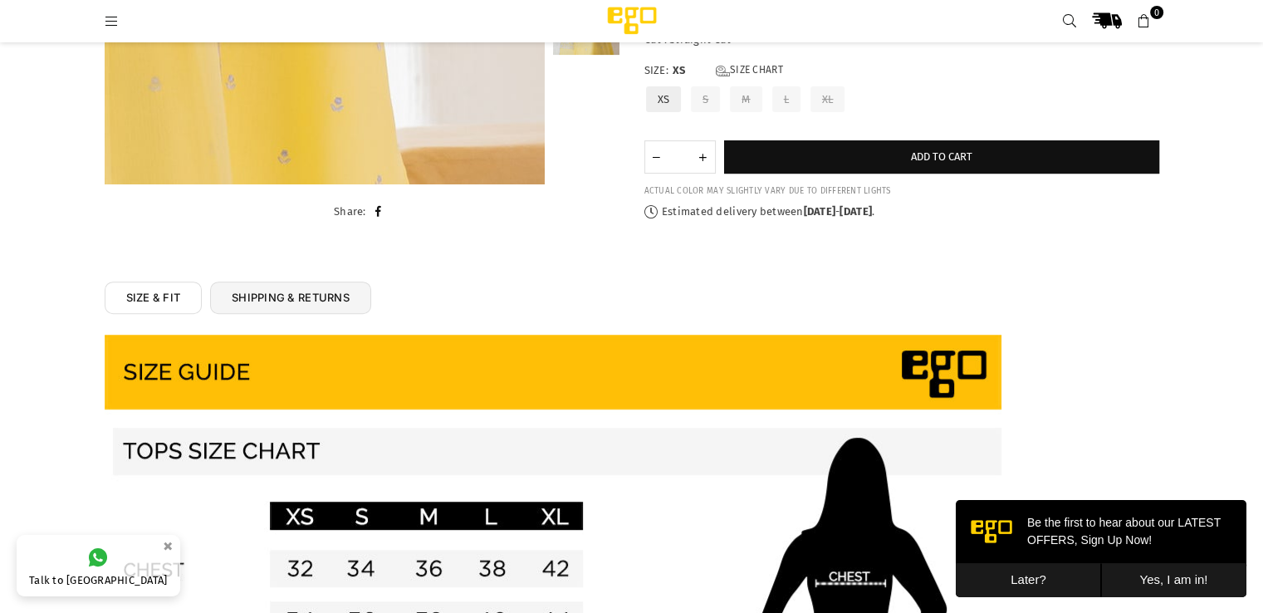
scroll to position [38, 0]
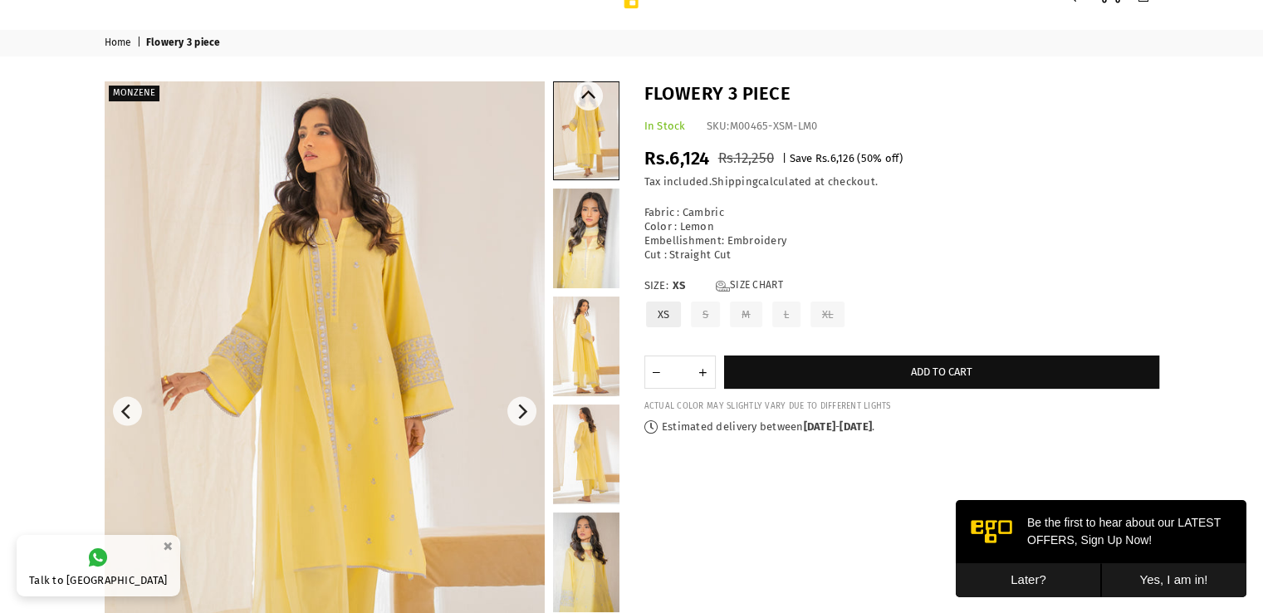
click at [581, 250] on link at bounding box center [586, 238] width 66 height 100
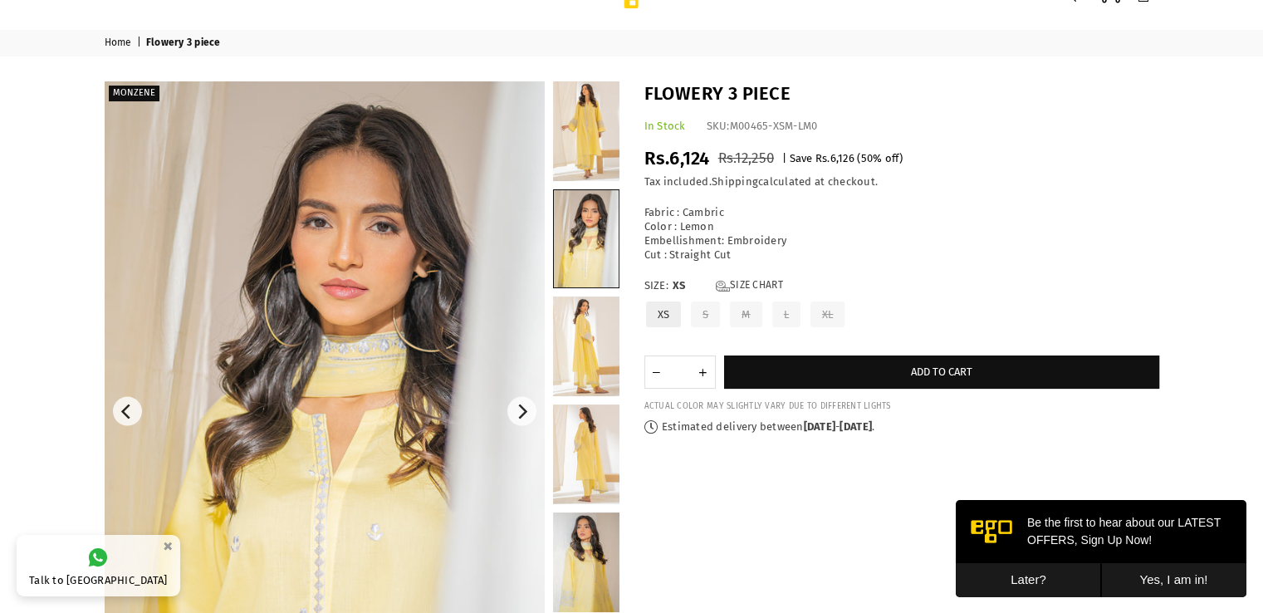
click at [432, 374] on img at bounding box center [325, 411] width 440 height 660
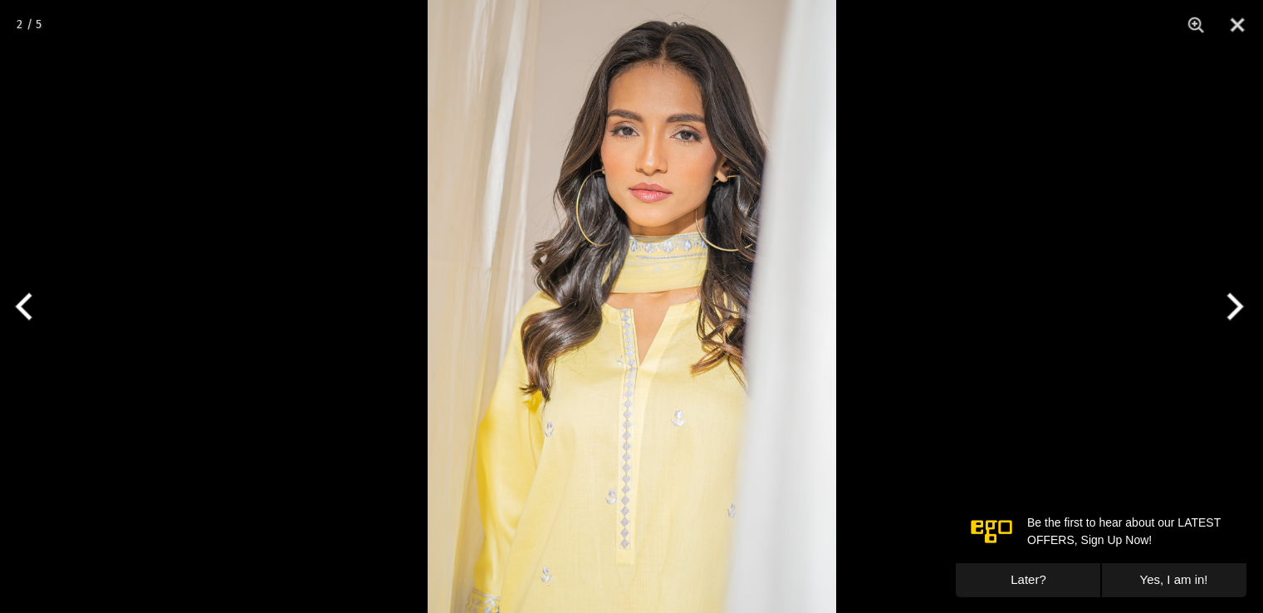
click at [733, 277] on img at bounding box center [632, 306] width 408 height 613
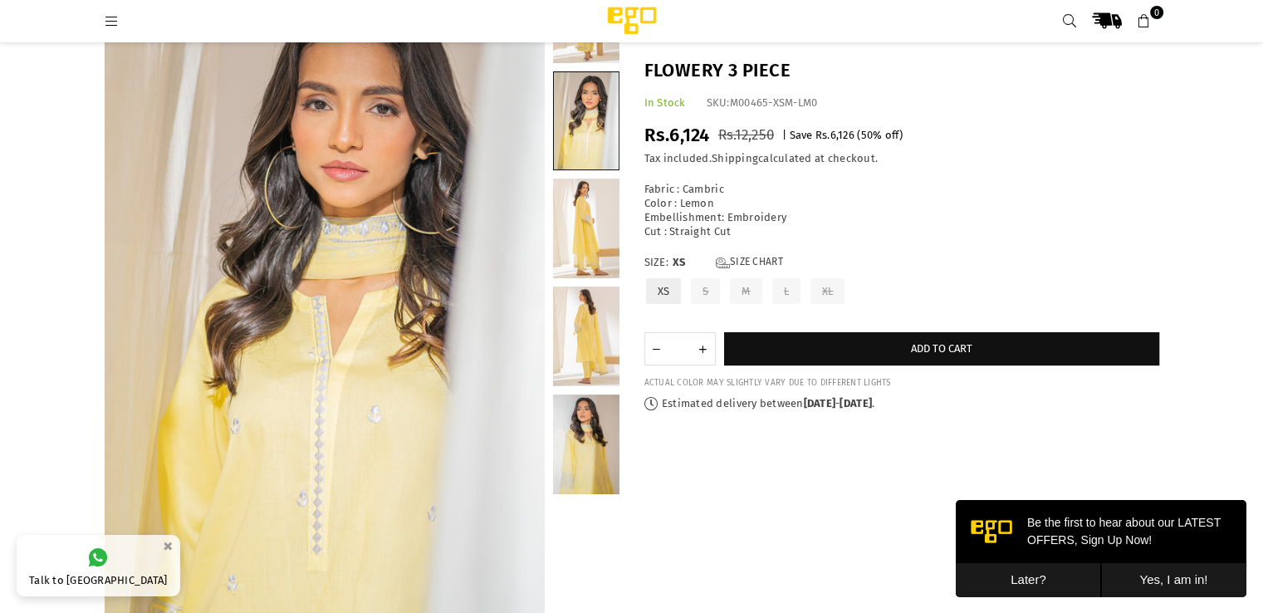
scroll to position [95, 0]
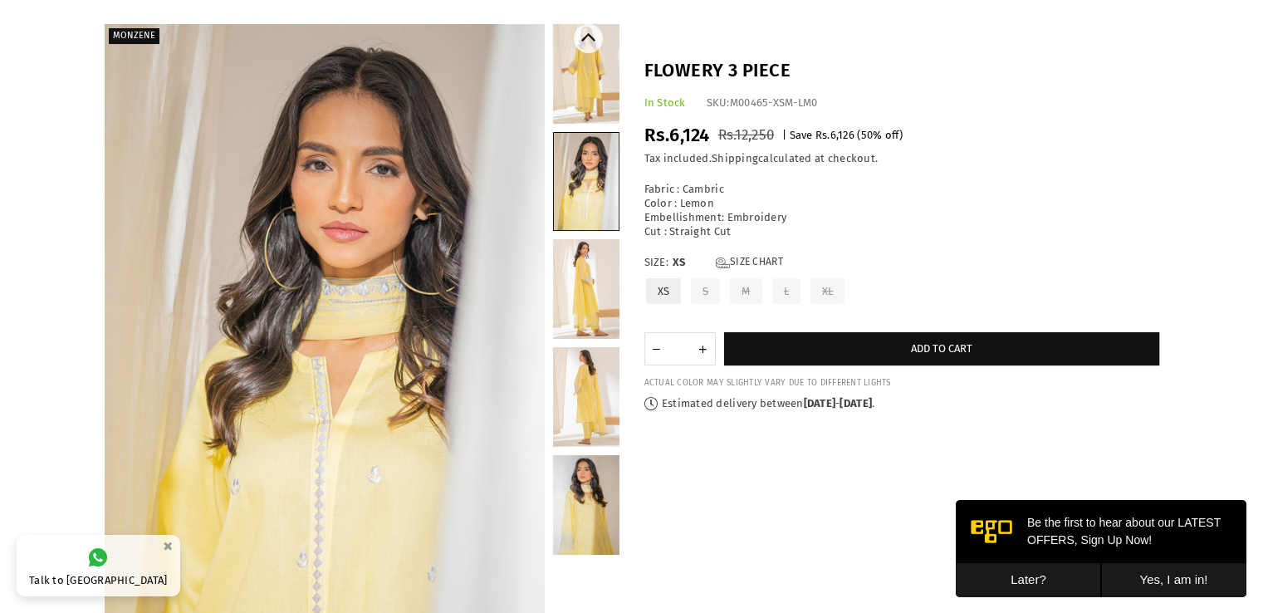
click at [594, 388] on link at bounding box center [586, 397] width 66 height 100
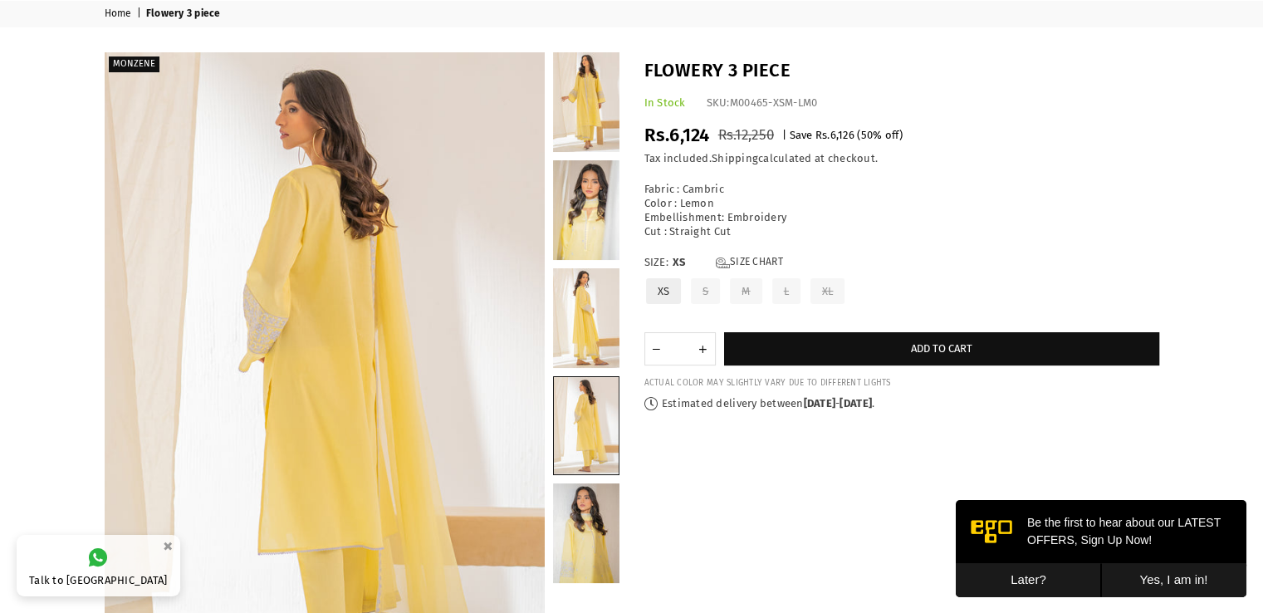
scroll to position [0, 0]
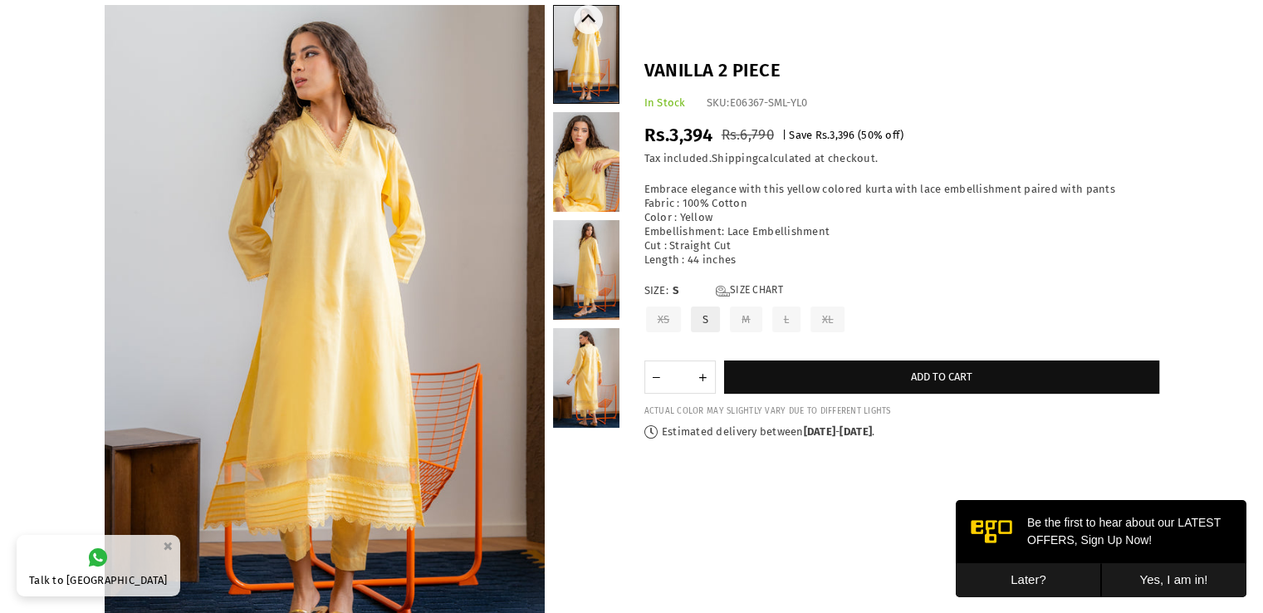
click at [579, 347] on link at bounding box center [586, 378] width 66 height 100
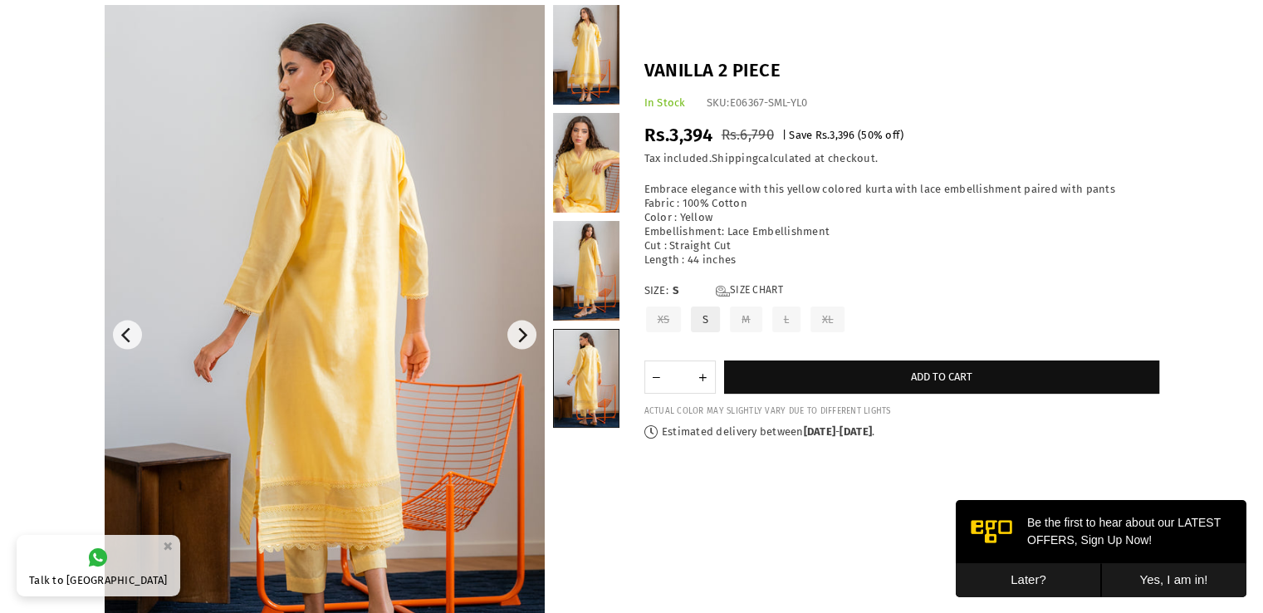
click at [401, 496] on img at bounding box center [325, 335] width 440 height 660
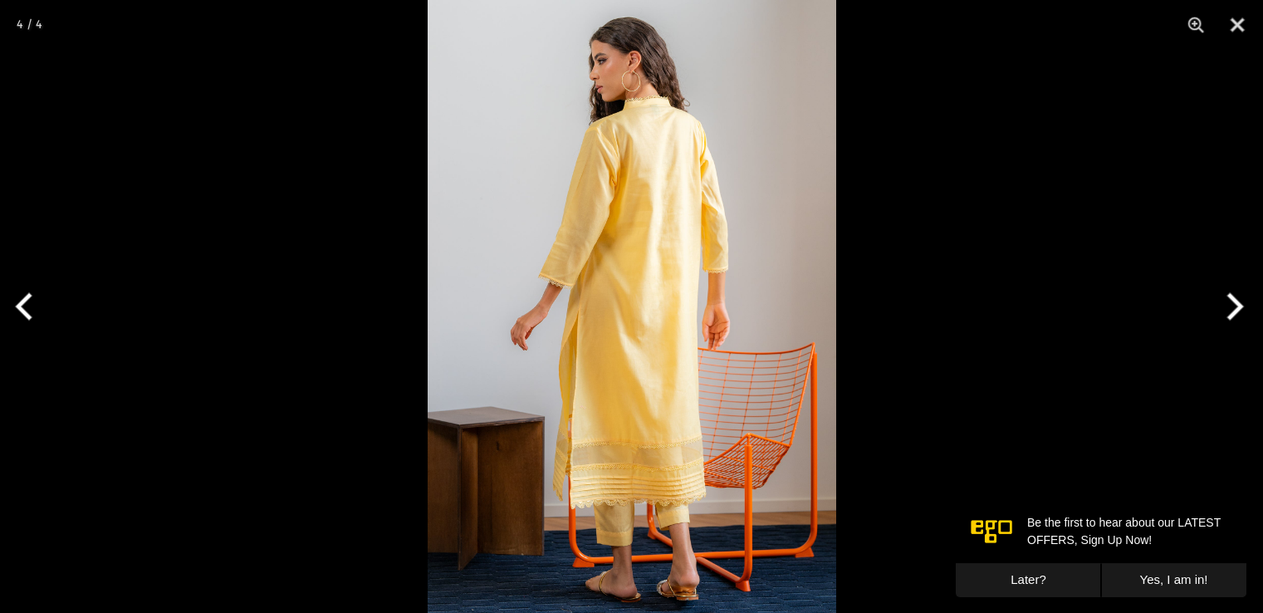
click at [621, 365] on img at bounding box center [632, 306] width 408 height 613
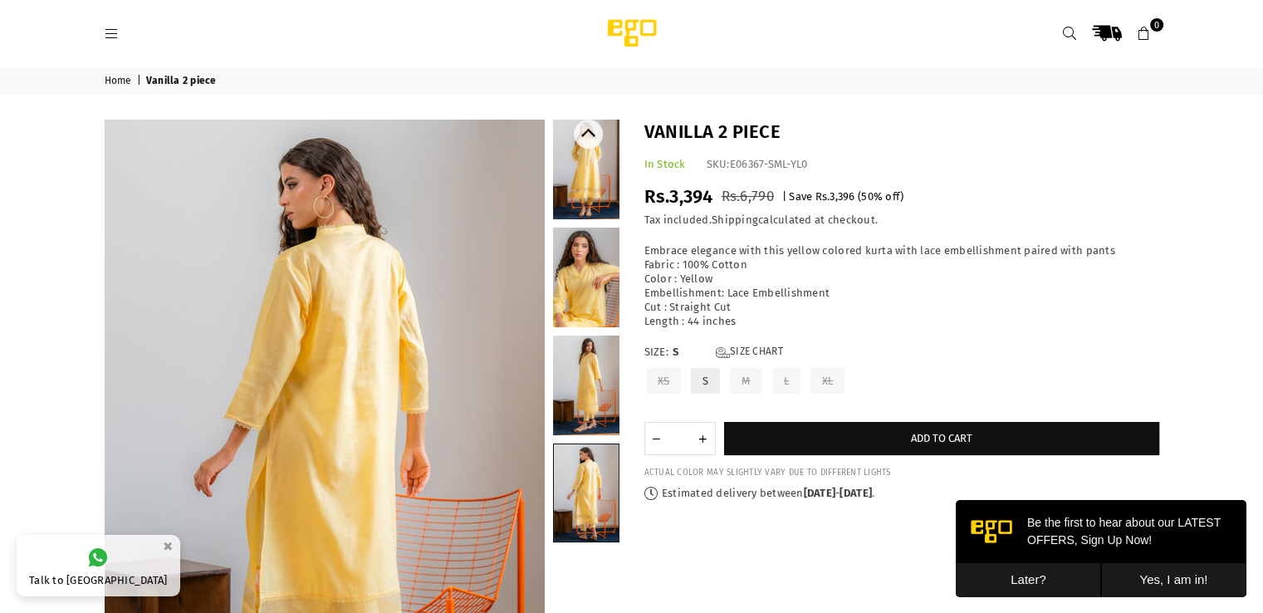
click at [580, 167] on link at bounding box center [586, 170] width 66 height 100
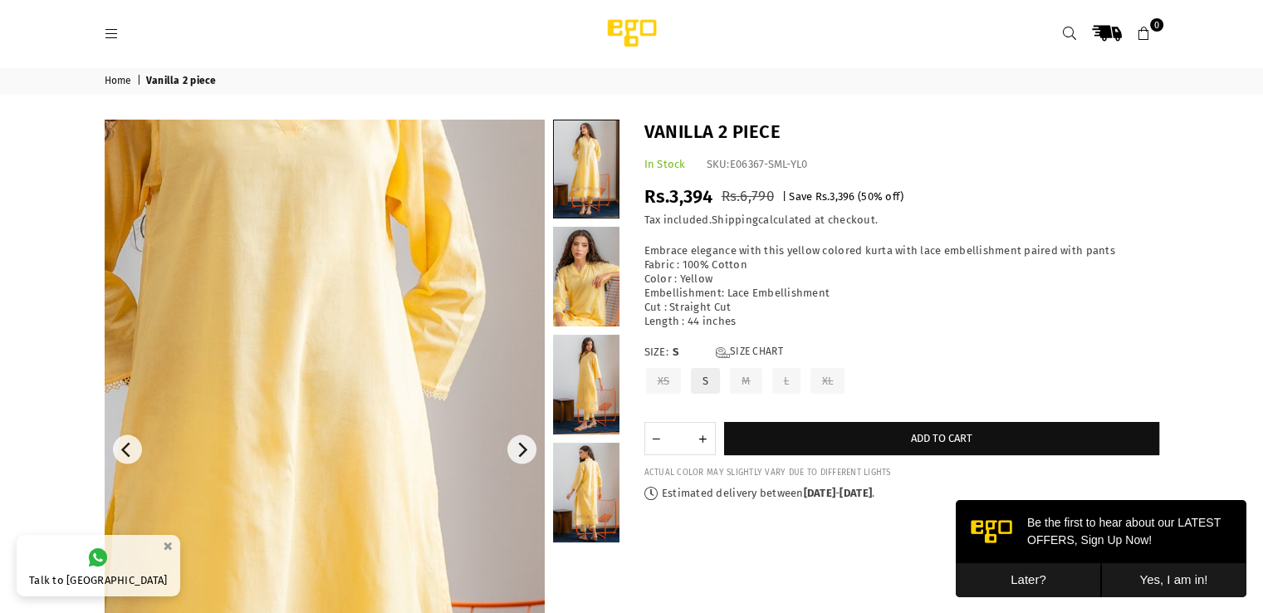
click at [377, 396] on img at bounding box center [257, 516] width 996 height 1494
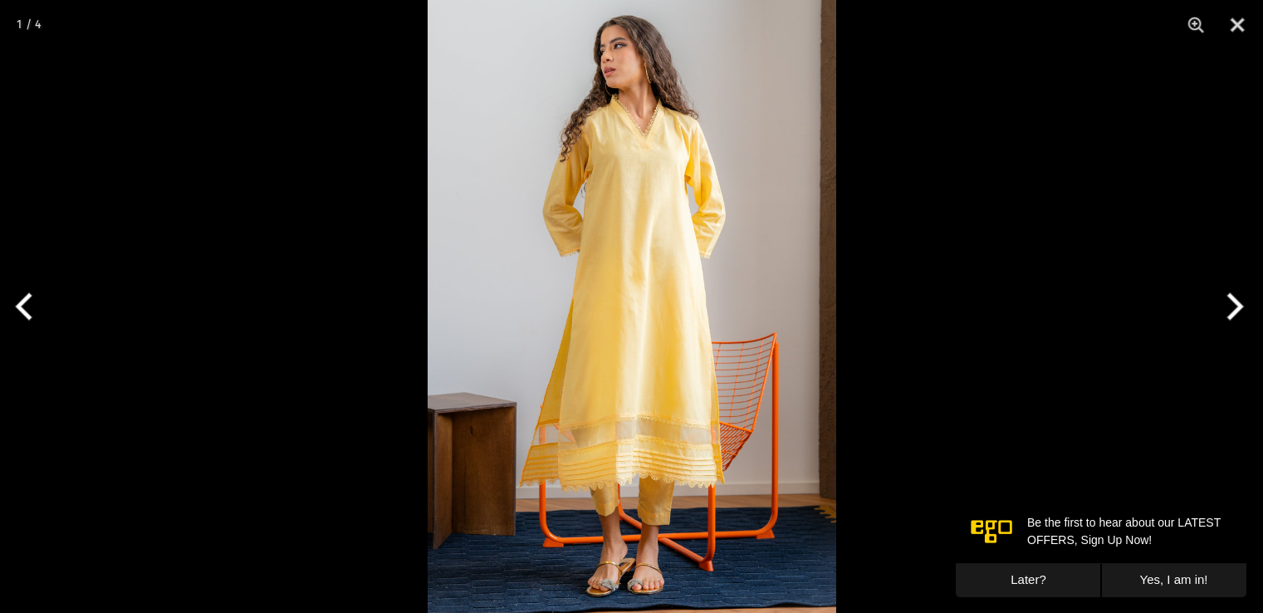
click at [564, 418] on img at bounding box center [632, 306] width 408 height 613
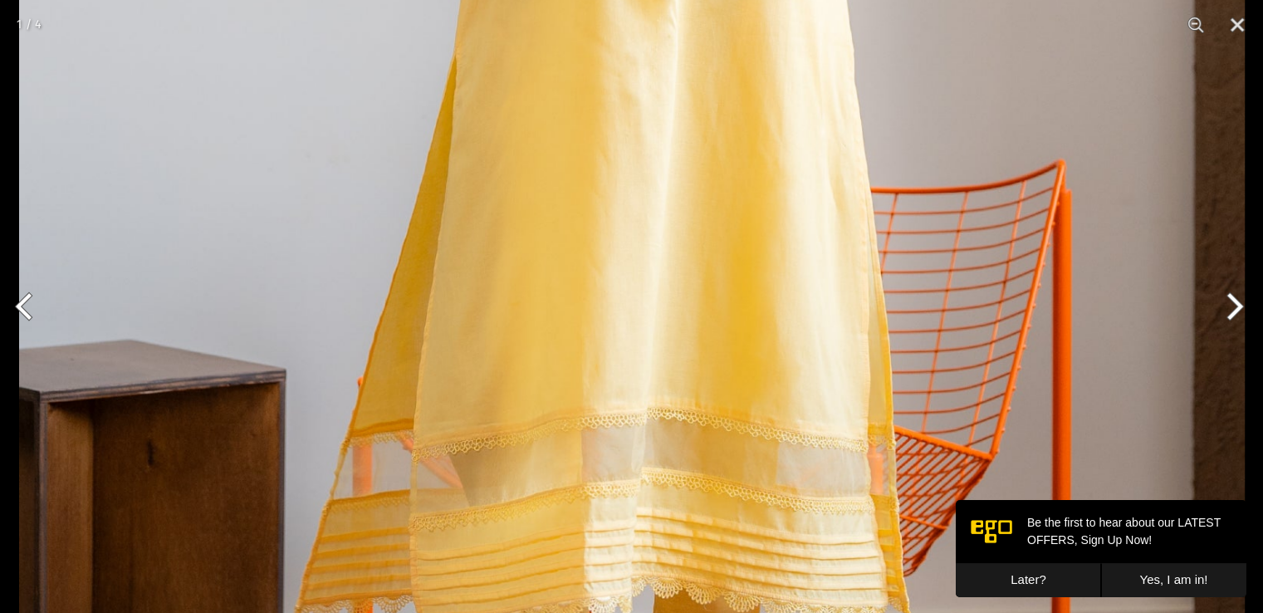
click at [564, 418] on img at bounding box center [631, 82] width 1225 height 1838
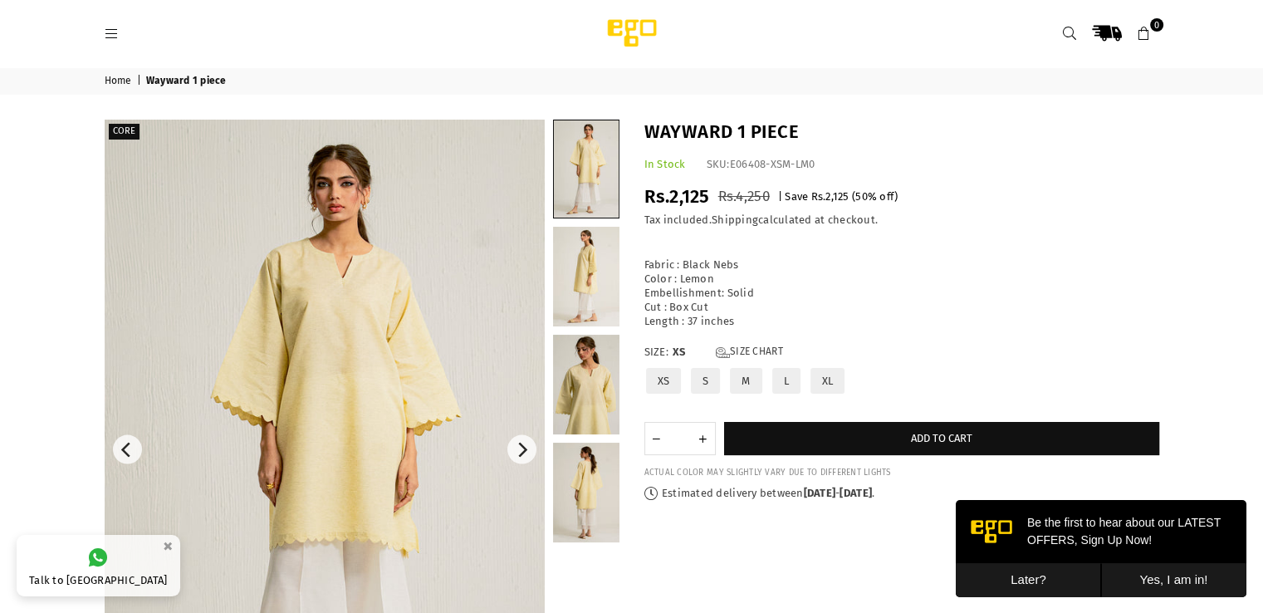
click at [365, 341] on img at bounding box center [325, 450] width 440 height 660
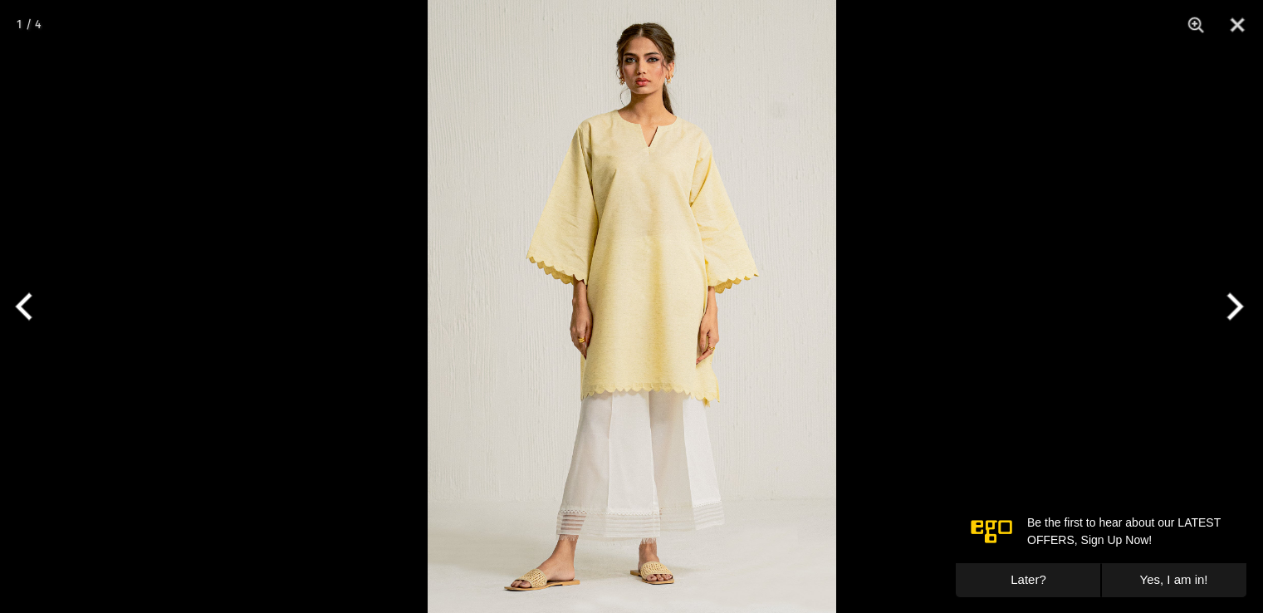
click at [692, 347] on img at bounding box center [632, 306] width 408 height 613
